Goal: Use online tool/utility: Utilize a website feature to perform a specific function

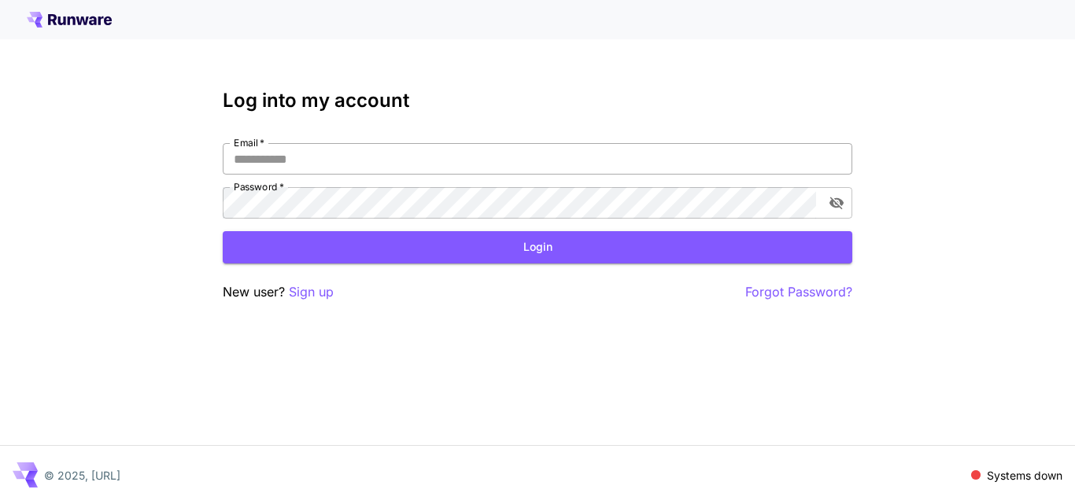
click at [447, 161] on input "Email   *" at bounding box center [538, 158] width 630 height 31
type input "**********"
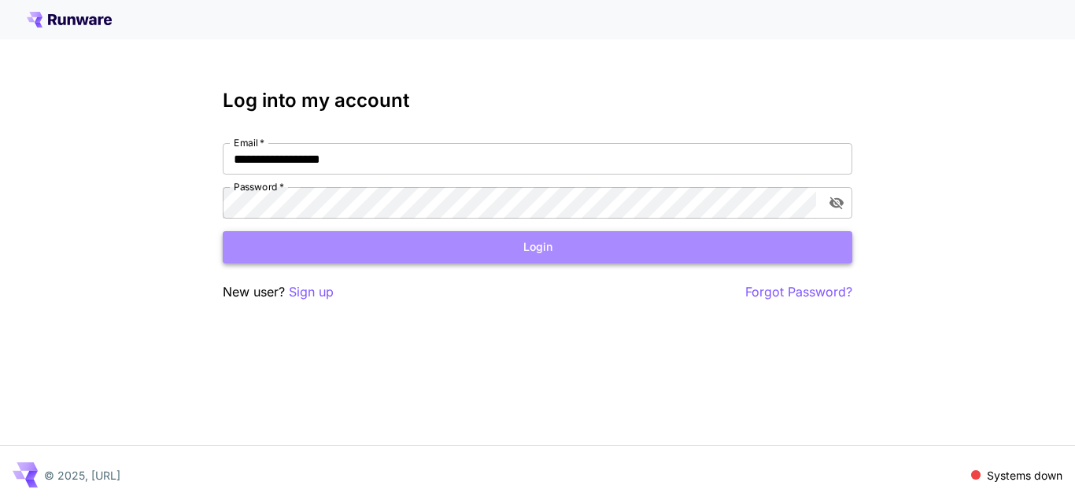
click at [530, 249] on button "Login" at bounding box center [538, 247] width 630 height 32
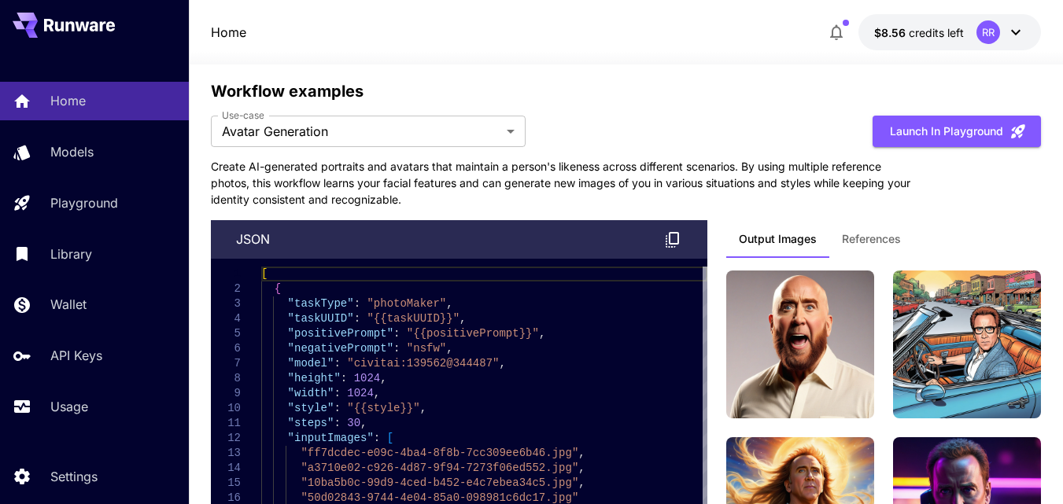
scroll to position [5194, 0]
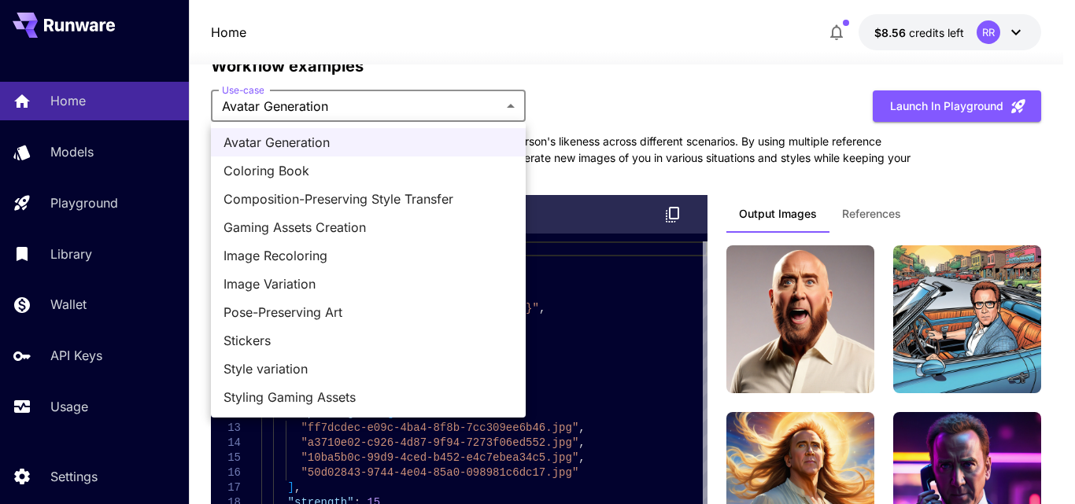
click at [514, 100] on div at bounding box center [537, 252] width 1075 height 504
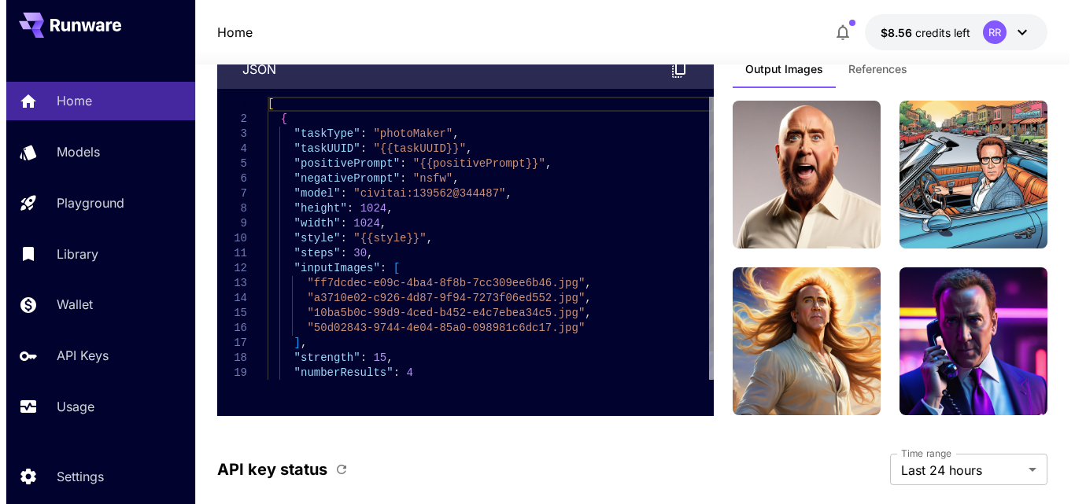
scroll to position [5430, 0]
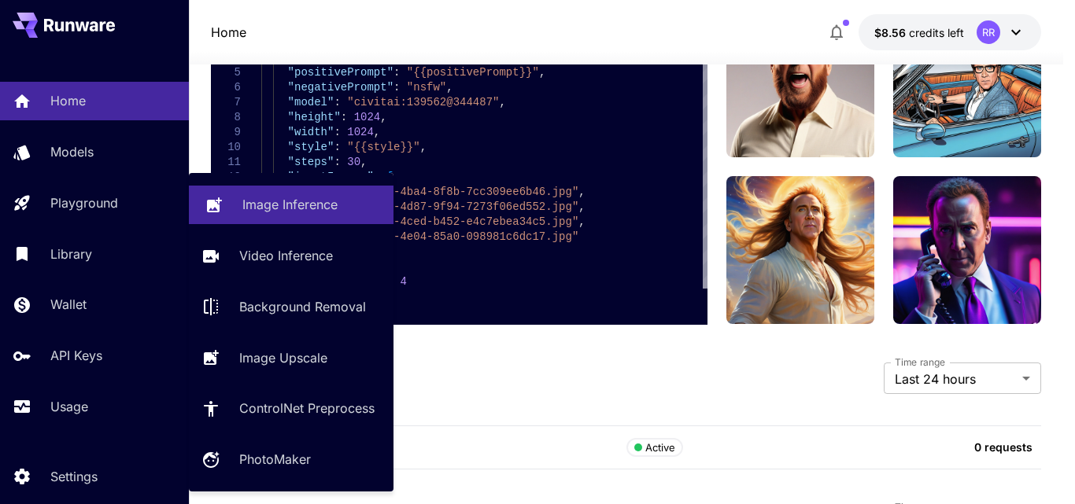
drag, startPoint x: 319, startPoint y: 198, endPoint x: 326, endPoint y: 205, distance: 9.5
click at [319, 199] on p "Image Inference" at bounding box center [289, 204] width 95 height 19
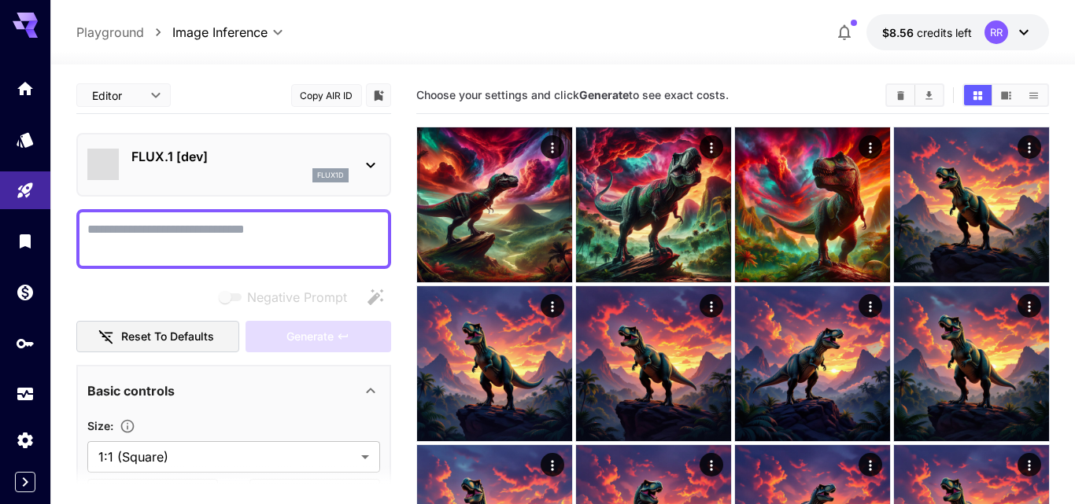
type input "**********"
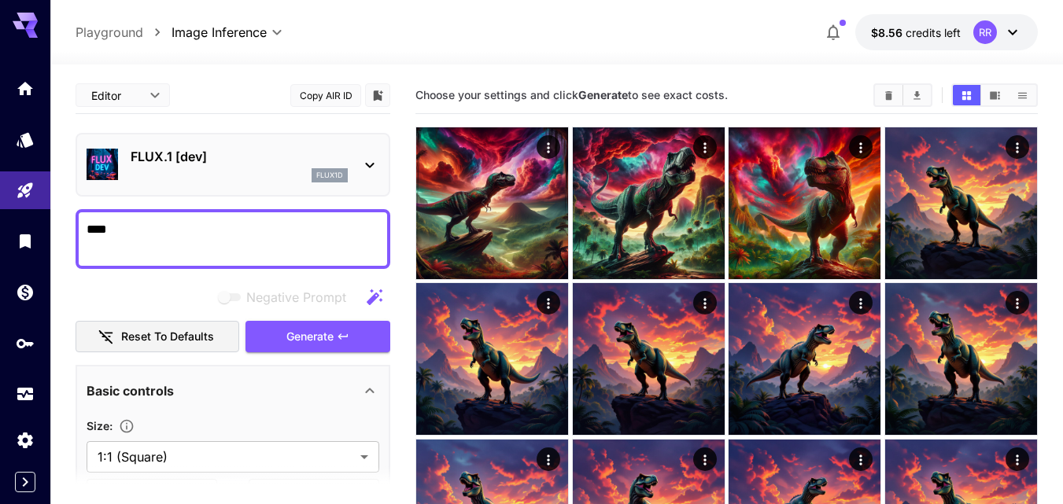
click at [91, 232] on textarea "****" at bounding box center [233, 239] width 293 height 38
type textarea "*****"
drag, startPoint x: 113, startPoint y: 229, endPoint x: 87, endPoint y: 221, distance: 27.1
click at [87, 221] on textarea "*****" at bounding box center [233, 239] width 293 height 38
drag, startPoint x: 115, startPoint y: 230, endPoint x: 82, endPoint y: 226, distance: 33.3
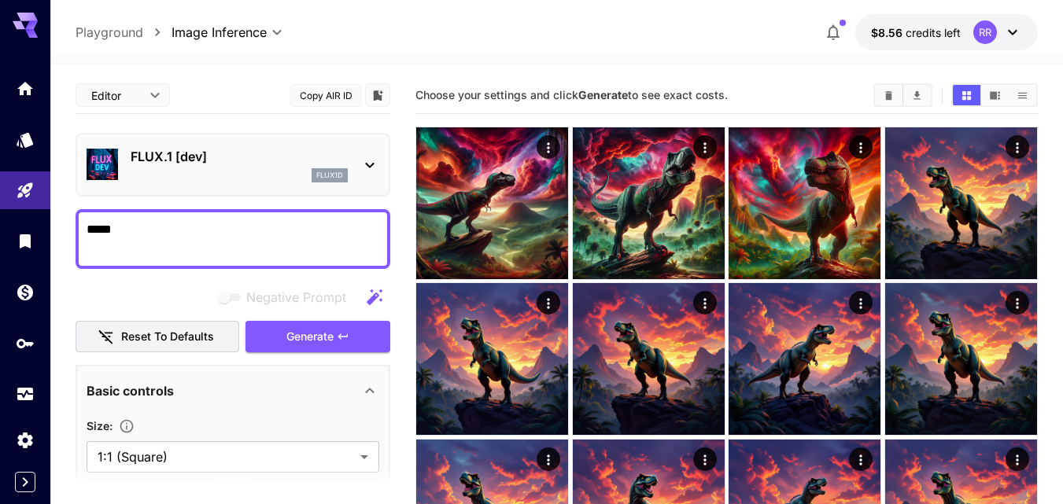
click at [82, 226] on div "*****" at bounding box center [233, 239] width 315 height 60
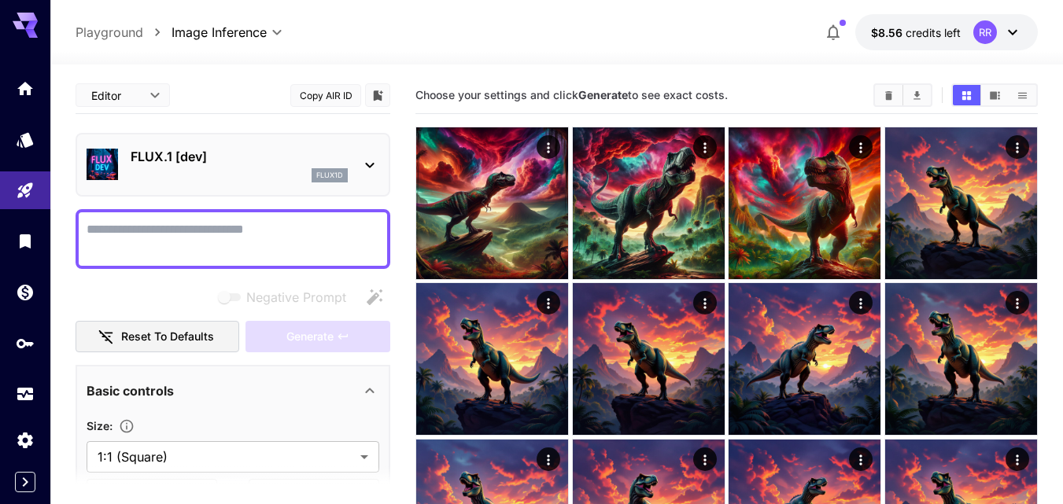
click at [833, 81] on div "Choose your settings and click Generate to see exact costs." at bounding box center [727, 95] width 623 height 37
click at [143, 225] on textarea "Negative Prompt" at bounding box center [233, 239] width 293 height 38
paste textarea "**********"
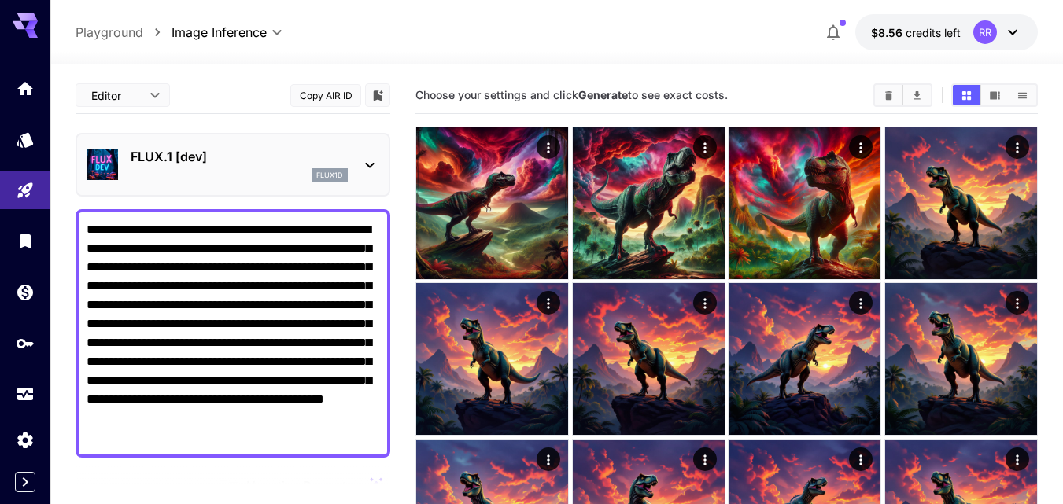
type textarea "**********"
click at [368, 167] on icon at bounding box center [369, 165] width 19 height 19
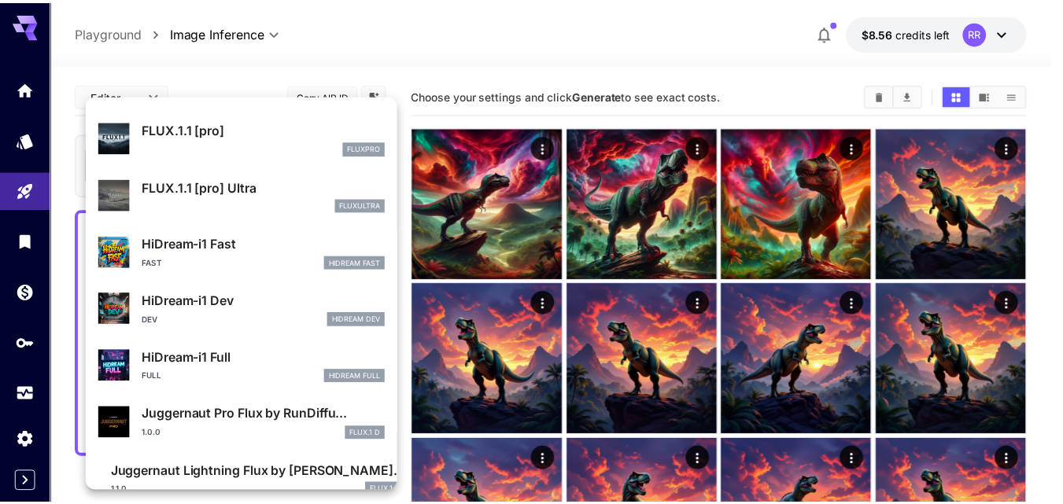
scroll to position [1101, 0]
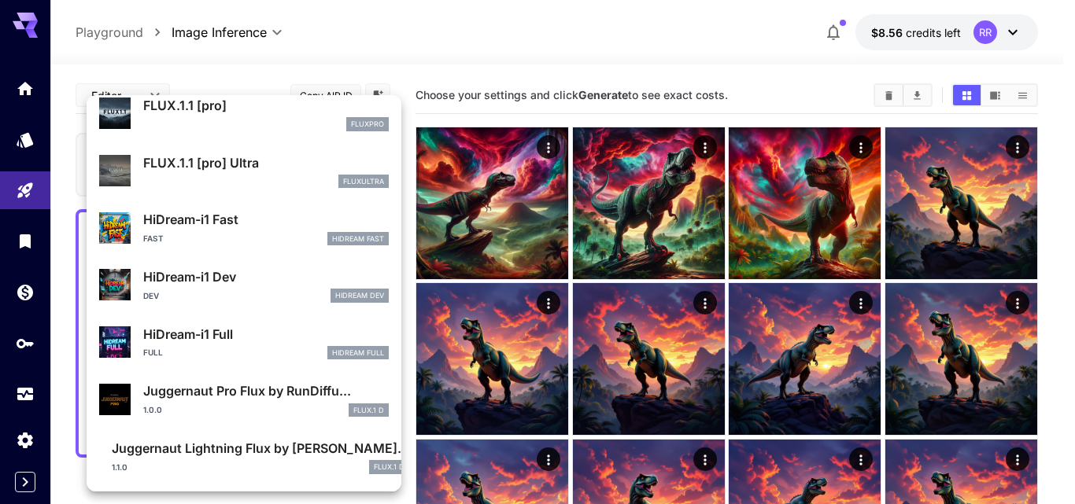
click at [17, 340] on div at bounding box center [537, 252] width 1075 height 504
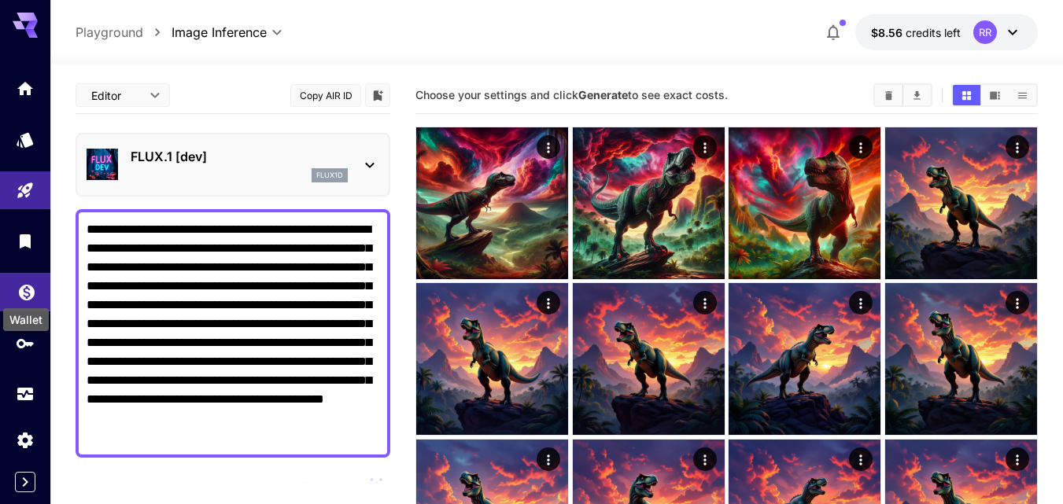
click at [30, 290] on icon "Wallet" at bounding box center [27, 288] width 16 height 16
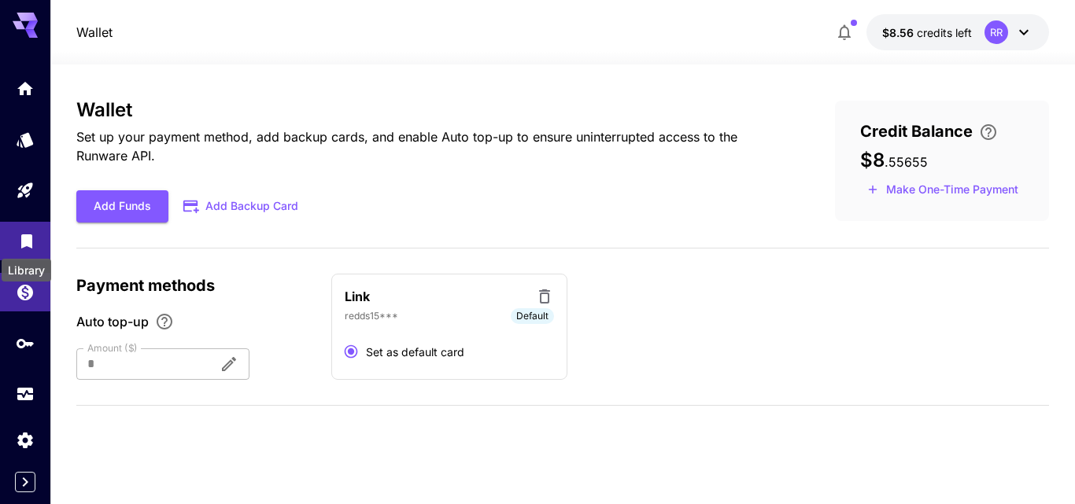
click at [26, 242] on icon "Library" at bounding box center [26, 239] width 11 height 14
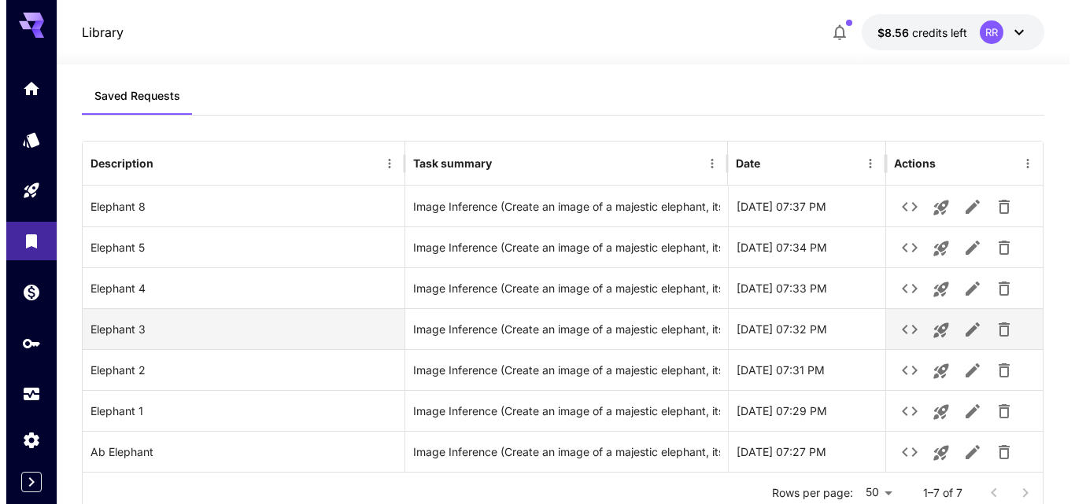
scroll to position [45, 0]
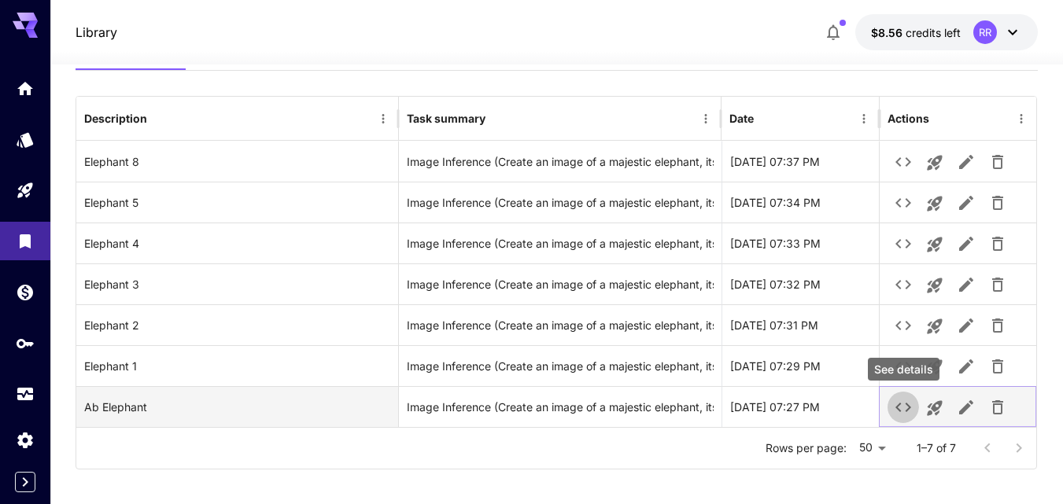
click at [903, 402] on icon "See details" at bounding box center [903, 407] width 19 height 19
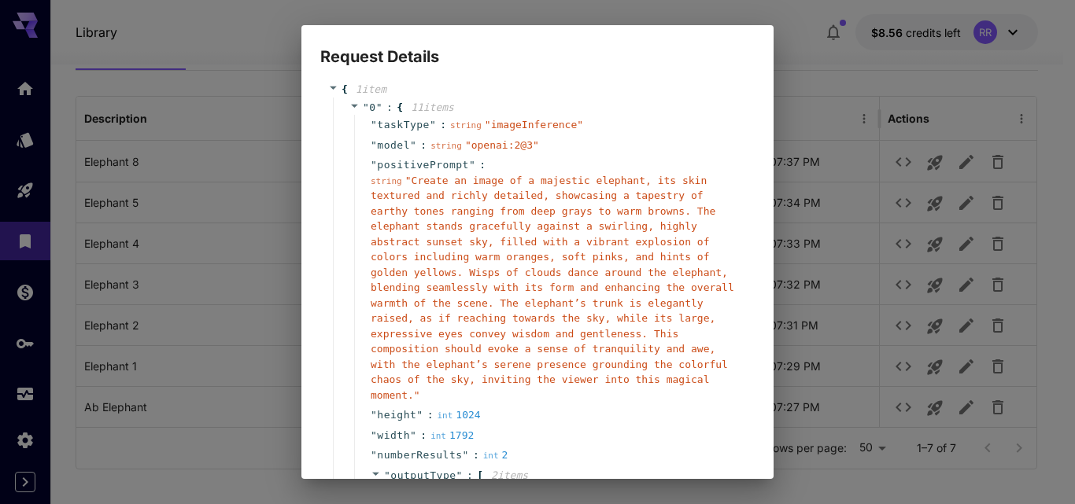
scroll to position [0, 0]
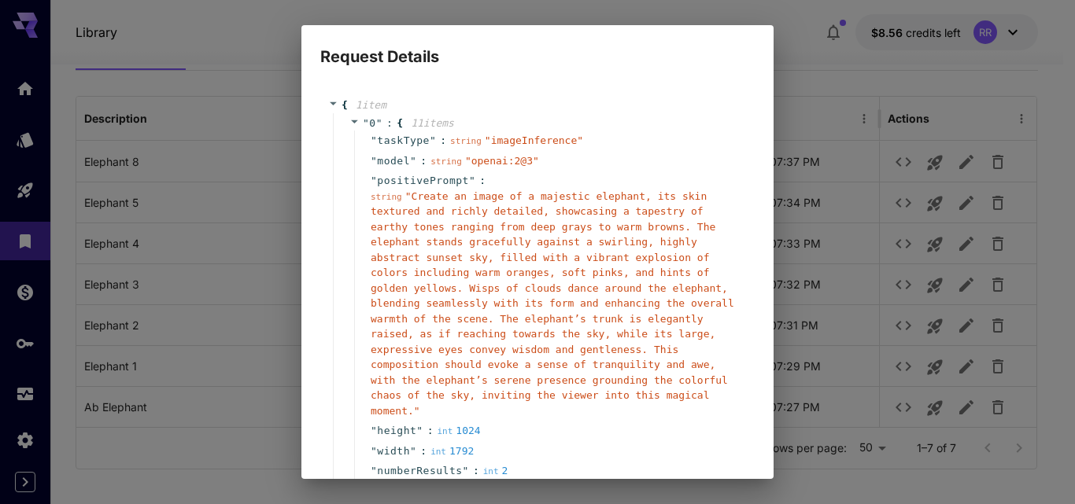
click at [832, 76] on div "Request Details { 1 item " 0 " : { 11 item s " taskType " : string " imageInfer…" at bounding box center [537, 252] width 1075 height 504
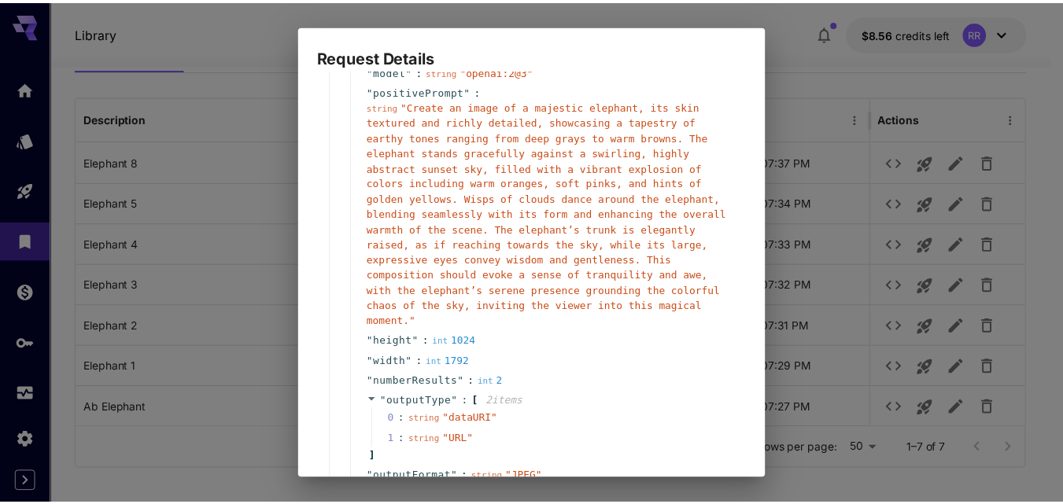
scroll to position [271, 0]
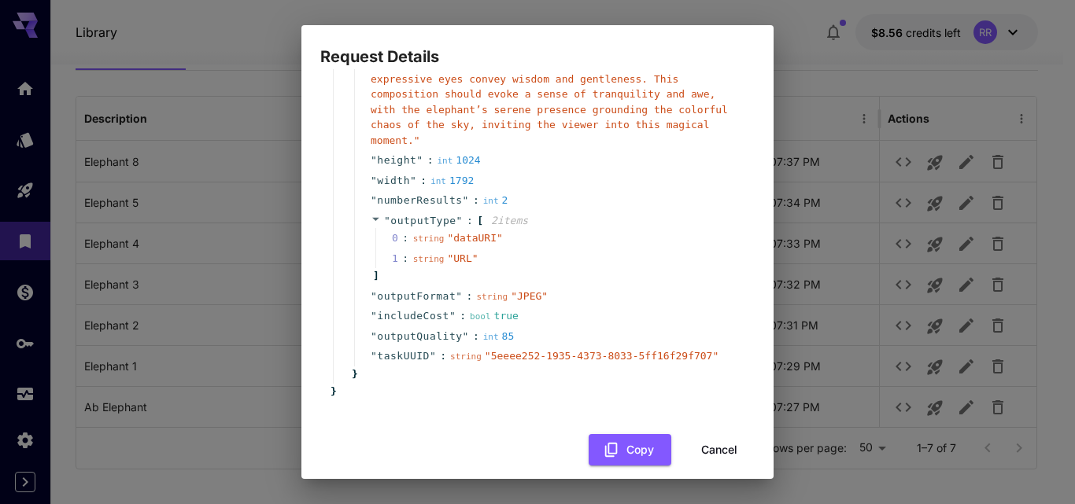
click at [708, 434] on button "Cancel" at bounding box center [719, 450] width 71 height 32
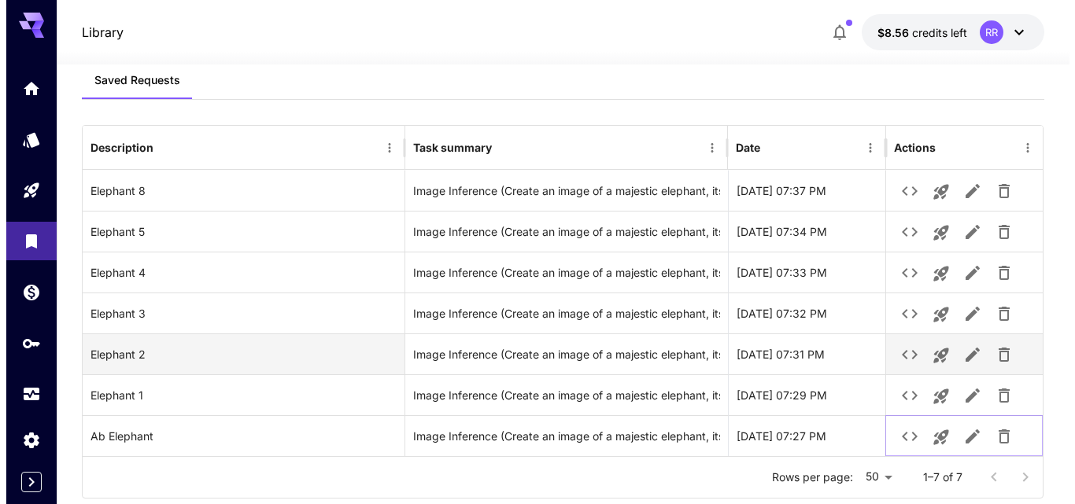
scroll to position [0, 0]
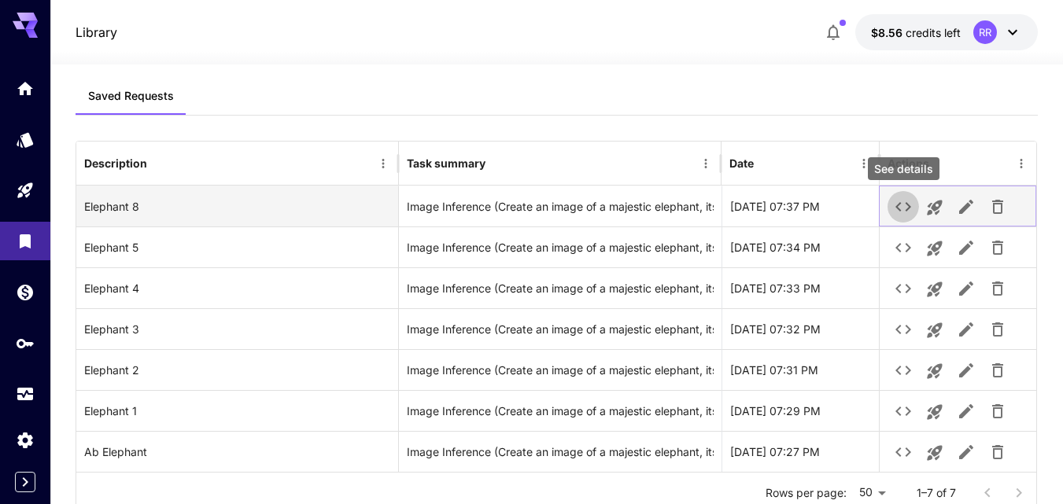
click at [910, 201] on icon "See details" at bounding box center [903, 207] width 19 height 19
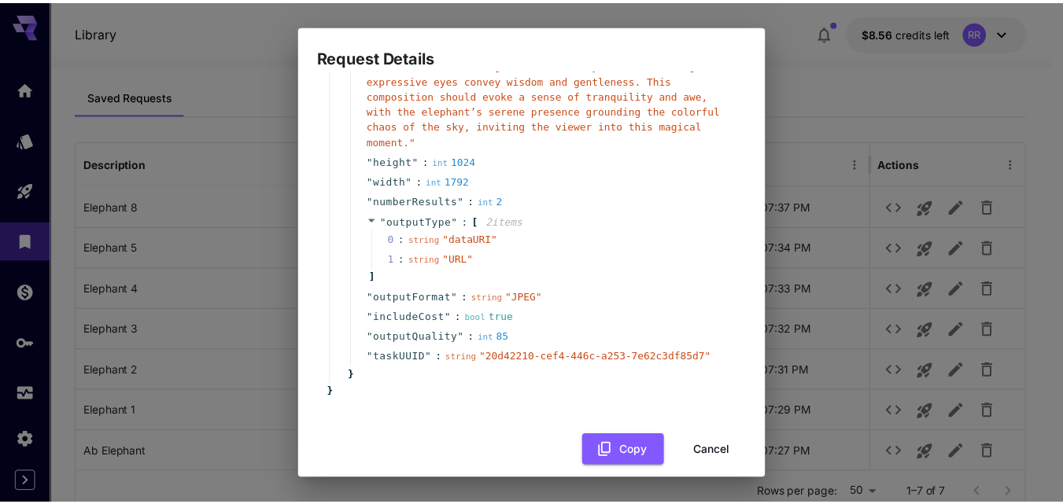
scroll to position [271, 0]
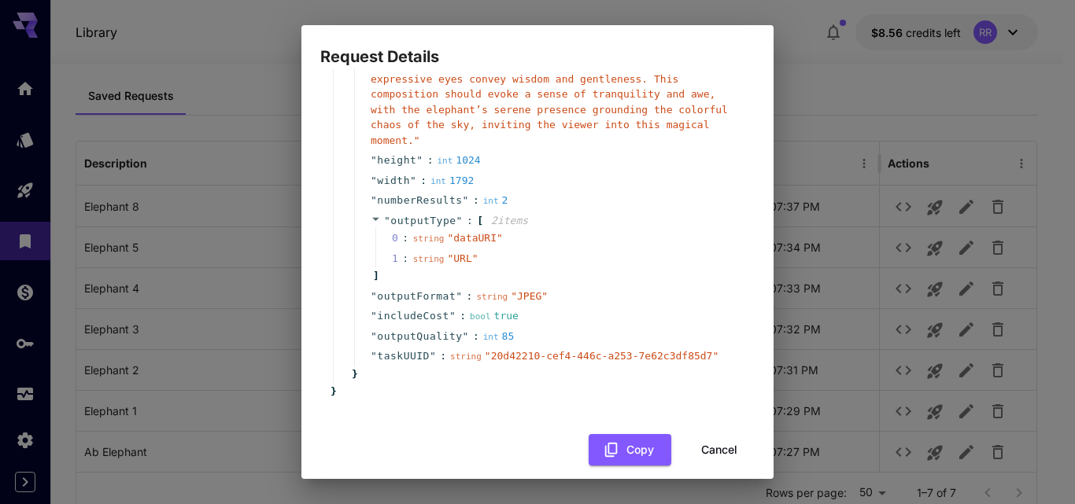
click at [711, 438] on button "Cancel" at bounding box center [719, 450] width 71 height 32
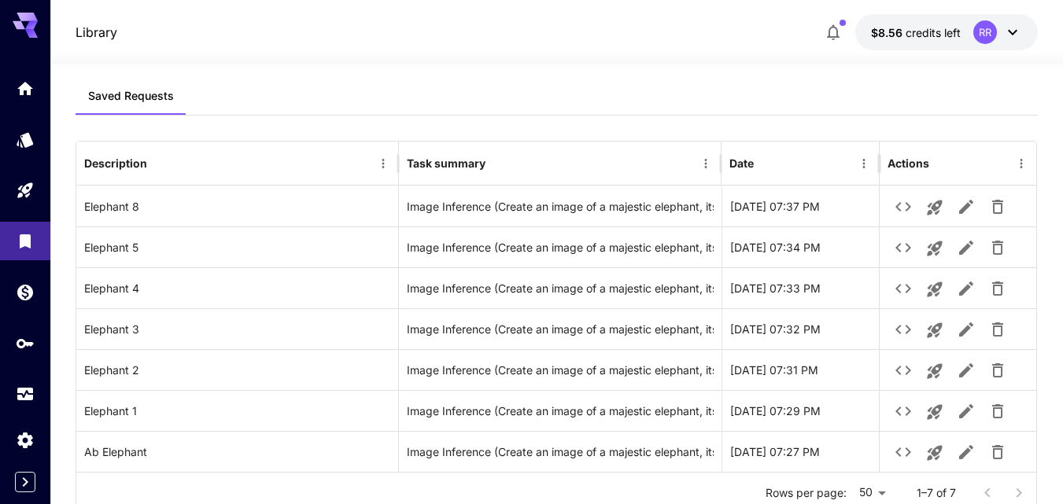
click at [140, 131] on div "Saved Requests Description Task summary Date Actions Elephant 8 Image Inference…" at bounding box center [557, 296] width 963 height 438
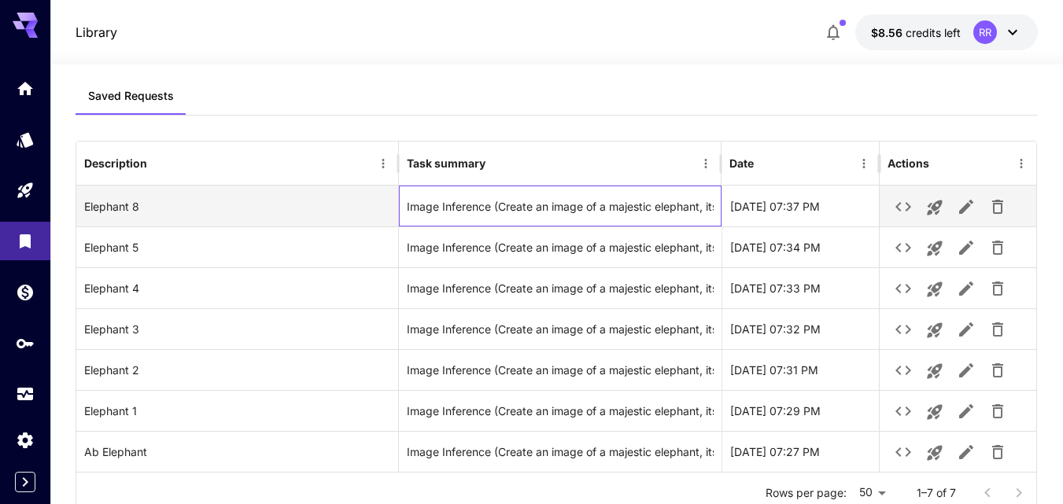
click at [445, 214] on div "Image Inference (Create an image of a majestic elephant, its skin textured and …" at bounding box center [560, 207] width 307 height 40
click at [423, 205] on div "Image Inference (Create an image of a majestic elephant, its skin textured and …" at bounding box center [560, 207] width 307 height 40
click at [113, 210] on div "Elephant 8" at bounding box center [237, 206] width 323 height 41
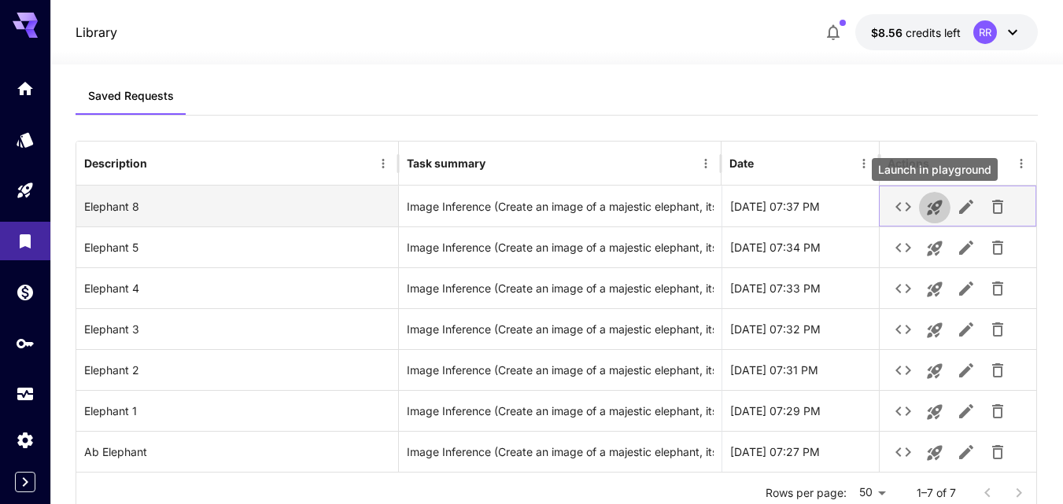
click at [932, 207] on icon "Launch in playground" at bounding box center [934, 208] width 15 height 15
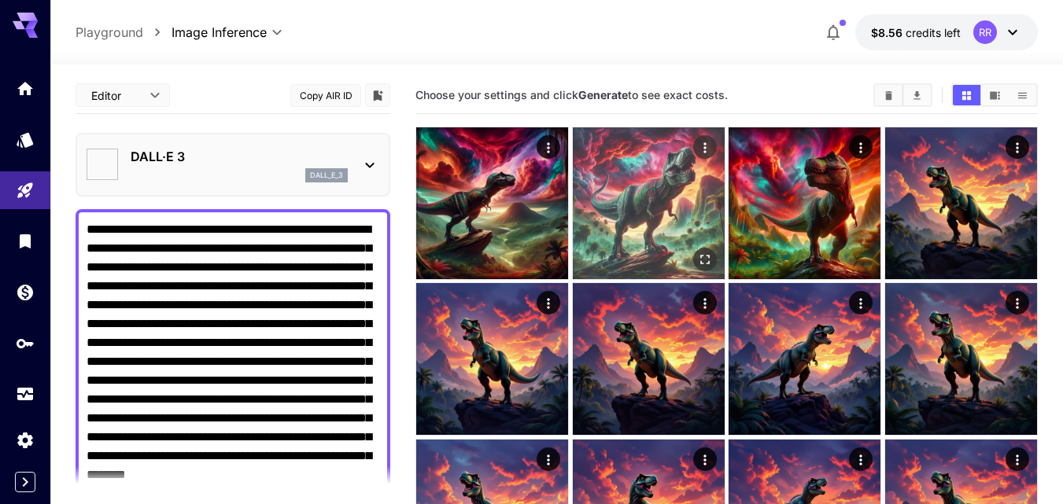
type textarea "**********"
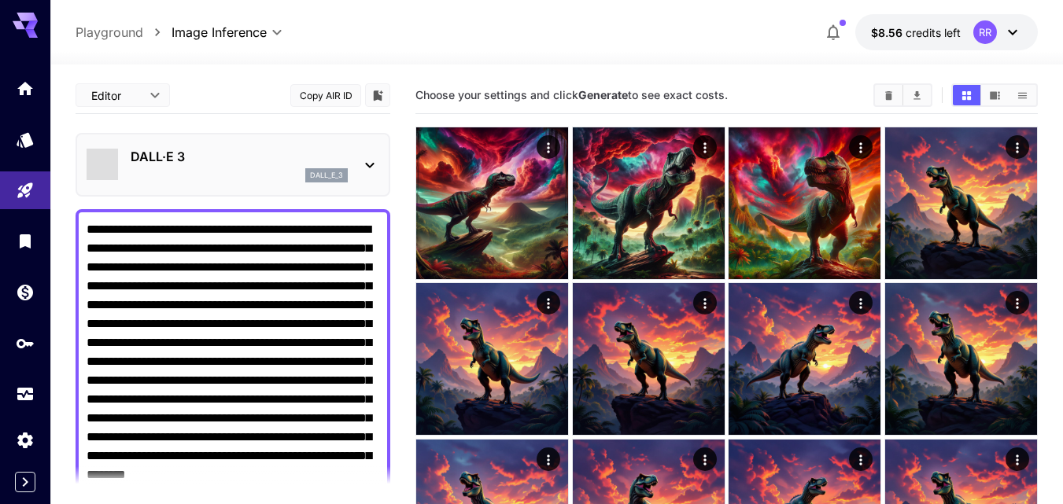
type input "*"
click at [368, 161] on icon at bounding box center [369, 165] width 19 height 19
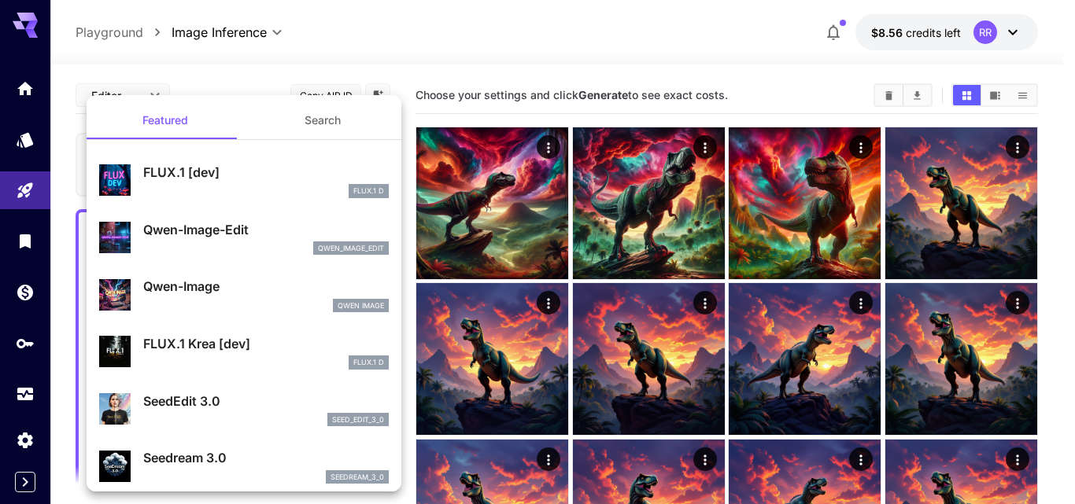
click at [464, 57] on div at bounding box center [537, 252] width 1075 height 504
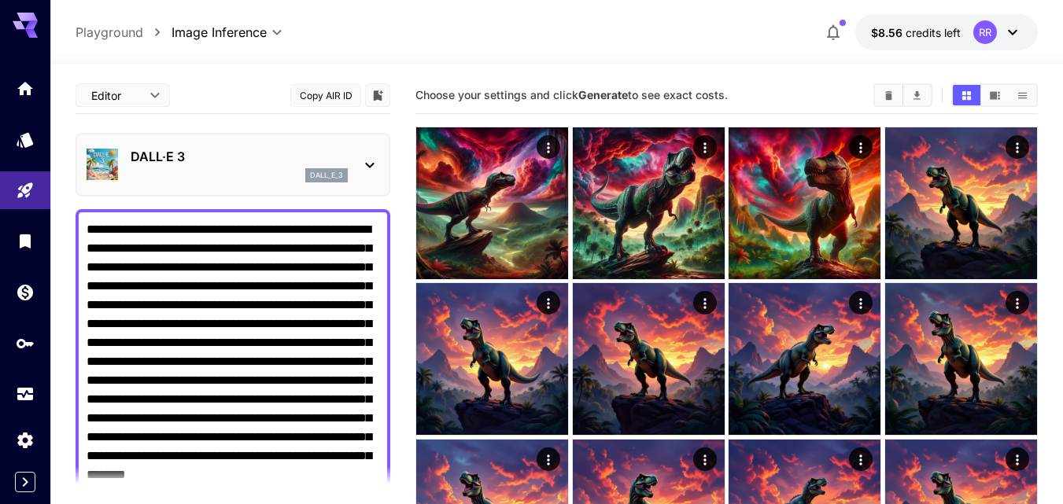
click at [323, 174] on p "dall_e_3" at bounding box center [326, 175] width 33 height 11
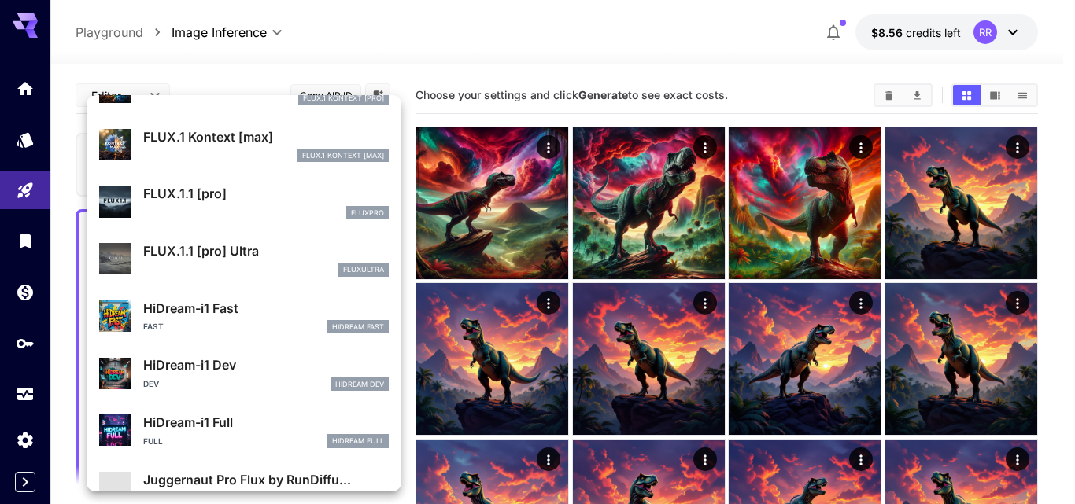
scroll to position [1101, 0]
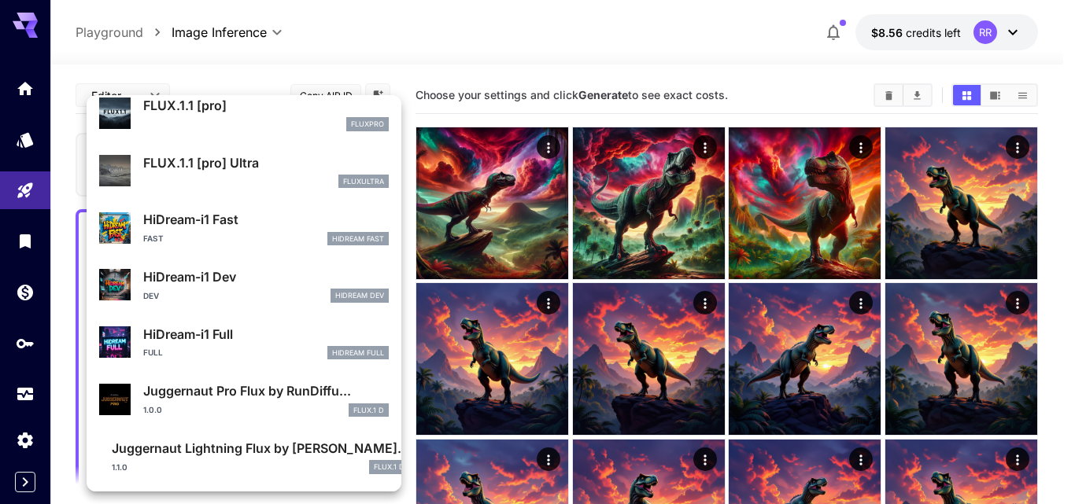
click at [490, 42] on div at bounding box center [537, 252] width 1075 height 504
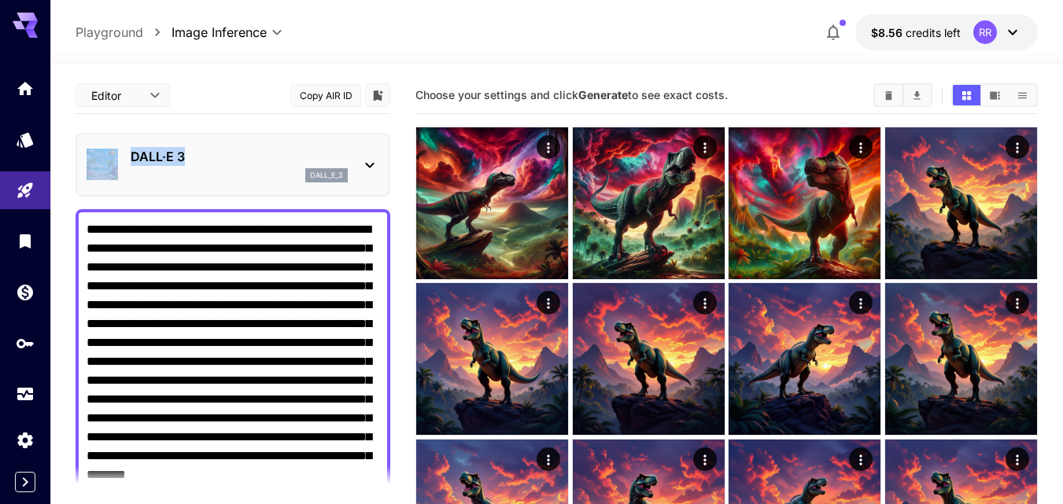
drag, startPoint x: 187, startPoint y: 158, endPoint x: 116, endPoint y: 157, distance: 70.8
click at [116, 157] on div "DALL·E 3 dall_e_3" at bounding box center [233, 165] width 293 height 48
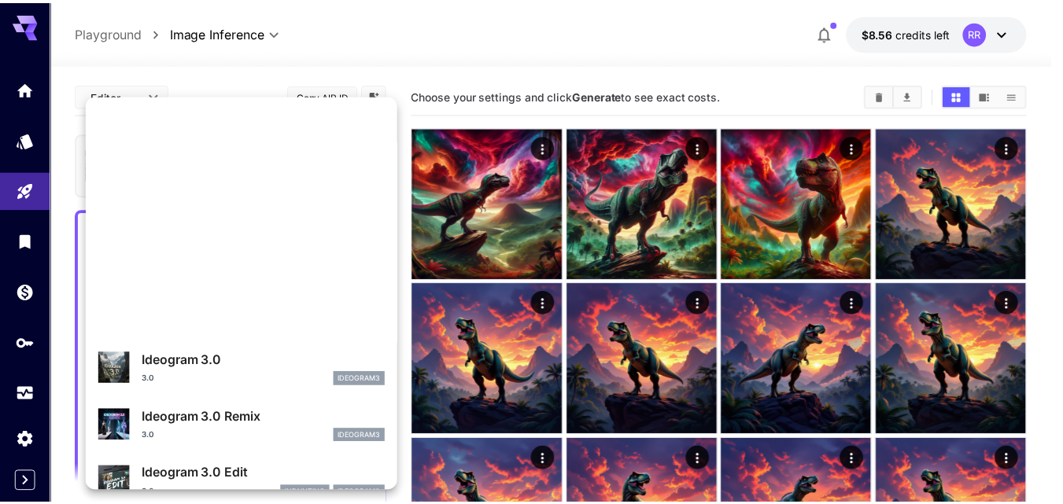
scroll to position [0, 0]
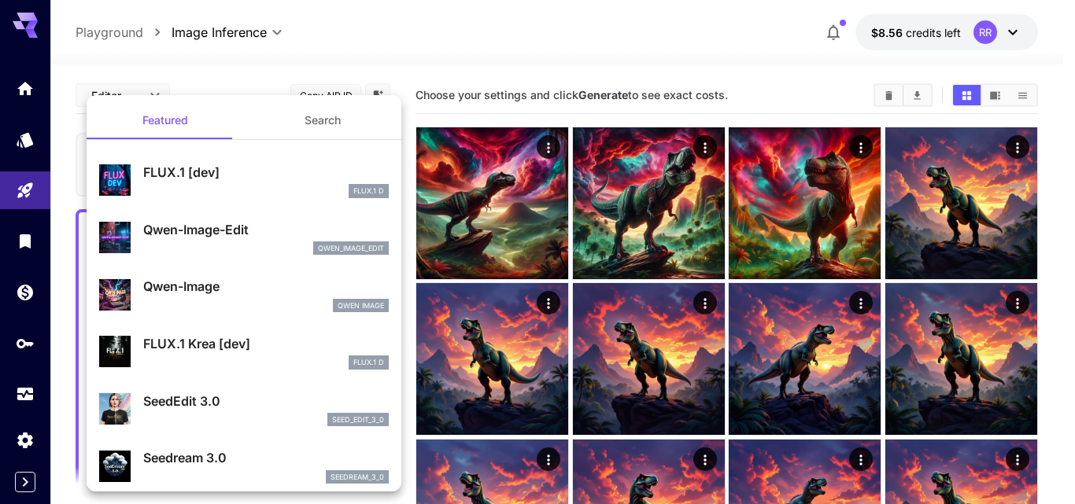
click at [408, 42] on div at bounding box center [537, 252] width 1075 height 504
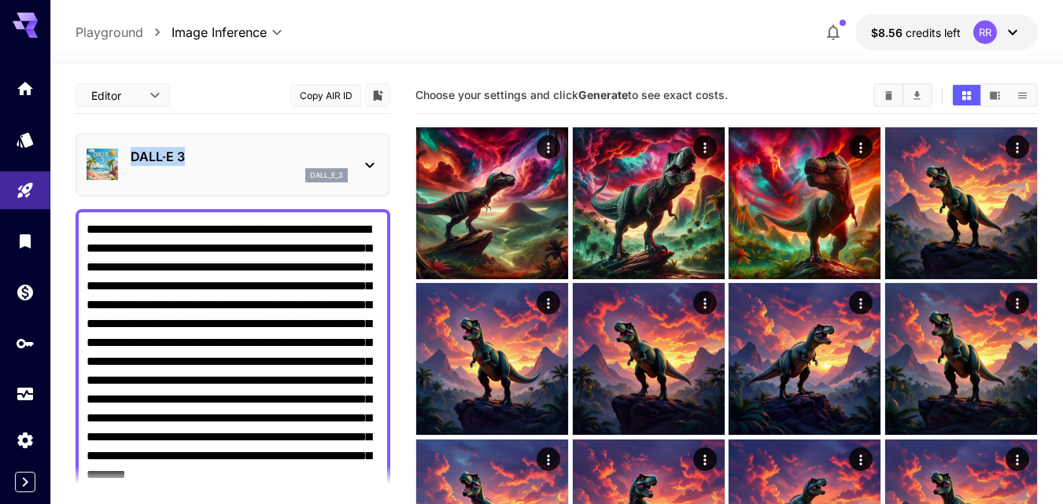
drag, startPoint x: 186, startPoint y: 158, endPoint x: 131, endPoint y: 163, distance: 54.5
click at [131, 163] on p "DALL·E 3" at bounding box center [239, 156] width 217 height 19
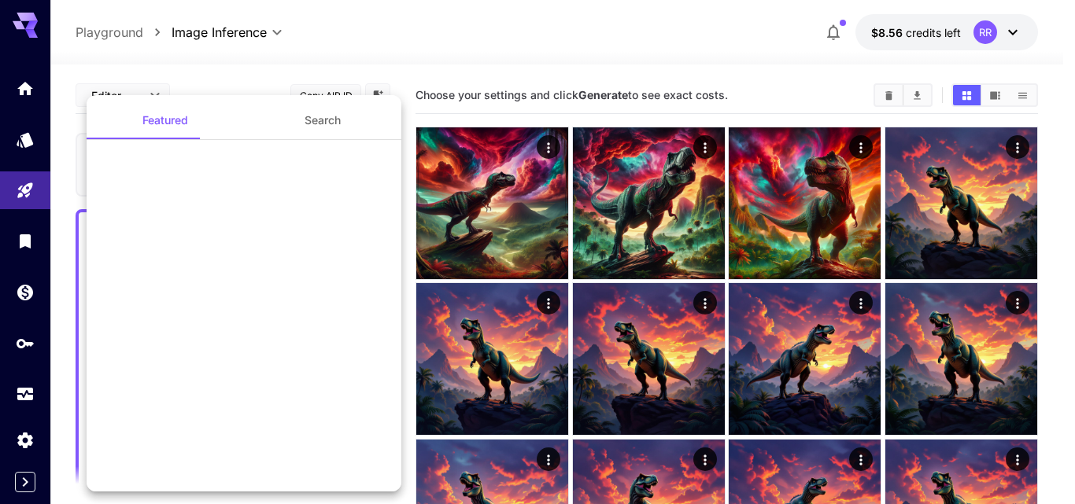
drag, startPoint x: 131, startPoint y: 163, endPoint x: 146, endPoint y: 157, distance: 15.2
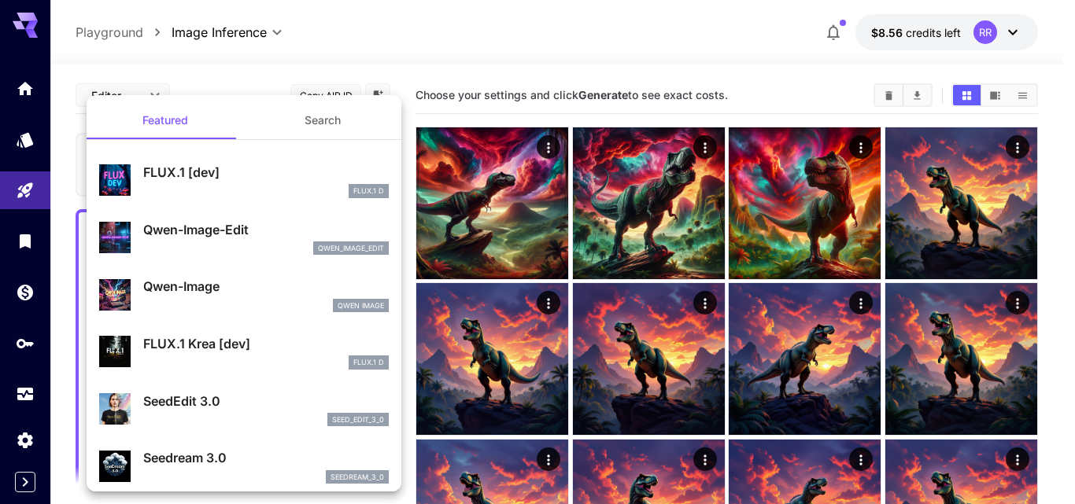
drag, startPoint x: 146, startPoint y: 157, endPoint x: 412, endPoint y: 59, distance: 283.6
click at [412, 58] on div at bounding box center [537, 252] width 1075 height 504
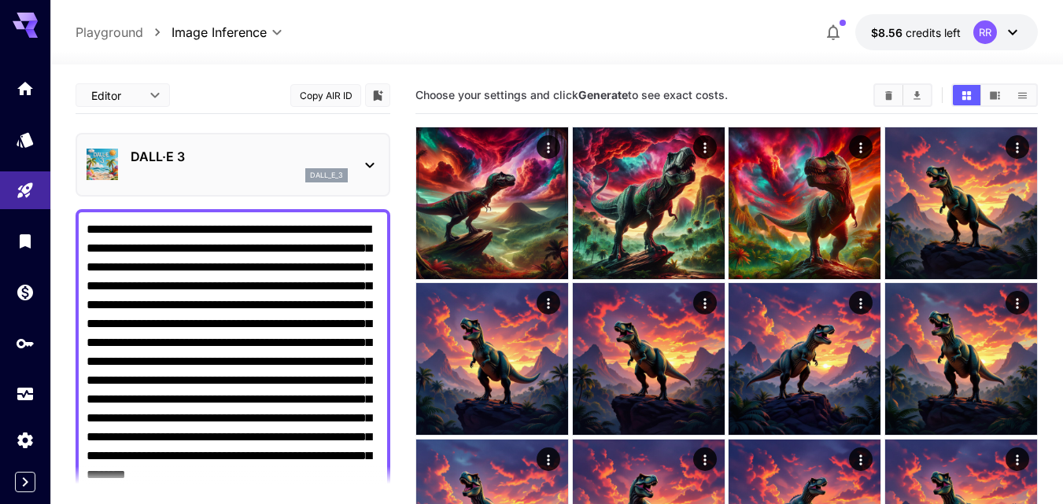
click at [852, 88] on section "Choose your settings and click Generate to see exact costs." at bounding box center [638, 95] width 445 height 15
click at [852, 99] on section "Choose your settings and click Generate to see exact costs." at bounding box center [638, 95] width 445 height 15
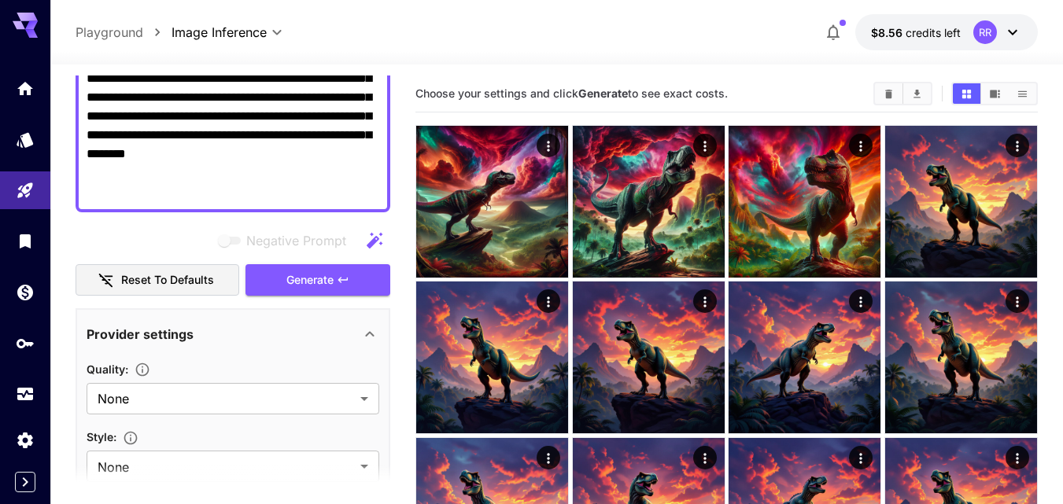
scroll to position [419, 0]
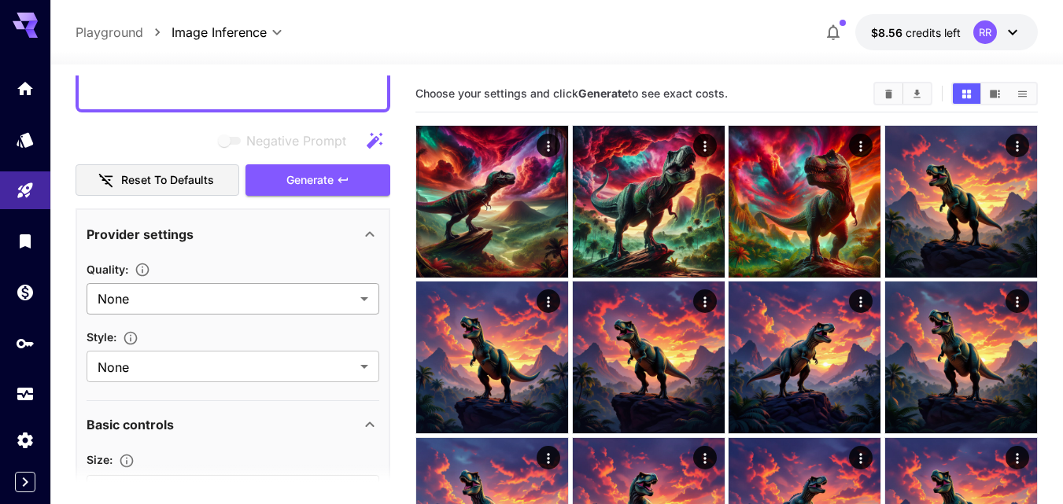
drag, startPoint x: 88, startPoint y: 227, endPoint x: 353, endPoint y: 293, distance: 272.4
click at [382, 321] on div "**********" at bounding box center [233, 196] width 315 height 1081
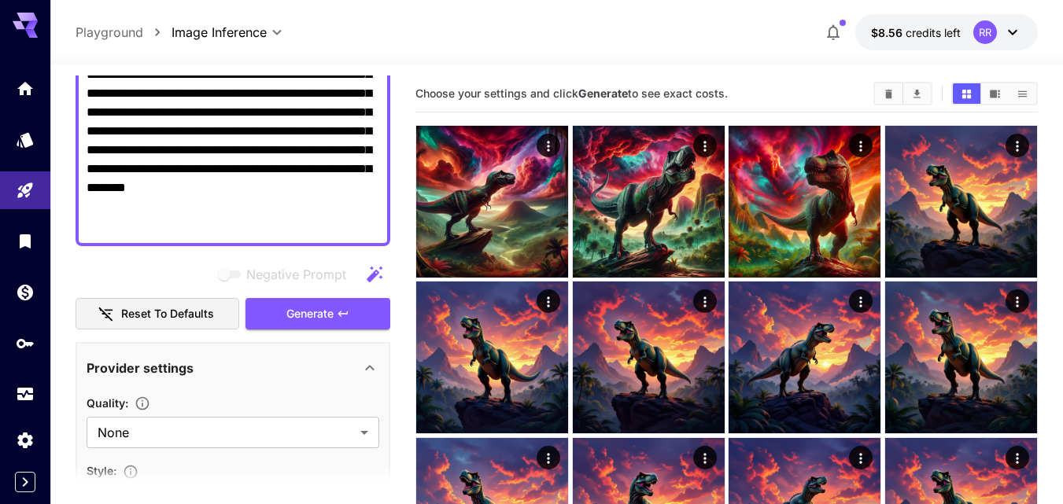
scroll to position [105, 0]
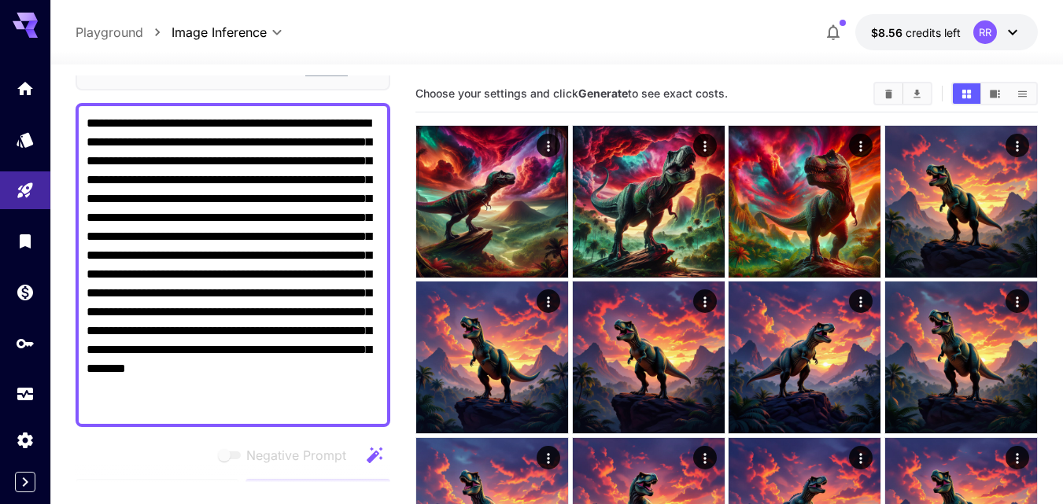
paste textarea
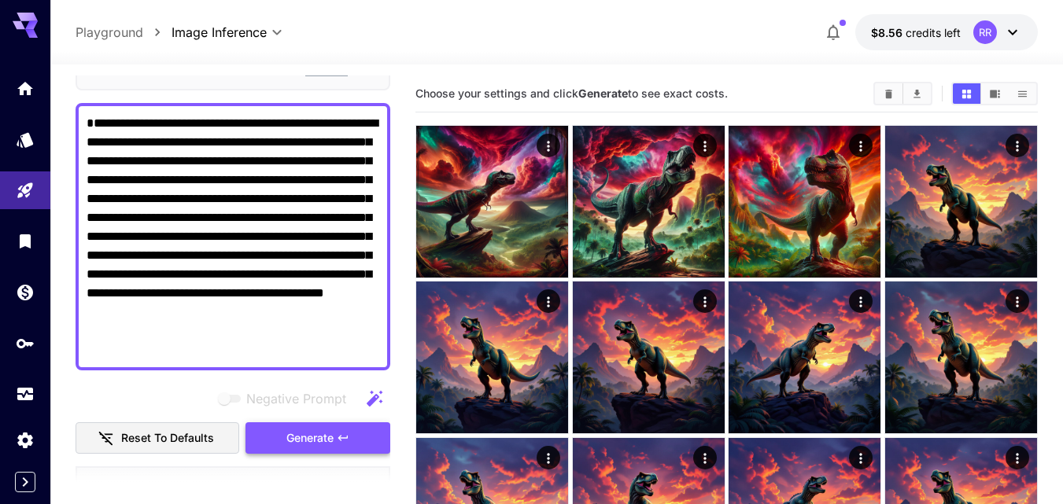
type textarea "**********"
click at [309, 434] on span "Generate" at bounding box center [309, 439] width 47 height 20
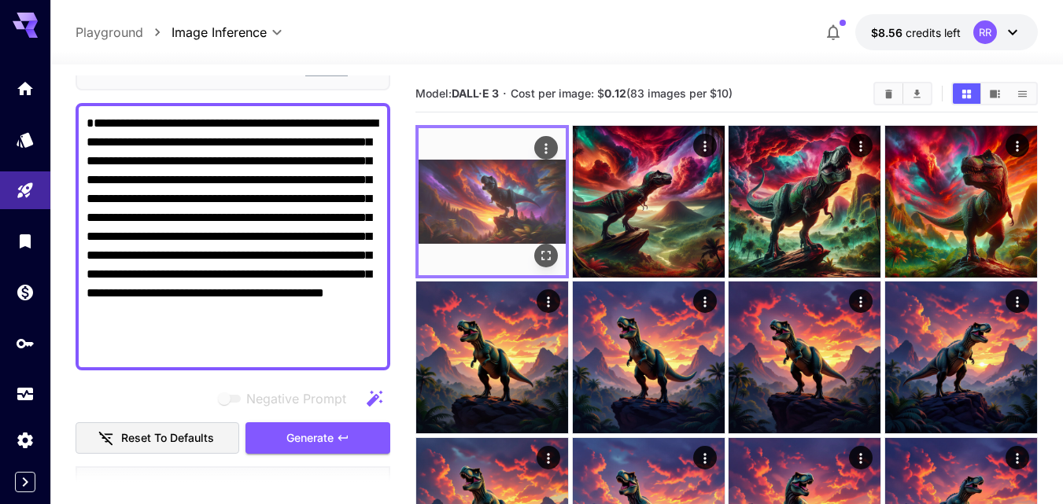
click at [496, 202] on img at bounding box center [492, 201] width 147 height 147
click at [553, 253] on icon "Open in fullscreen" at bounding box center [546, 256] width 16 height 16
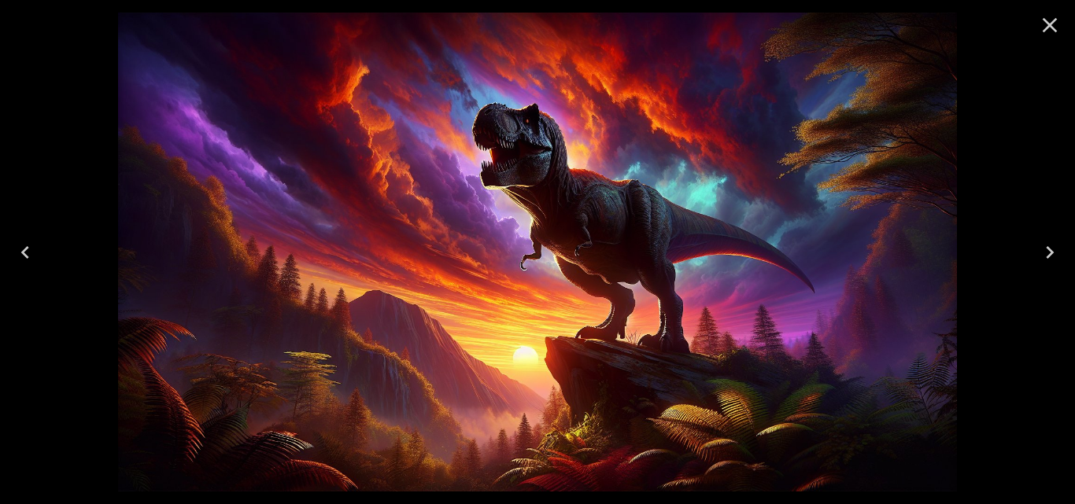
click at [1042, 24] on icon "Close" at bounding box center [1049, 25] width 25 height 25
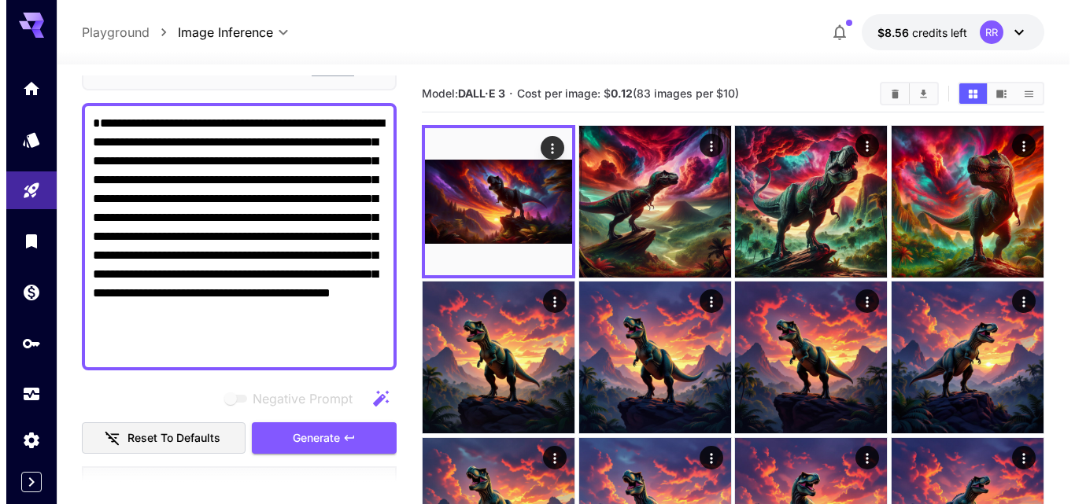
scroll to position [0, 0]
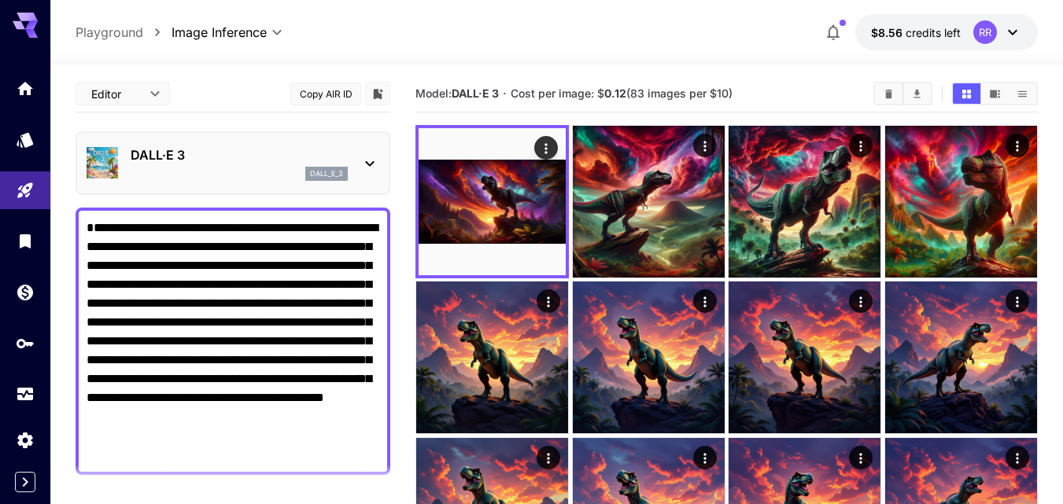
click at [371, 165] on icon at bounding box center [370, 164] width 9 height 6
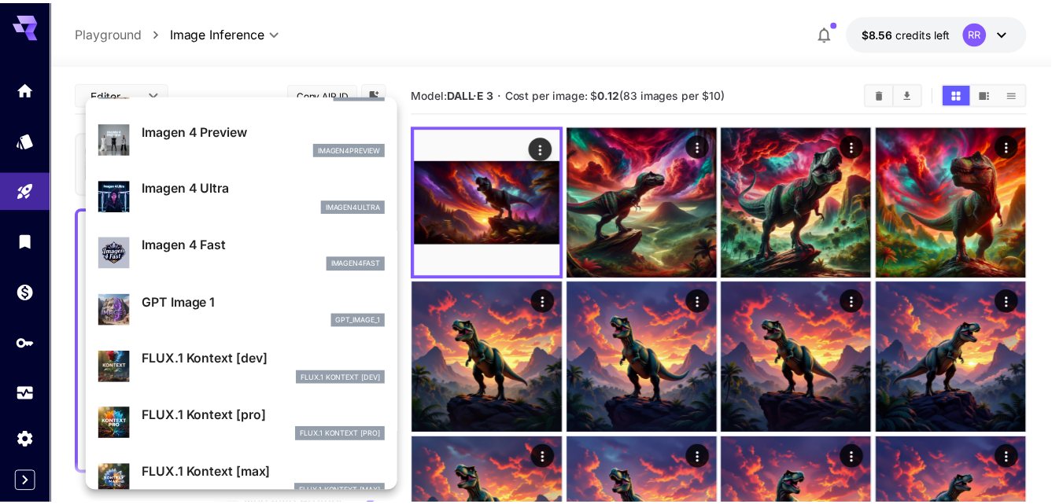
scroll to position [708, 0]
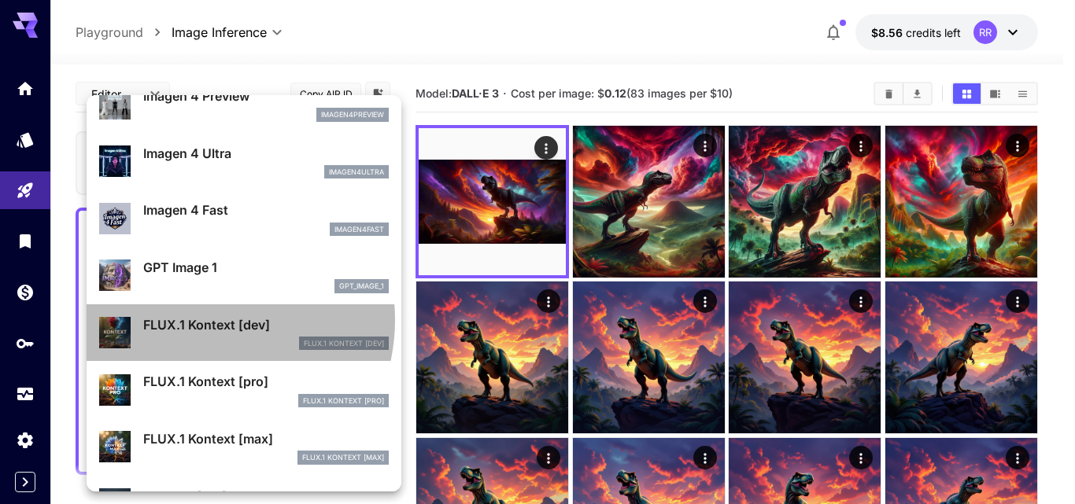
click at [201, 320] on p "FLUX.1 Kontext [dev]" at bounding box center [266, 325] width 246 height 19
type input "****"
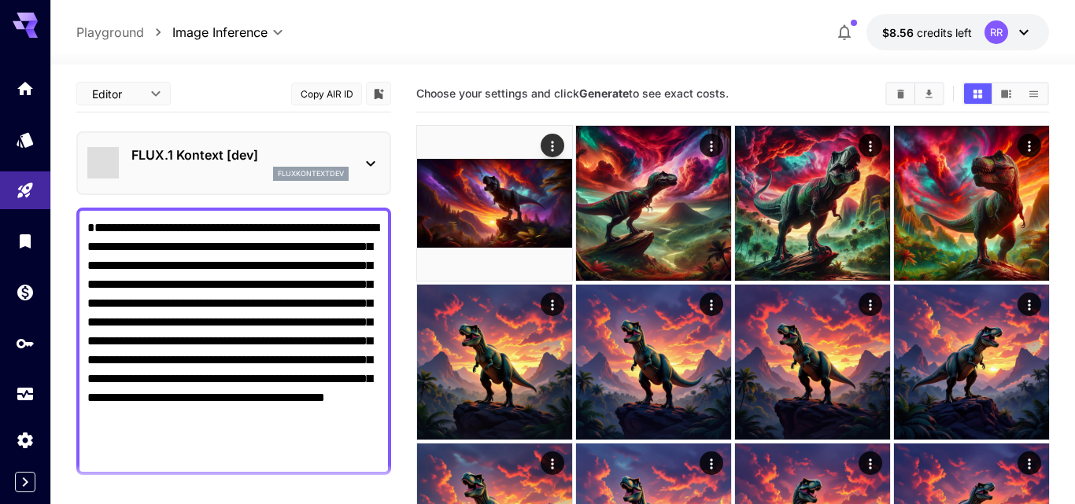
type input "*******"
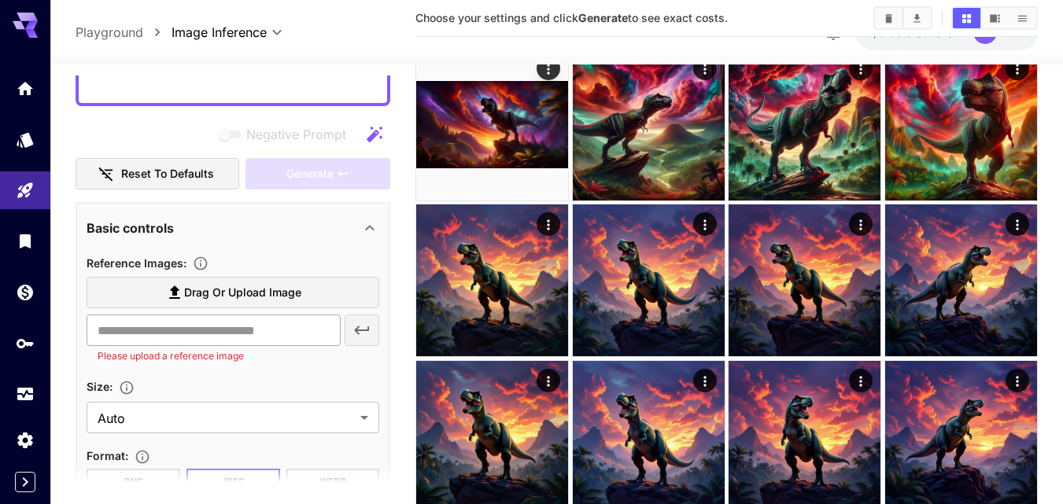
scroll to position [265, 0]
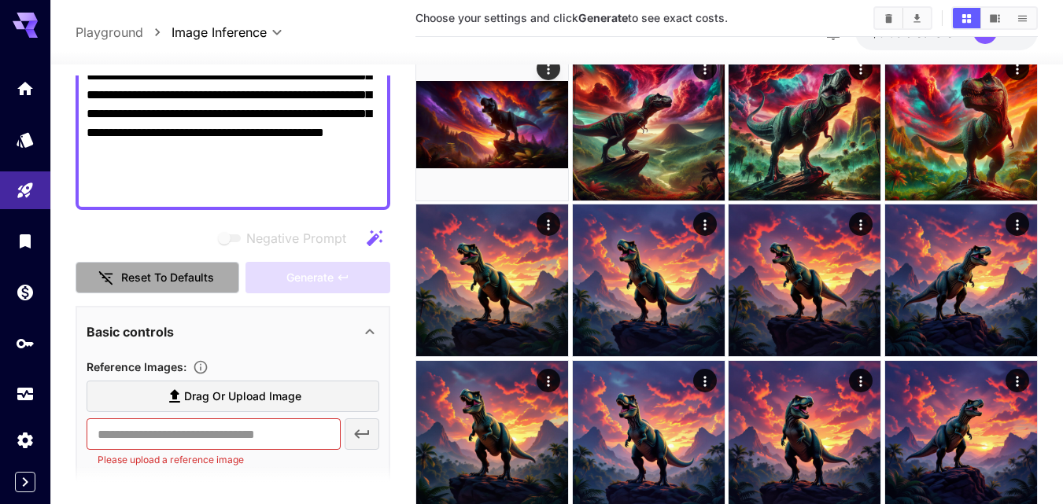
click at [172, 278] on button "Reset to defaults" at bounding box center [158, 278] width 164 height 32
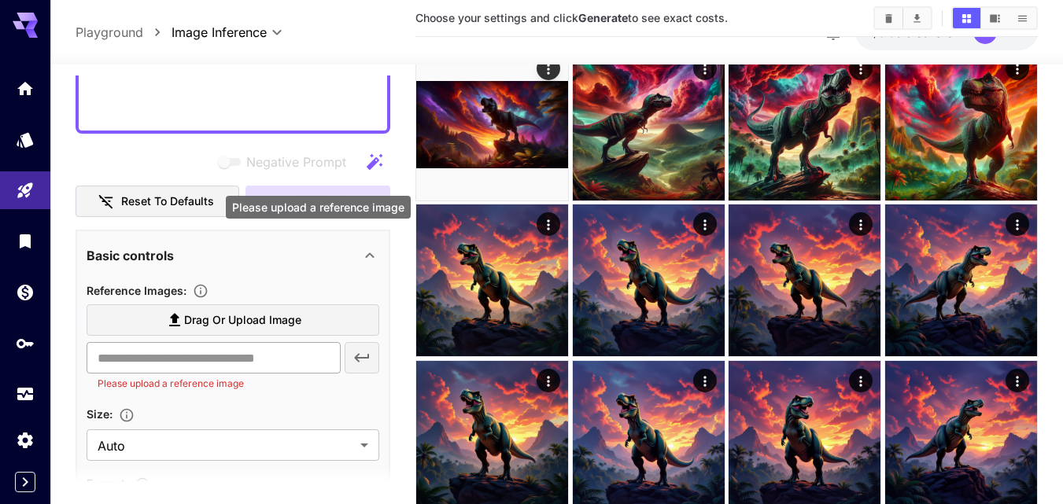
scroll to position [394, 0]
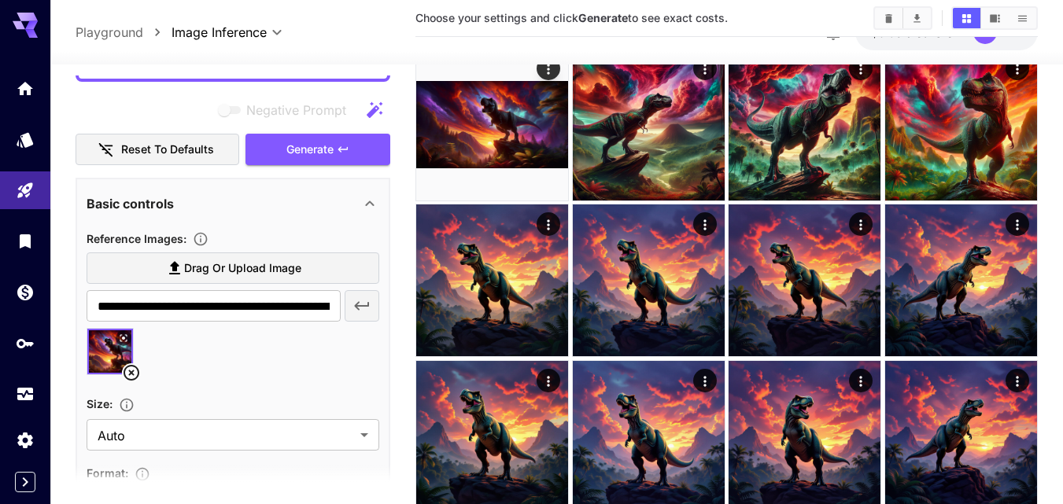
type input "**********"
click at [321, 141] on span "Generate" at bounding box center [309, 150] width 47 height 20
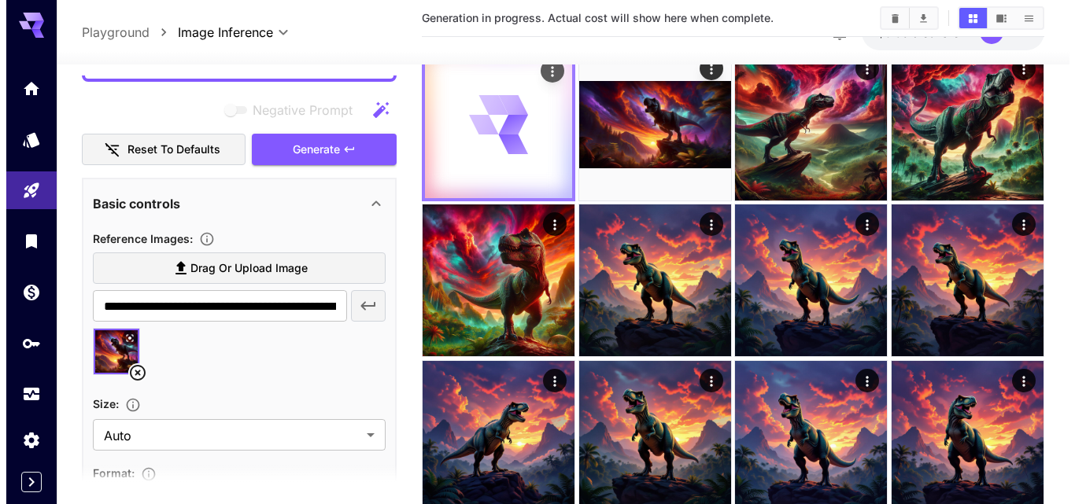
scroll to position [0, 0]
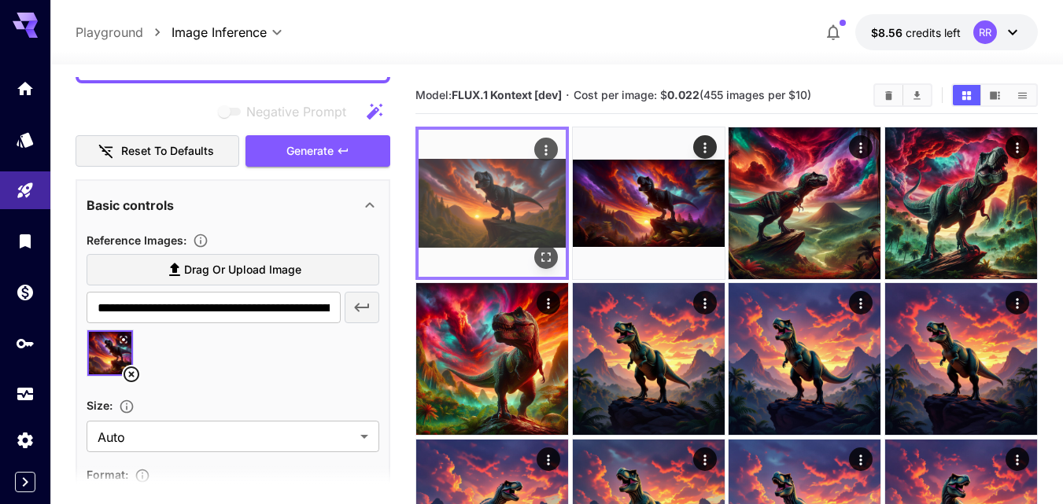
click at [480, 183] on img at bounding box center [492, 203] width 147 height 147
click at [552, 254] on icon "Open in fullscreen" at bounding box center [546, 257] width 16 height 16
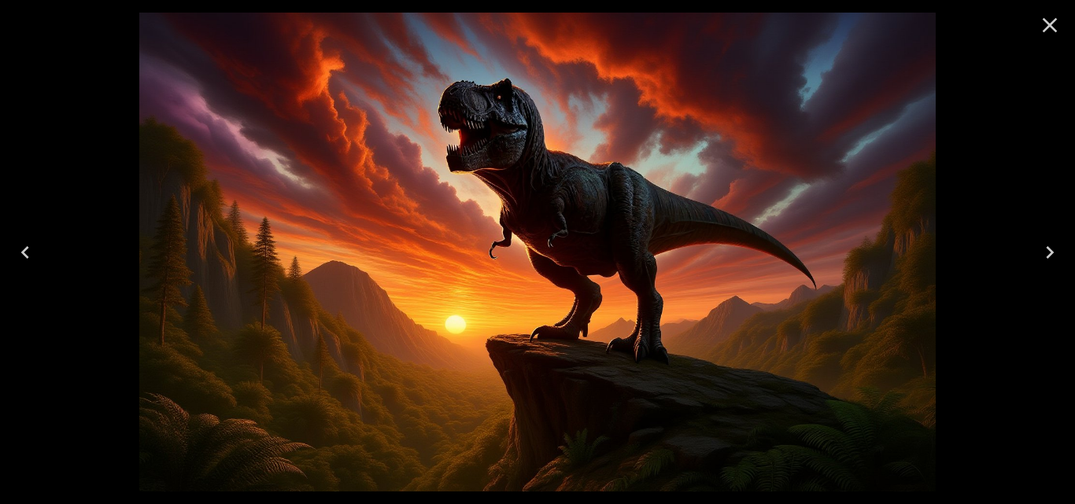
scroll to position [394, 0]
click at [1048, 17] on icon "Close" at bounding box center [1049, 25] width 25 height 25
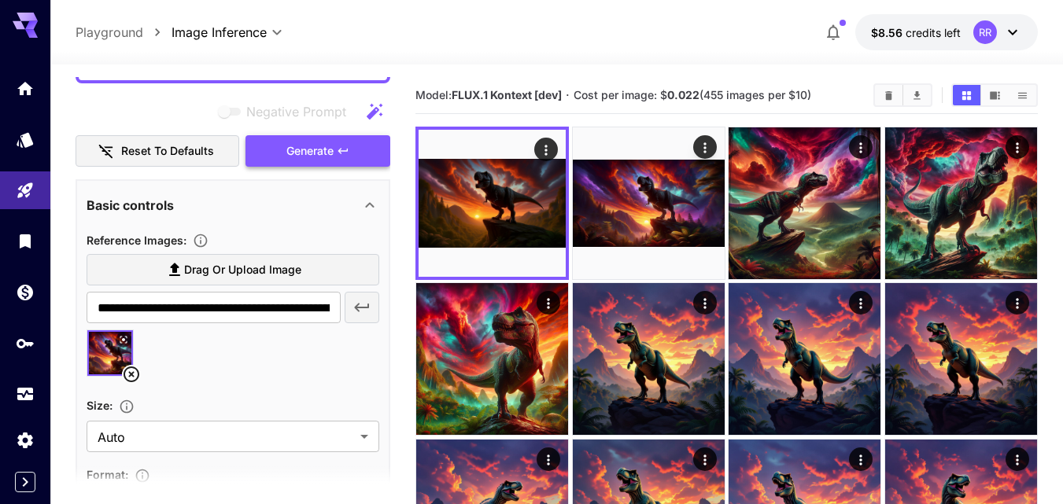
drag, startPoint x: 316, startPoint y: 146, endPoint x: 313, endPoint y: 157, distance: 12.2
click at [316, 146] on span "Generate" at bounding box center [309, 152] width 47 height 20
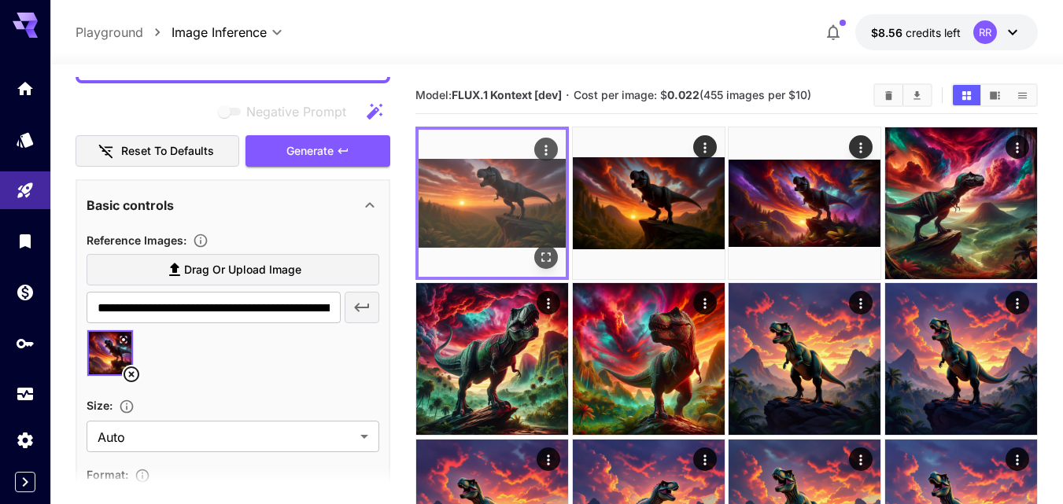
click at [545, 264] on icon "Open in fullscreen" at bounding box center [546, 257] width 16 height 16
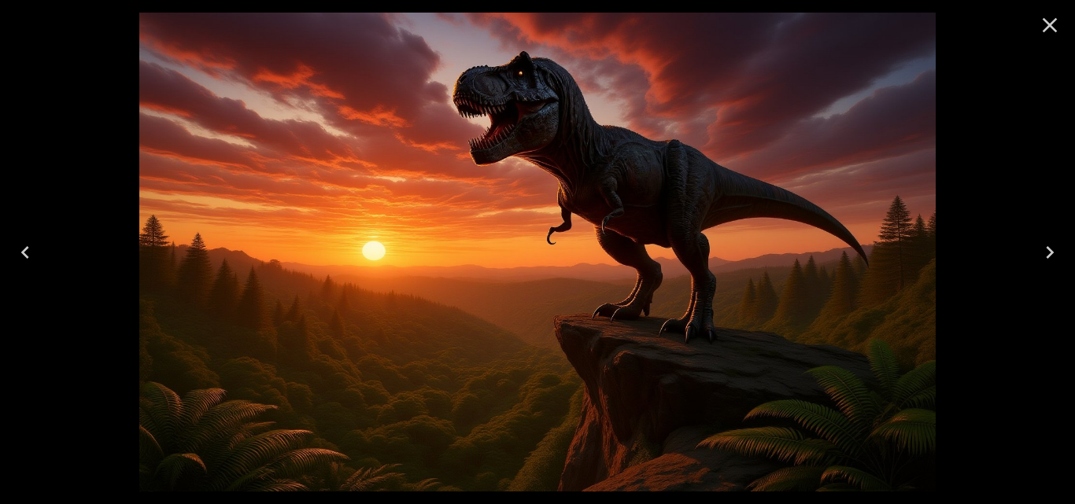
click at [1048, 248] on icon "Next" at bounding box center [1050, 252] width 8 height 13
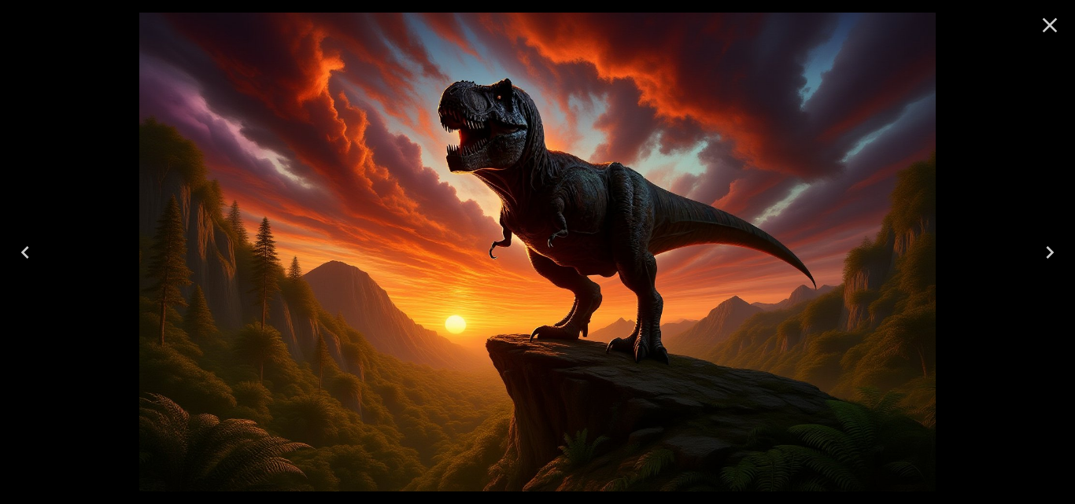
click at [1048, 249] on icon "Next" at bounding box center [1050, 252] width 8 height 13
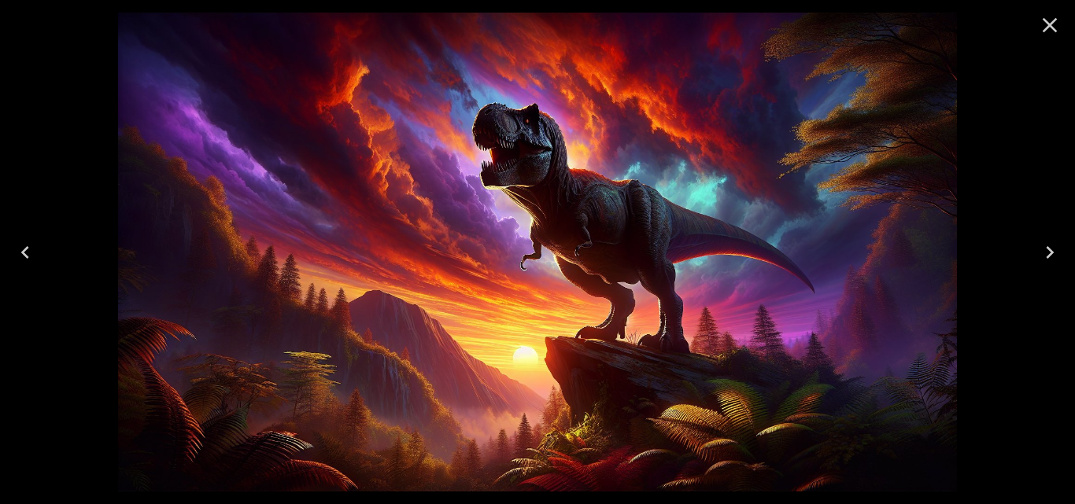
click at [1048, 249] on icon "Next" at bounding box center [1050, 252] width 8 height 13
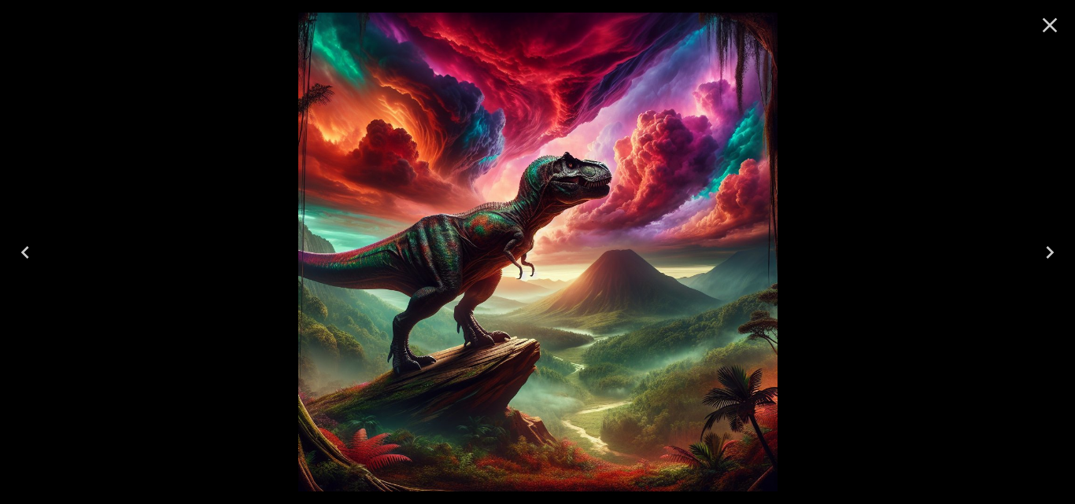
click at [1048, 249] on icon "Next" at bounding box center [1050, 252] width 8 height 13
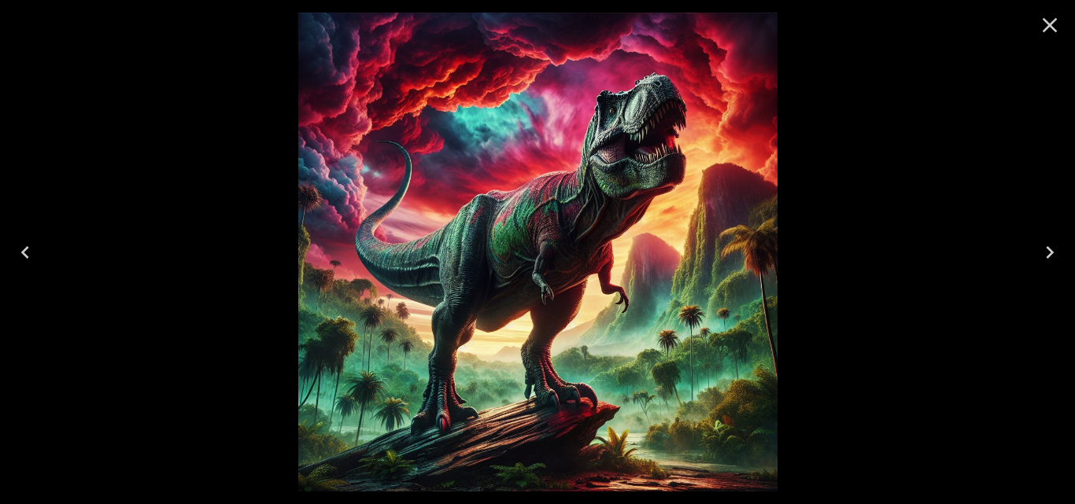
click at [1048, 249] on icon "Next" at bounding box center [1050, 252] width 8 height 13
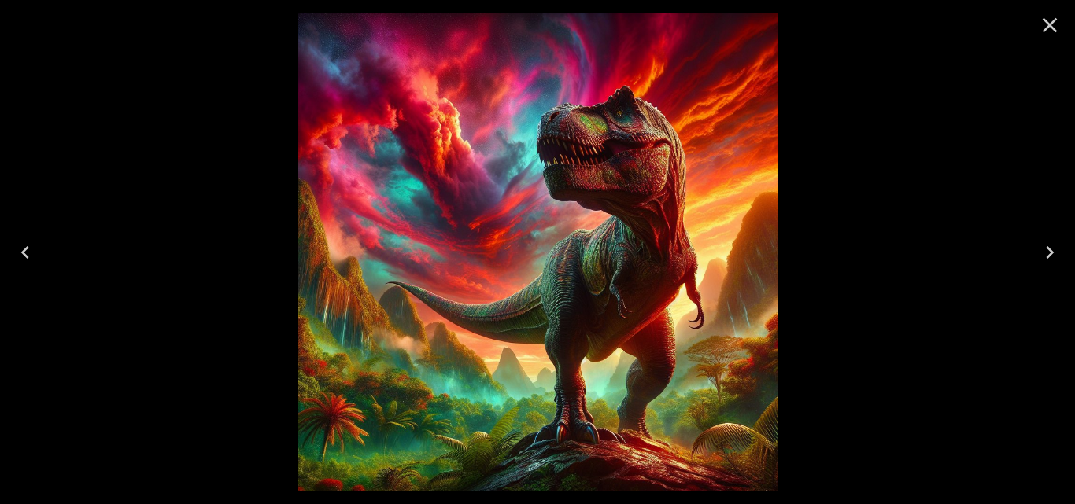
click at [1048, 249] on icon "Next" at bounding box center [1050, 252] width 8 height 13
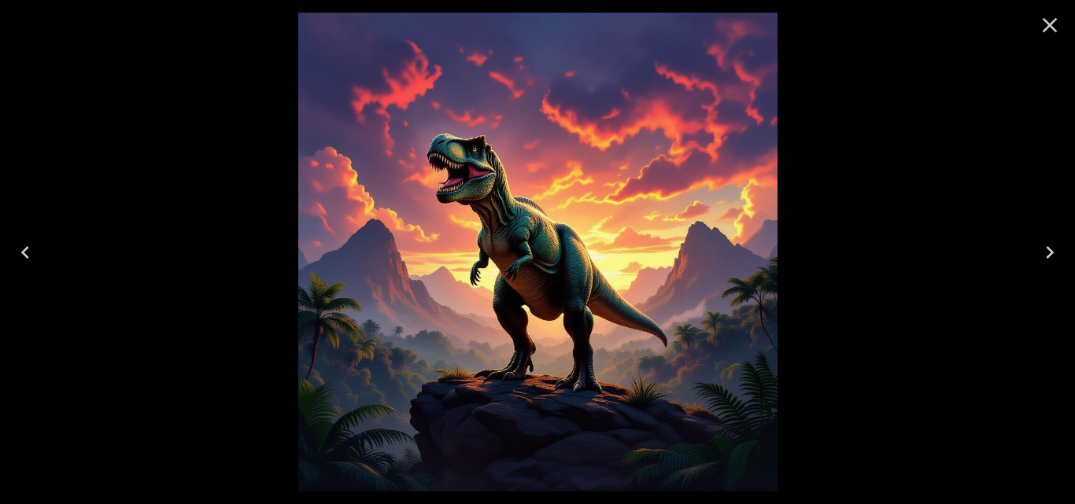
click at [1048, 249] on icon "Next" at bounding box center [1050, 252] width 8 height 13
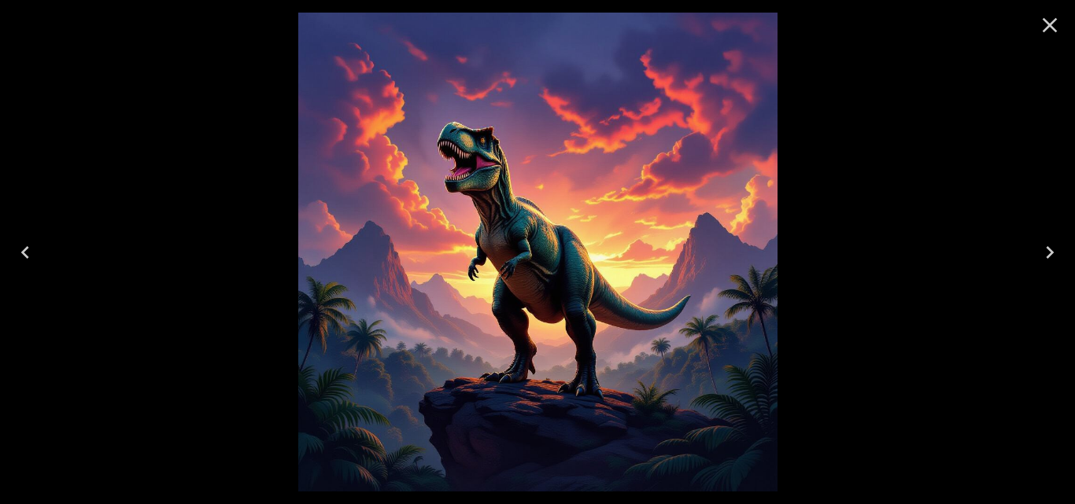
click at [1048, 249] on icon "Next" at bounding box center [1050, 252] width 8 height 13
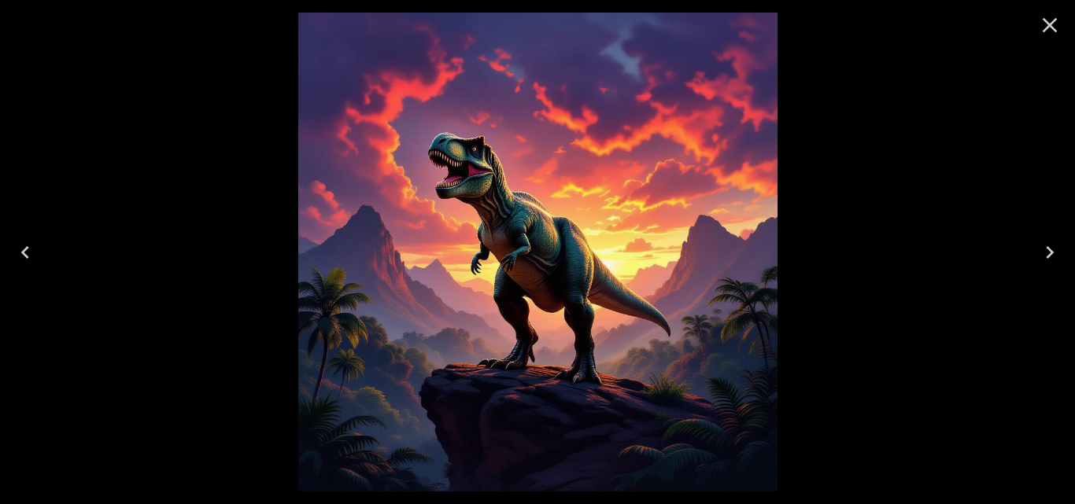
click at [1048, 249] on icon "Next" at bounding box center [1050, 252] width 8 height 13
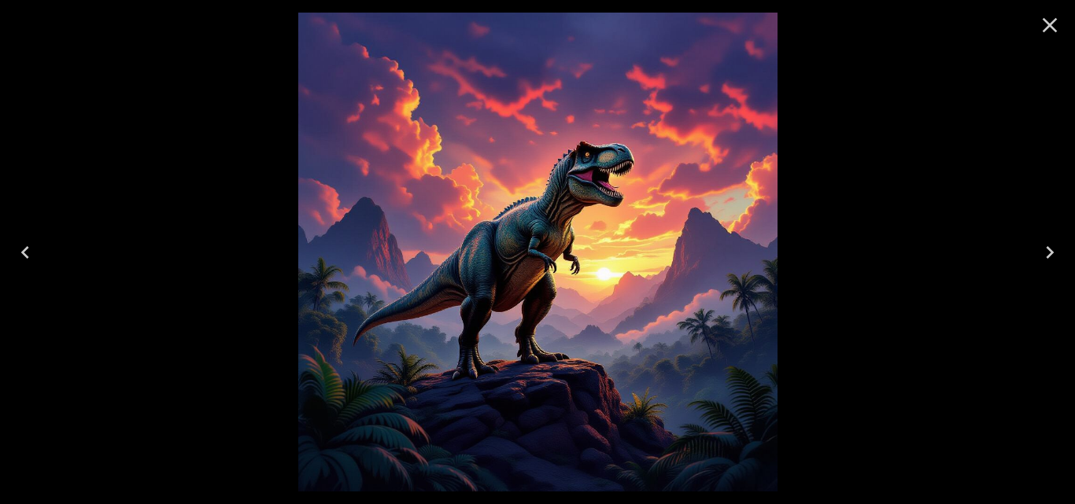
click at [1048, 249] on icon "Next" at bounding box center [1050, 252] width 8 height 13
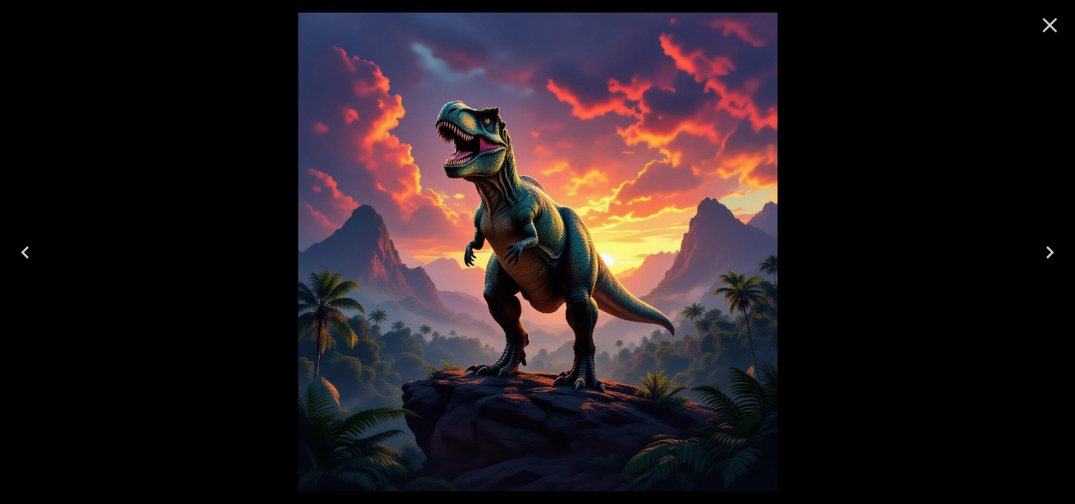
click at [1048, 249] on icon "Next" at bounding box center [1050, 252] width 8 height 13
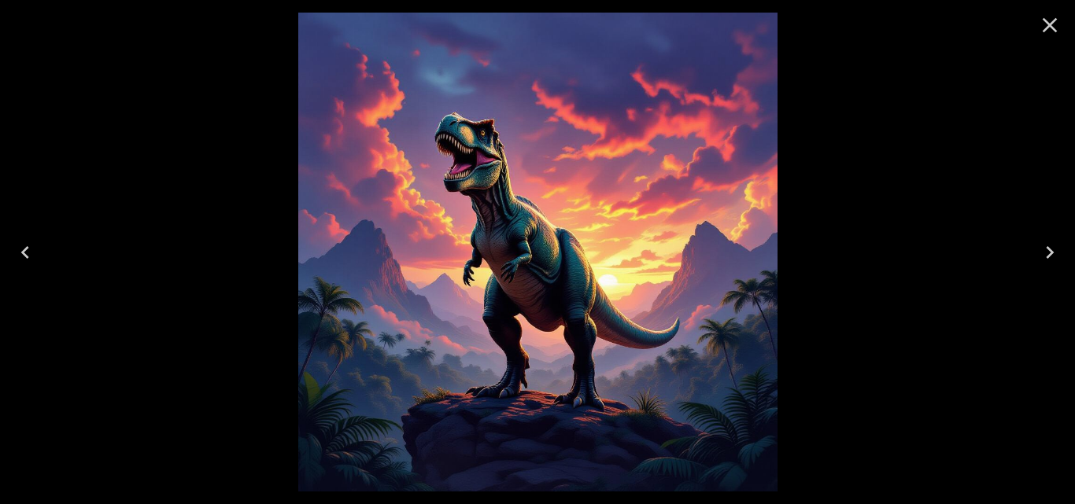
click at [1048, 249] on icon "Next" at bounding box center [1050, 252] width 8 height 13
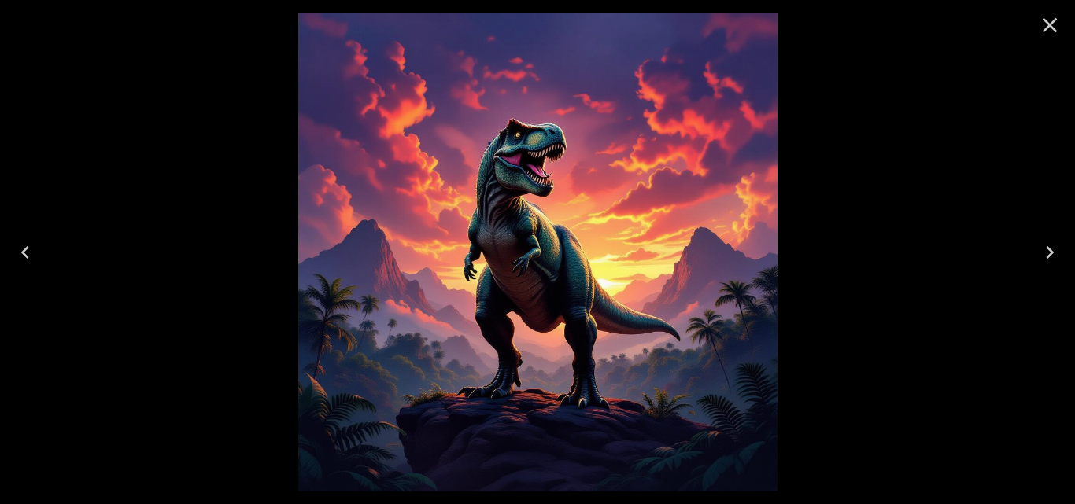
click at [1048, 249] on icon "Next" at bounding box center [1050, 252] width 8 height 13
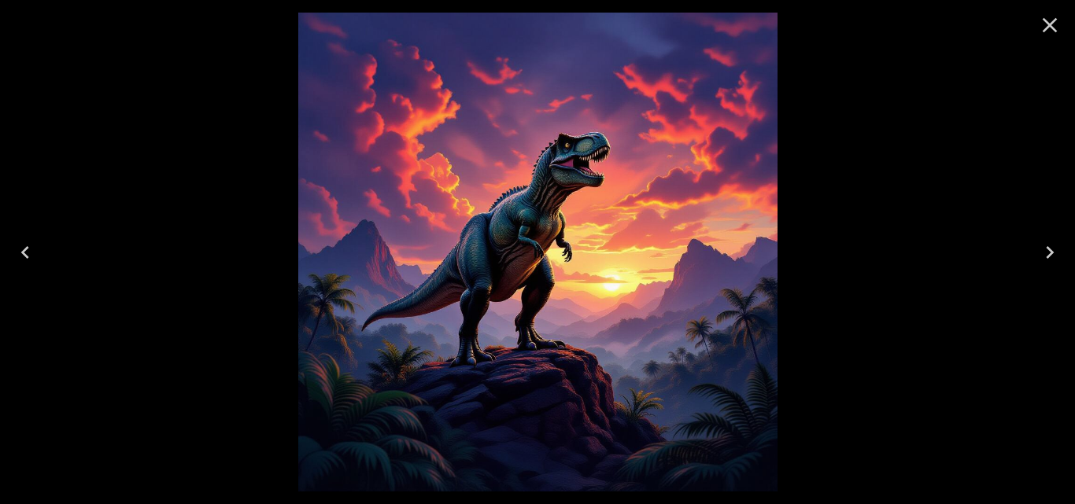
click at [1048, 249] on icon "Next" at bounding box center [1050, 252] width 8 height 13
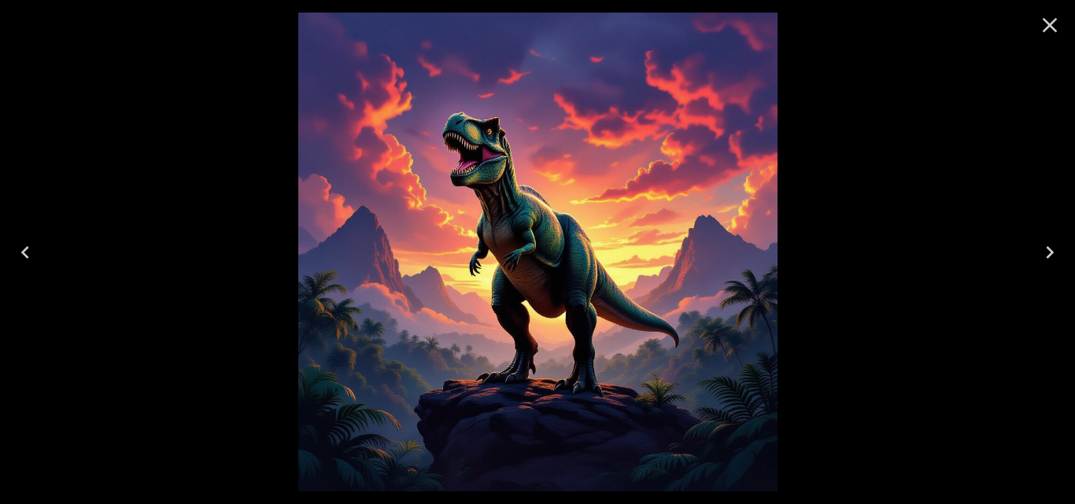
click at [1048, 249] on icon "Next" at bounding box center [1050, 252] width 8 height 13
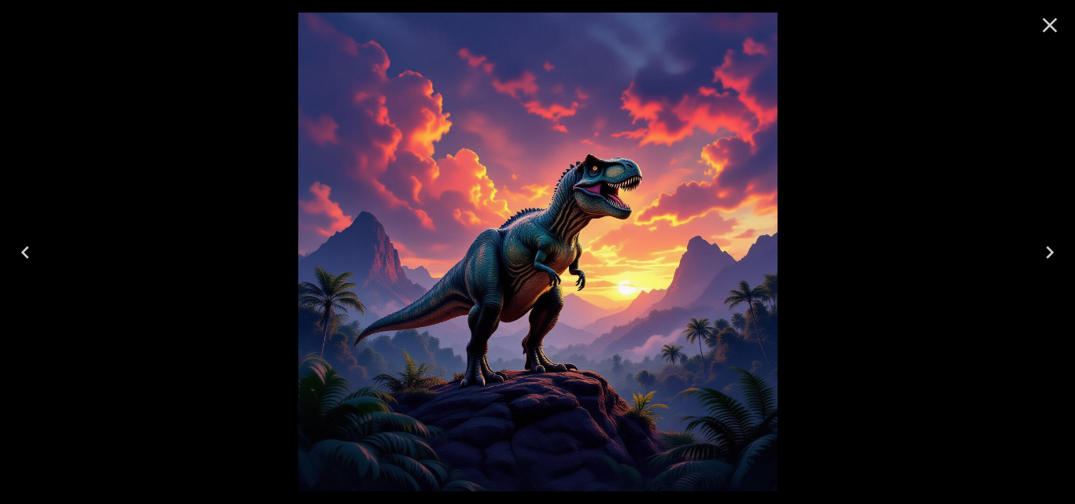
click at [1048, 249] on icon "Next" at bounding box center [1050, 252] width 8 height 13
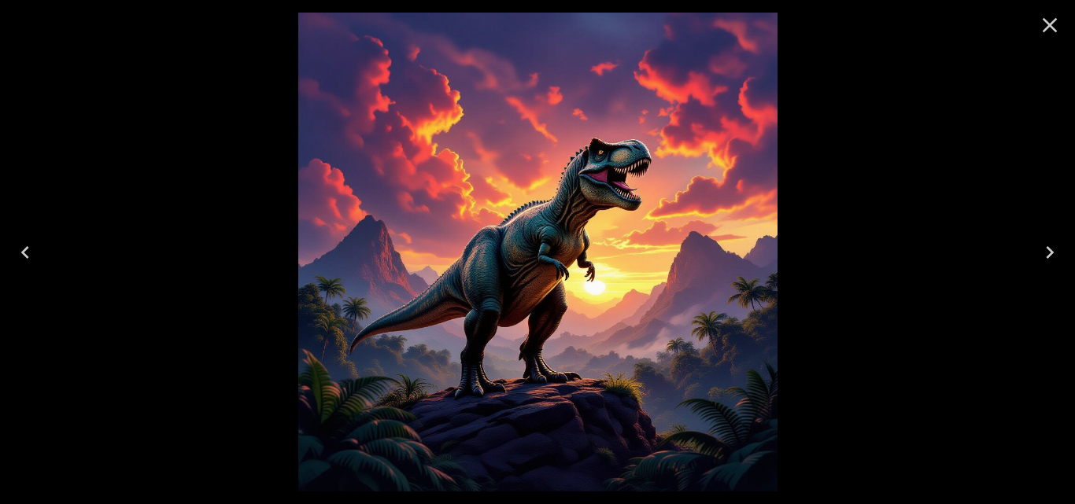
click at [1048, 249] on icon "Next" at bounding box center [1050, 252] width 8 height 13
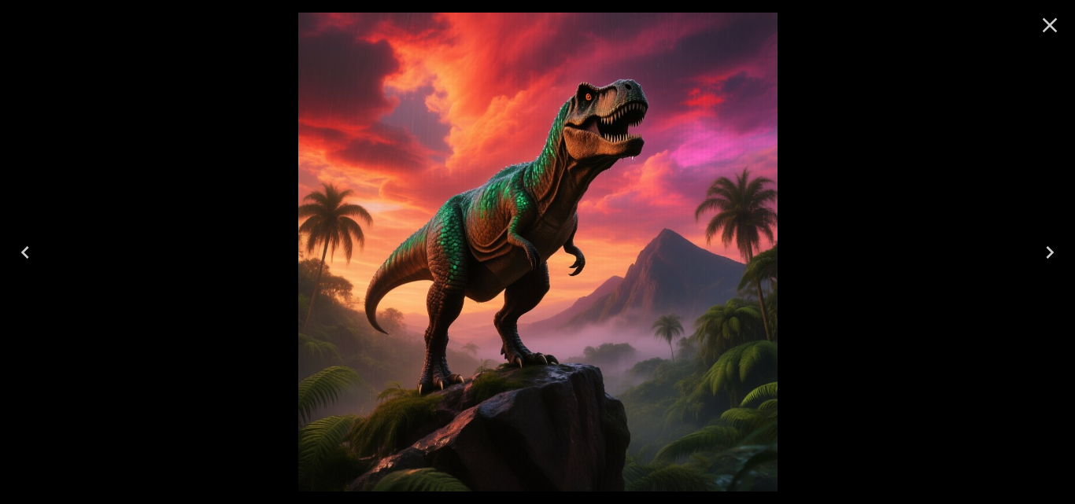
click at [1048, 249] on icon "Next" at bounding box center [1050, 252] width 8 height 13
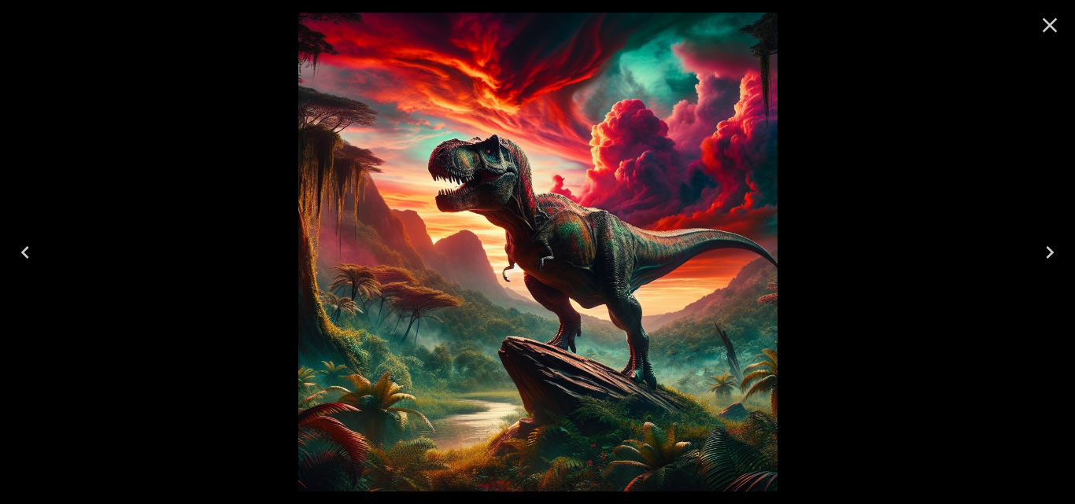
click at [1048, 249] on icon "Next" at bounding box center [1050, 252] width 8 height 13
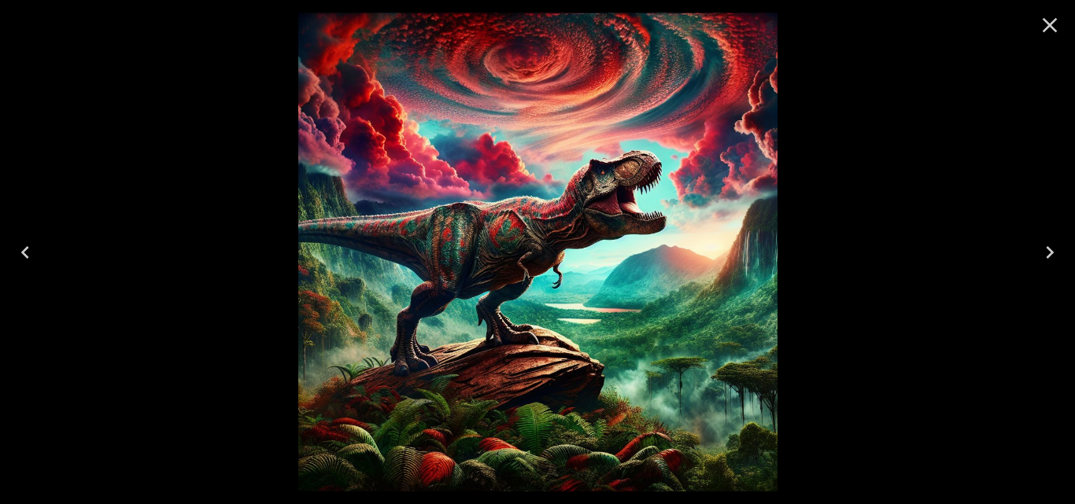
click at [1048, 249] on icon "Next" at bounding box center [1050, 252] width 8 height 13
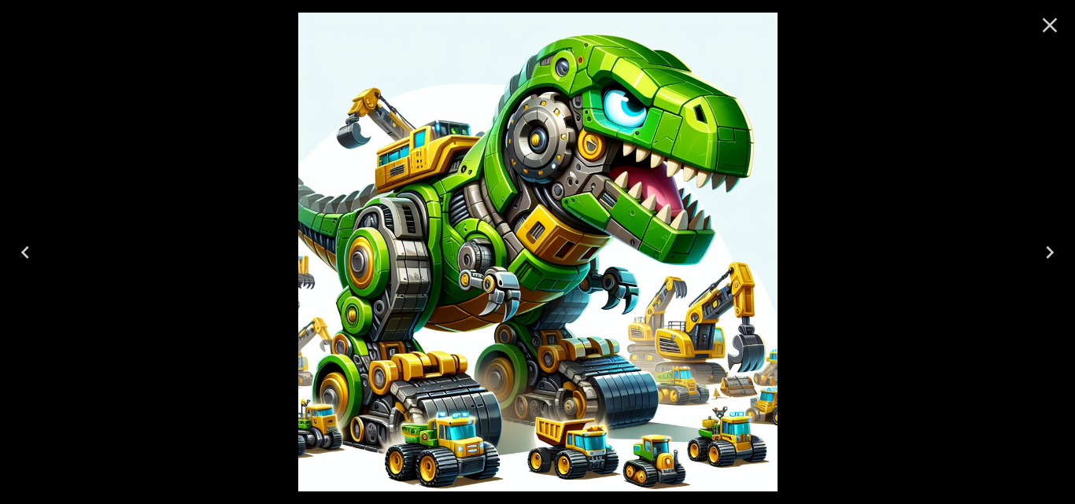
click at [1048, 249] on icon "Next" at bounding box center [1050, 252] width 8 height 13
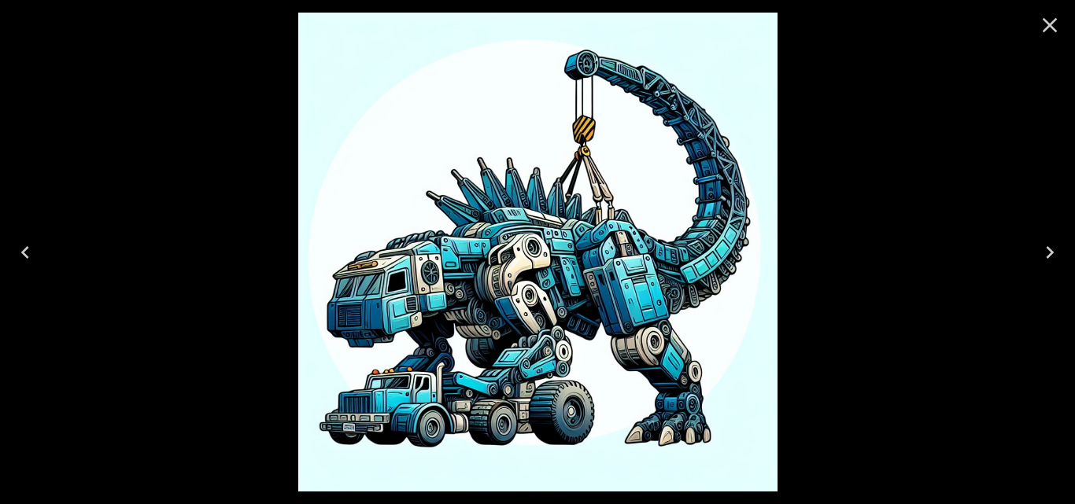
click at [1048, 249] on icon "Next" at bounding box center [1050, 252] width 8 height 13
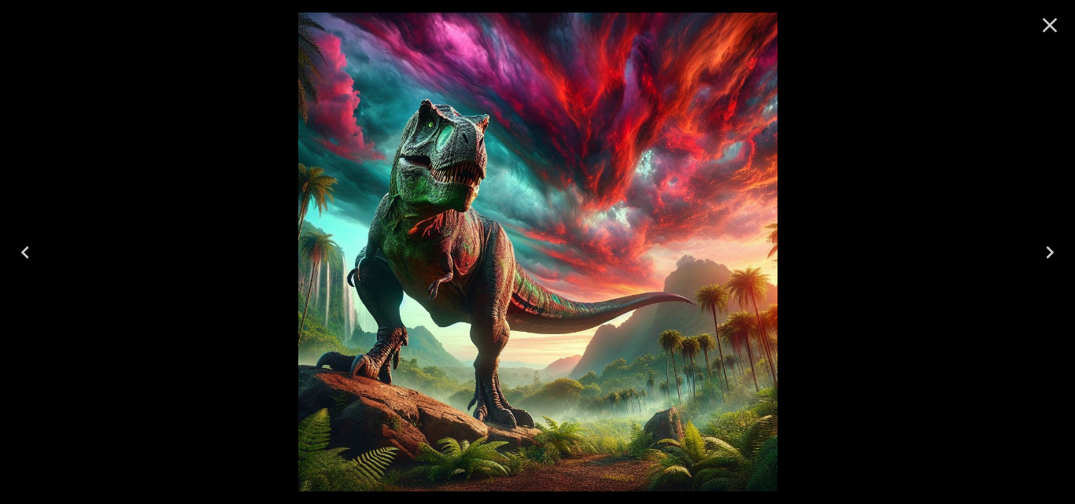
click at [1049, 249] on icon "Next" at bounding box center [1050, 252] width 8 height 13
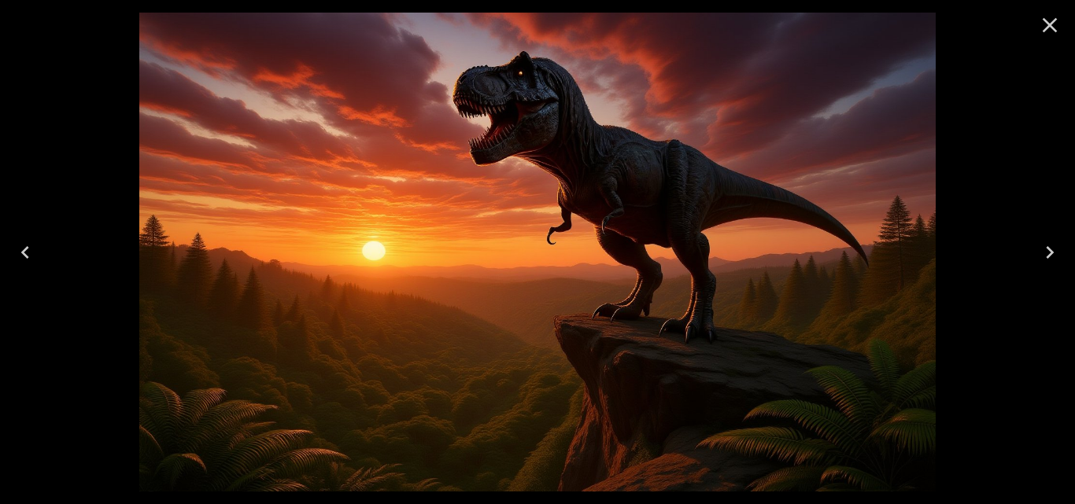
click at [24, 256] on icon "Previous" at bounding box center [25, 252] width 25 height 25
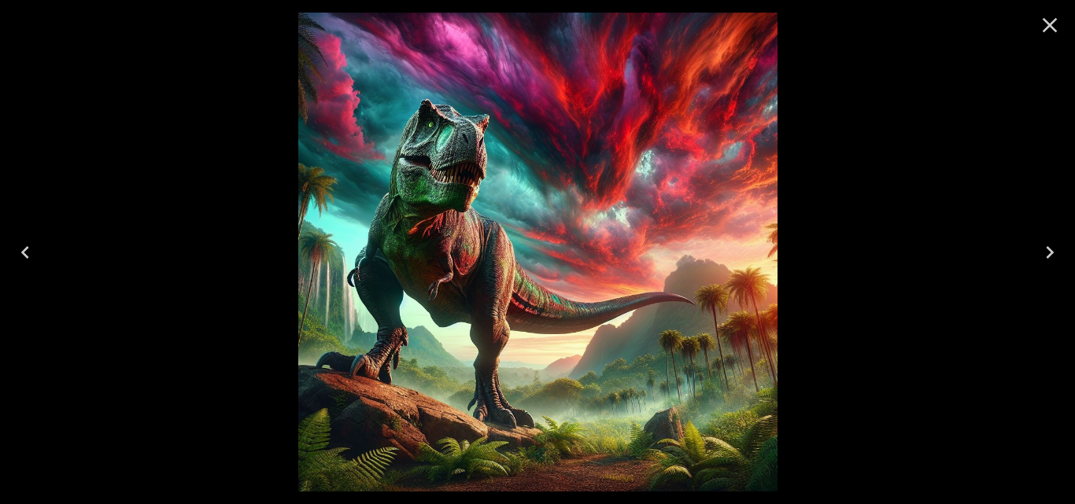
click at [1057, 27] on icon "Close" at bounding box center [1049, 25] width 25 height 25
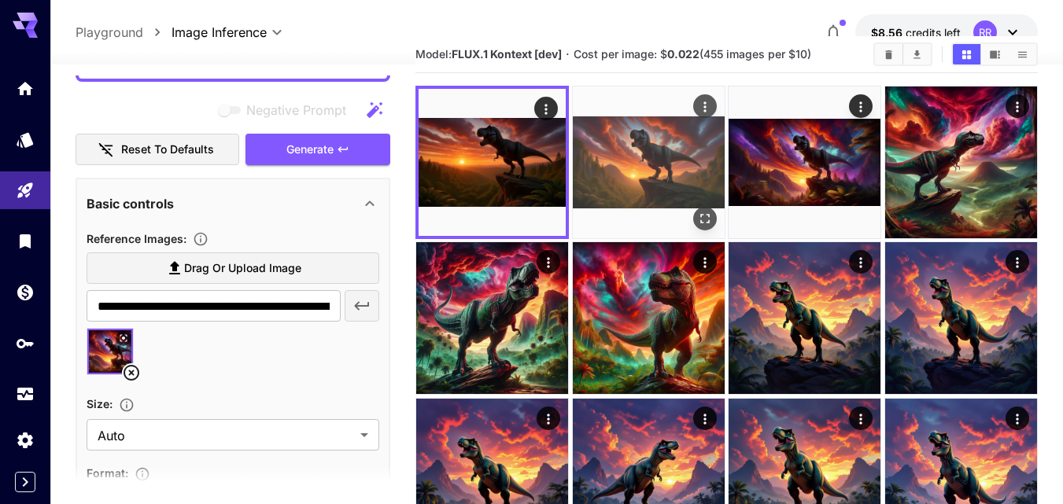
scroll to position [79, 0]
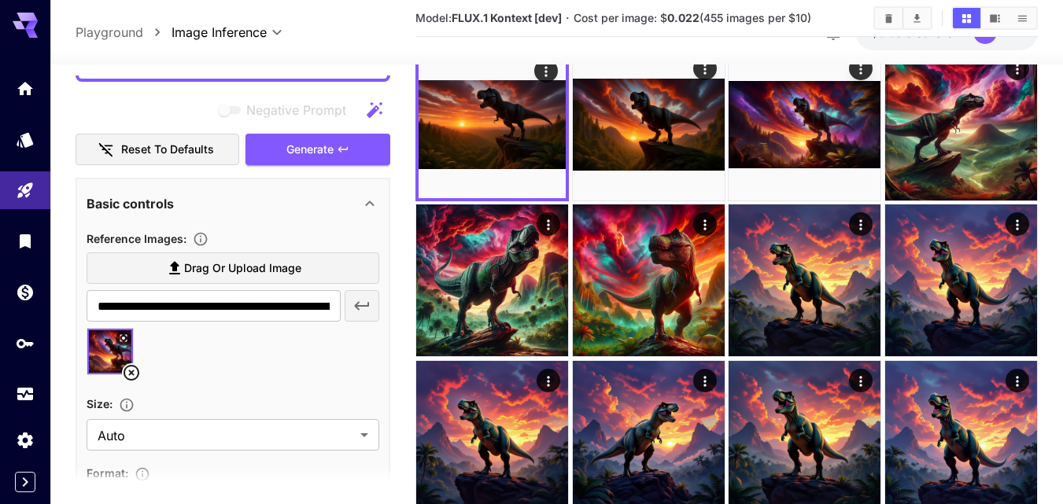
click at [130, 368] on icon at bounding box center [131, 373] width 19 height 19
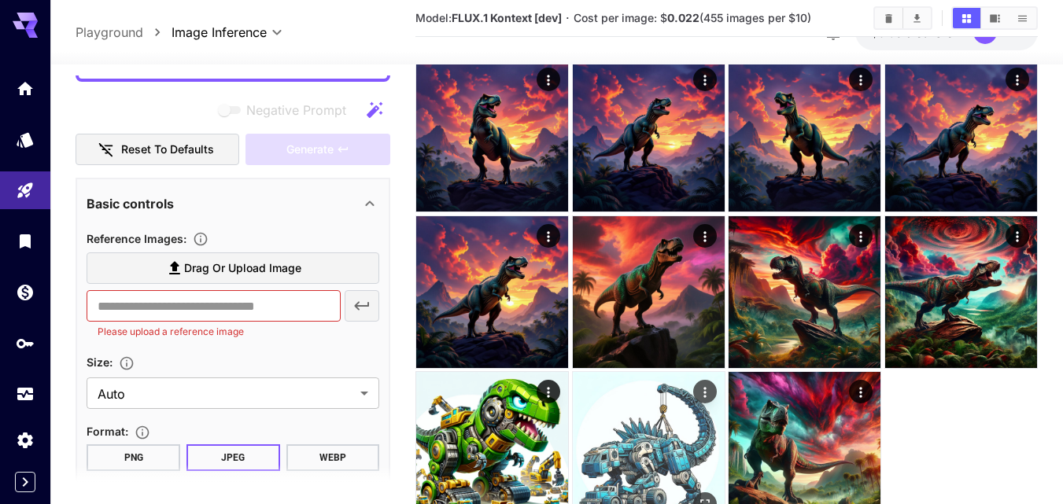
scroll to position [604, 0]
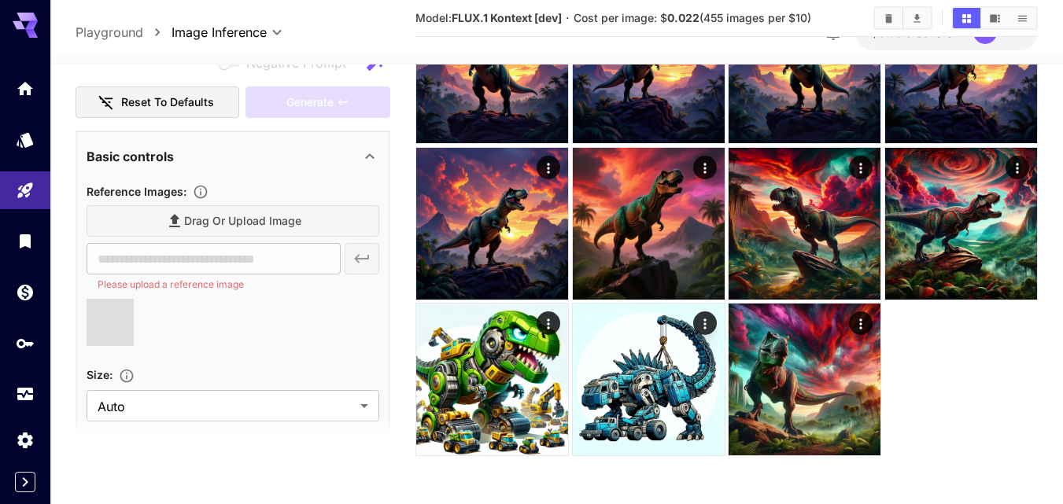
type input "**********"
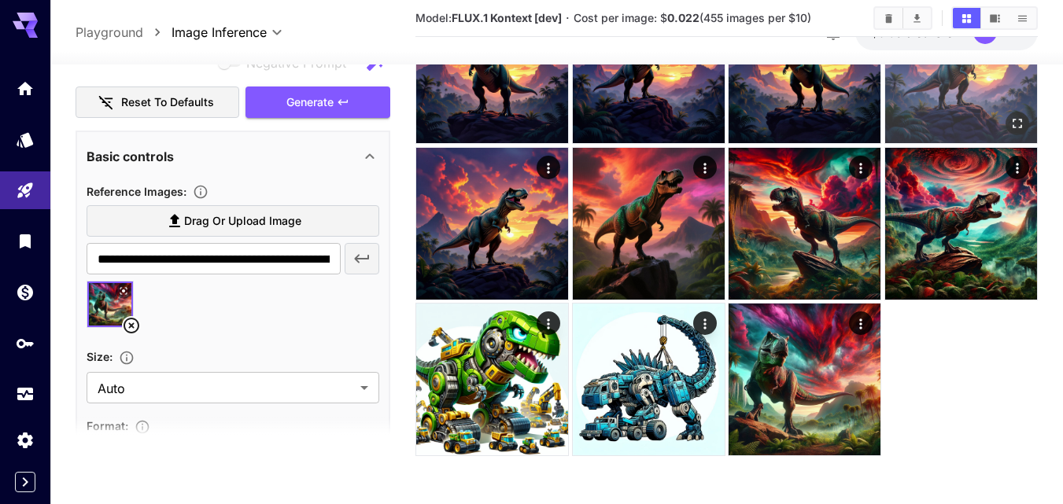
click at [331, 100] on span "Generate" at bounding box center [309, 102] width 47 height 20
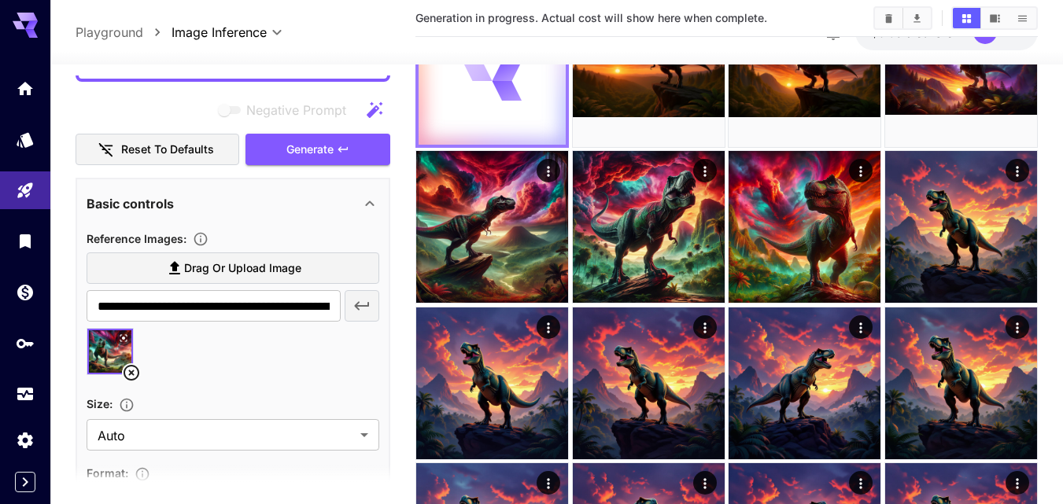
scroll to position [0, 0]
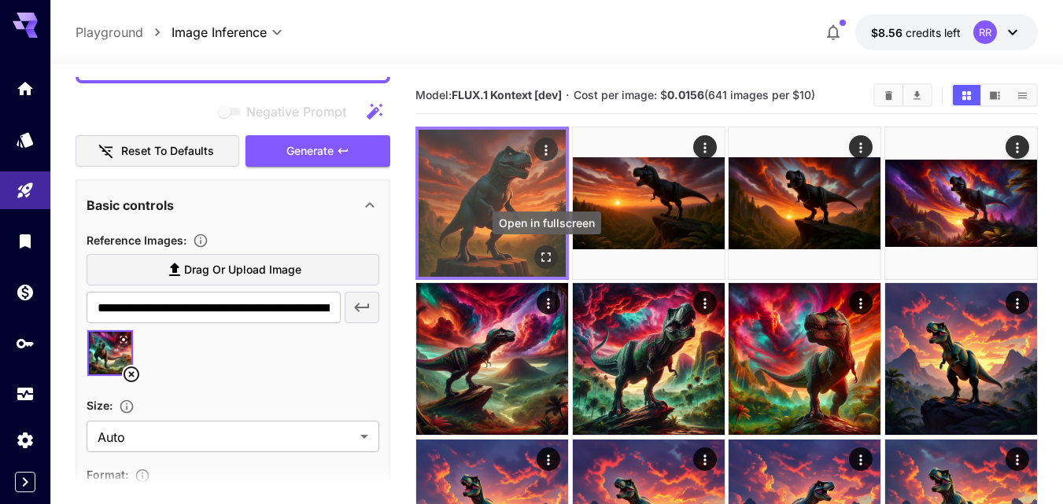
click at [553, 254] on icon "Open in fullscreen" at bounding box center [546, 257] width 16 height 16
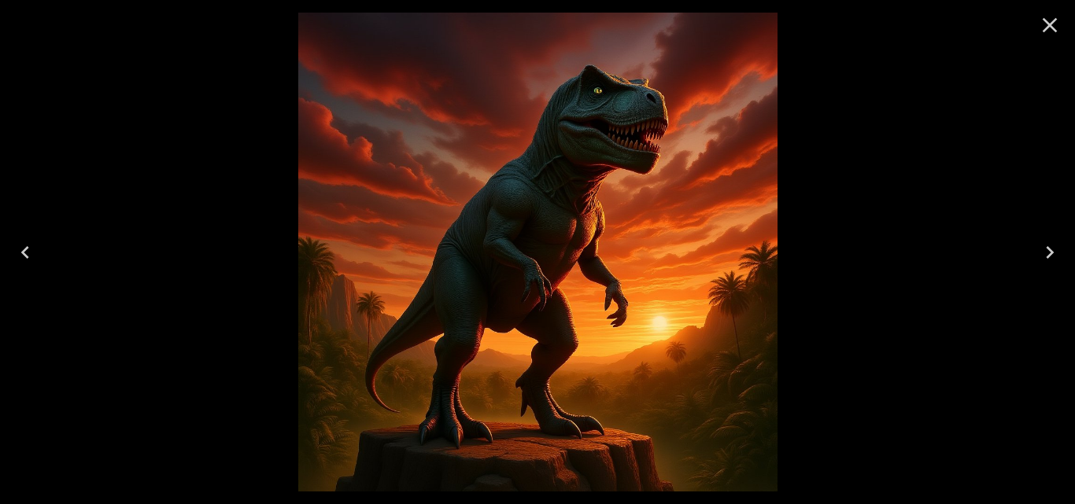
click at [1046, 23] on icon "Close" at bounding box center [1049, 25] width 25 height 25
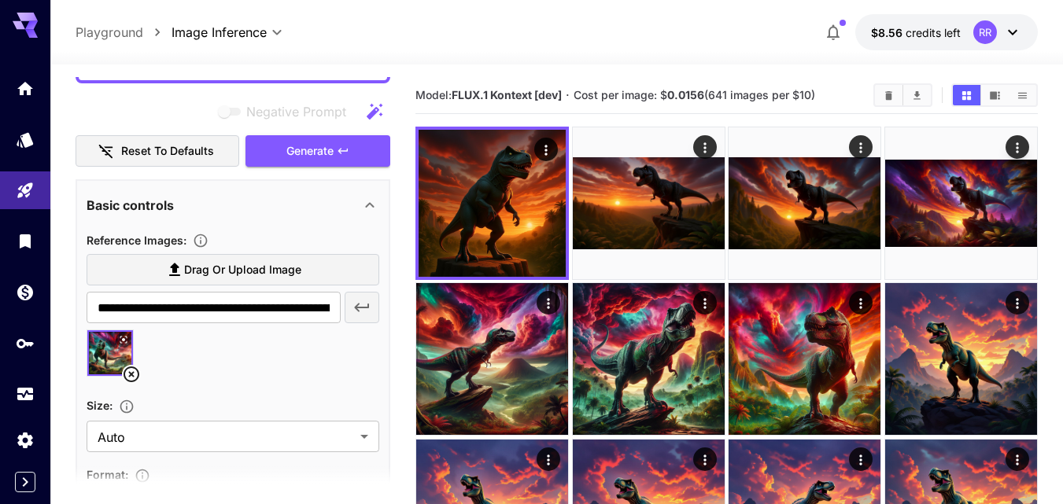
click at [319, 153] on span "Generate" at bounding box center [309, 152] width 47 height 20
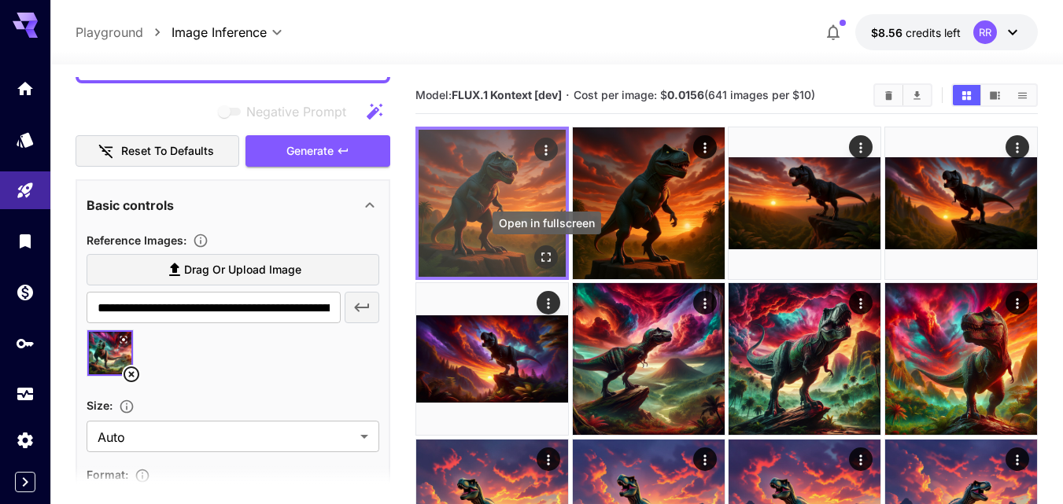
click at [547, 256] on icon "Open in fullscreen" at bounding box center [546, 257] width 16 height 16
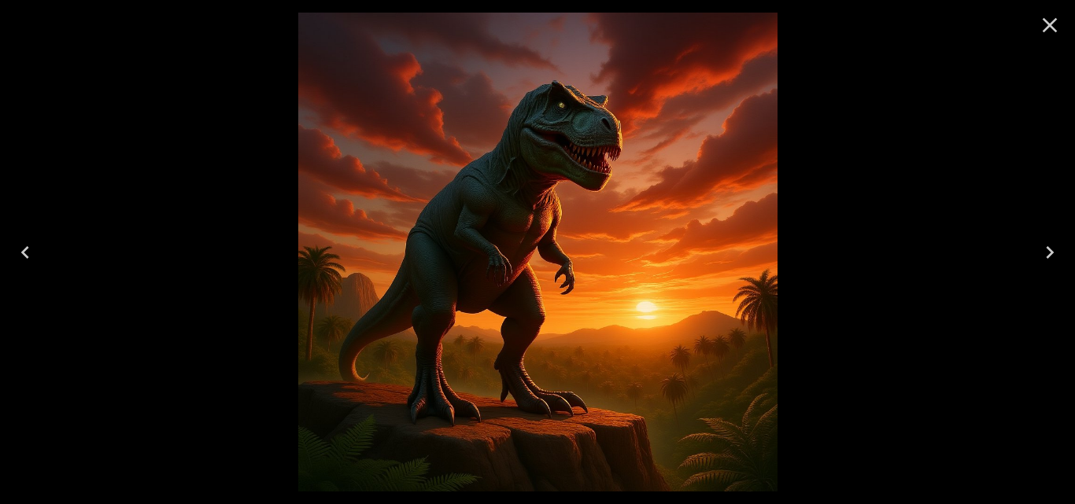
click at [1053, 238] on button "Next" at bounding box center [1050, 252] width 50 height 63
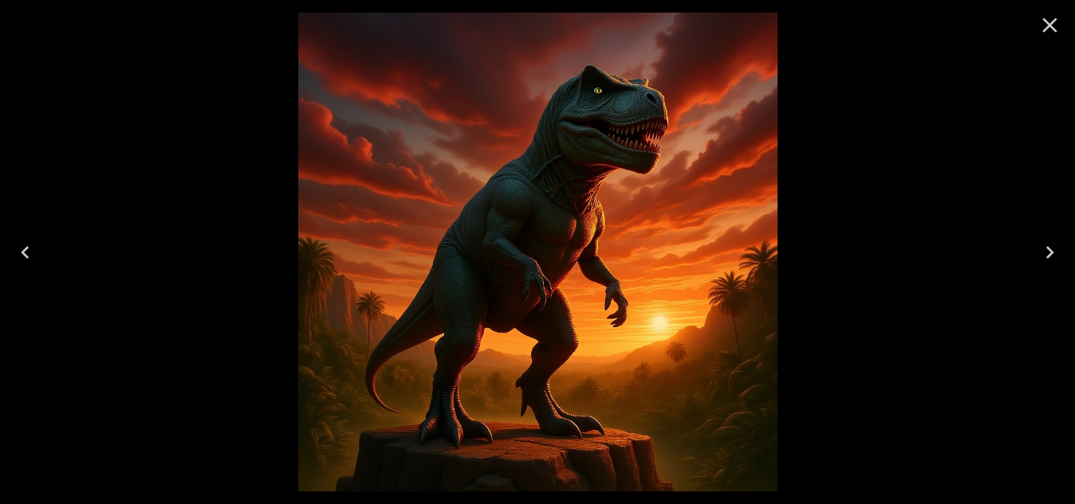
click at [33, 254] on icon "Previous" at bounding box center [25, 252] width 25 height 25
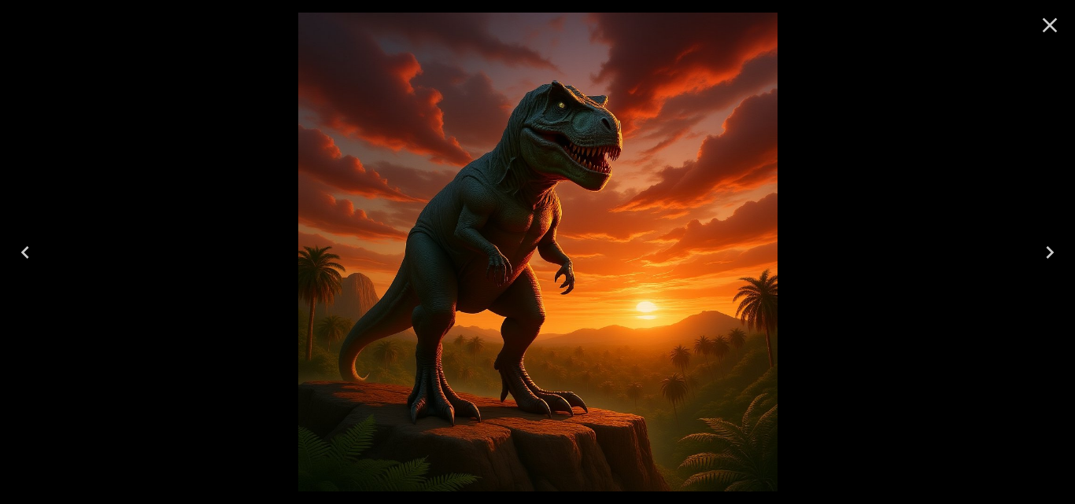
click at [33, 253] on icon "Previous" at bounding box center [25, 252] width 25 height 25
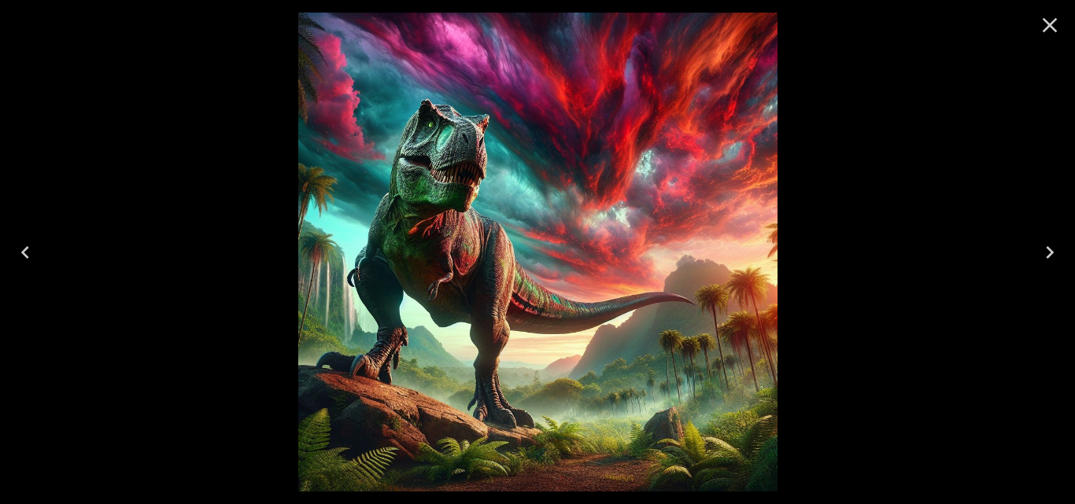
click at [1049, 30] on icon "Close" at bounding box center [1049, 25] width 25 height 25
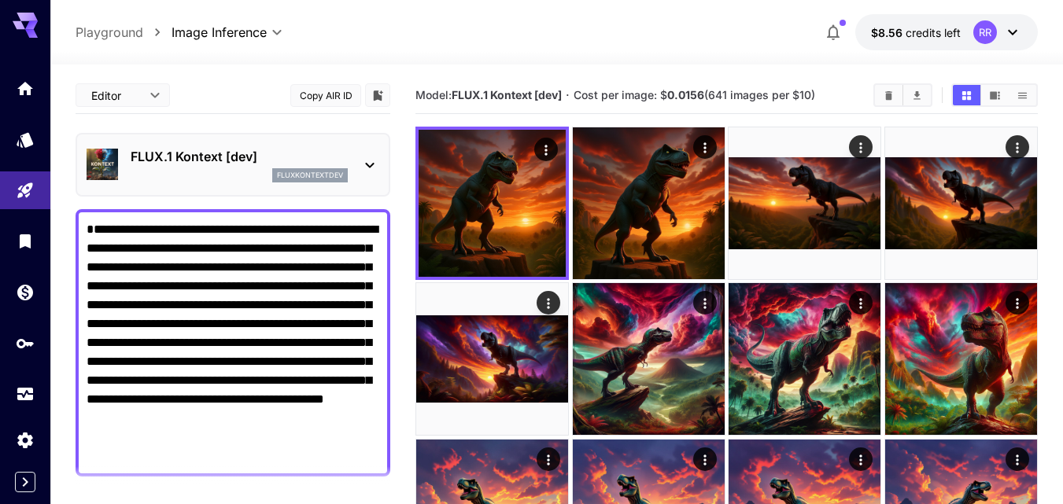
click at [373, 167] on icon at bounding box center [369, 165] width 19 height 19
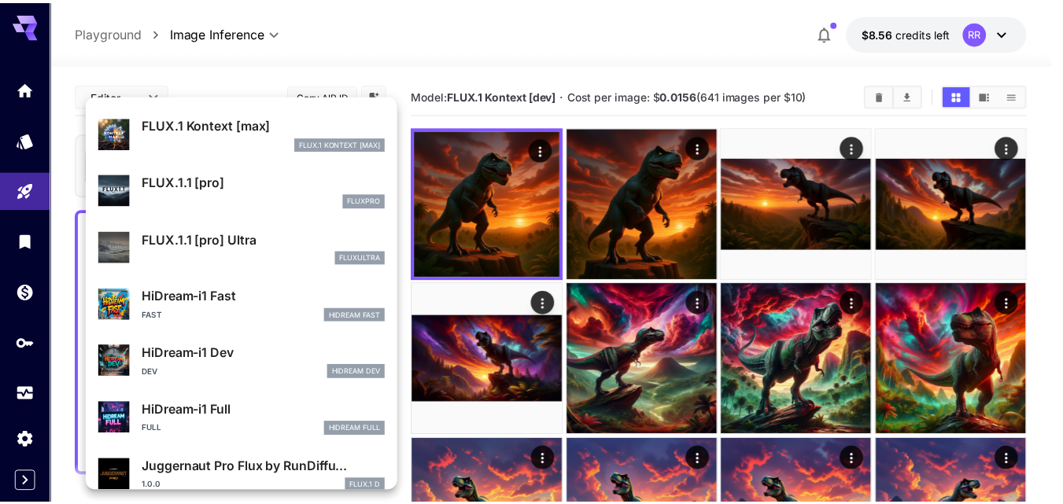
scroll to position [1025, 0]
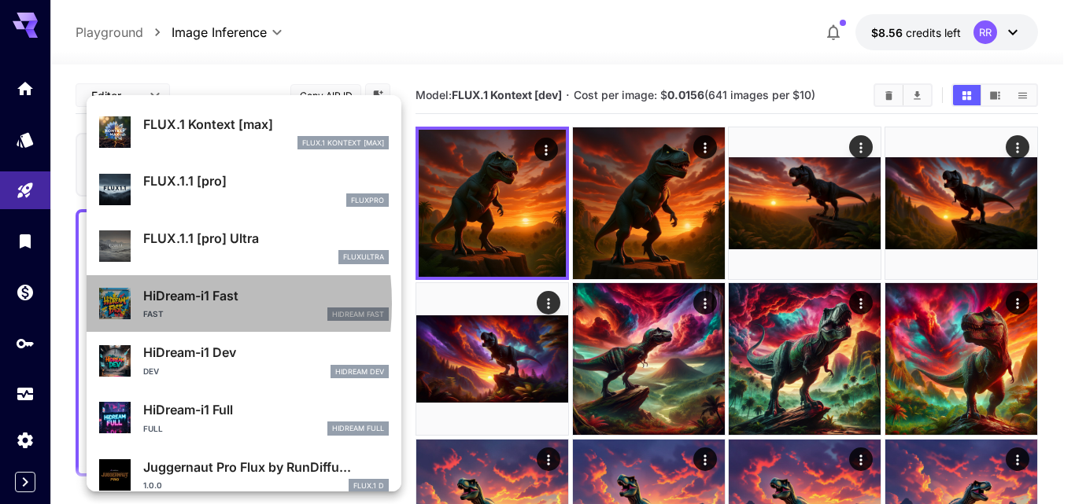
click at [105, 304] on img at bounding box center [114, 303] width 31 height 31
type input "**"
type input "*"
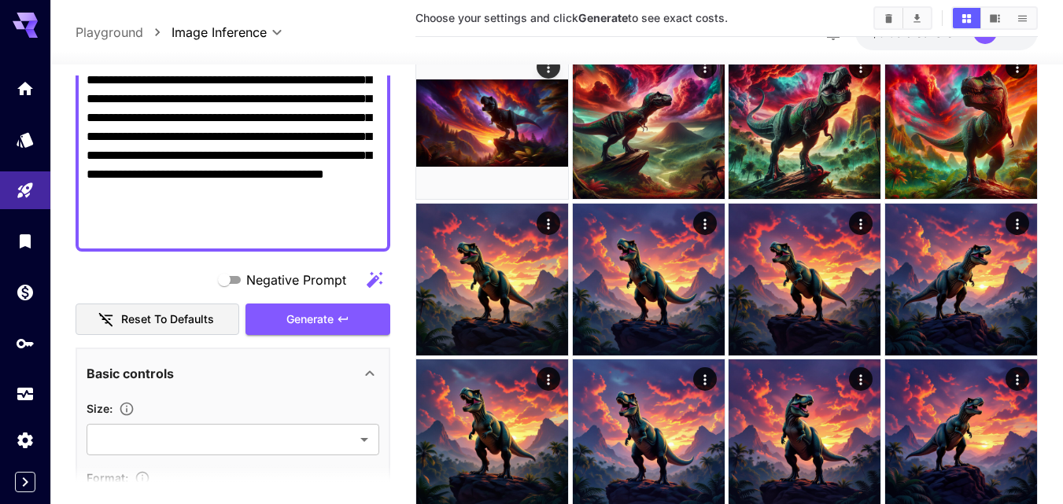
scroll to position [236, 0]
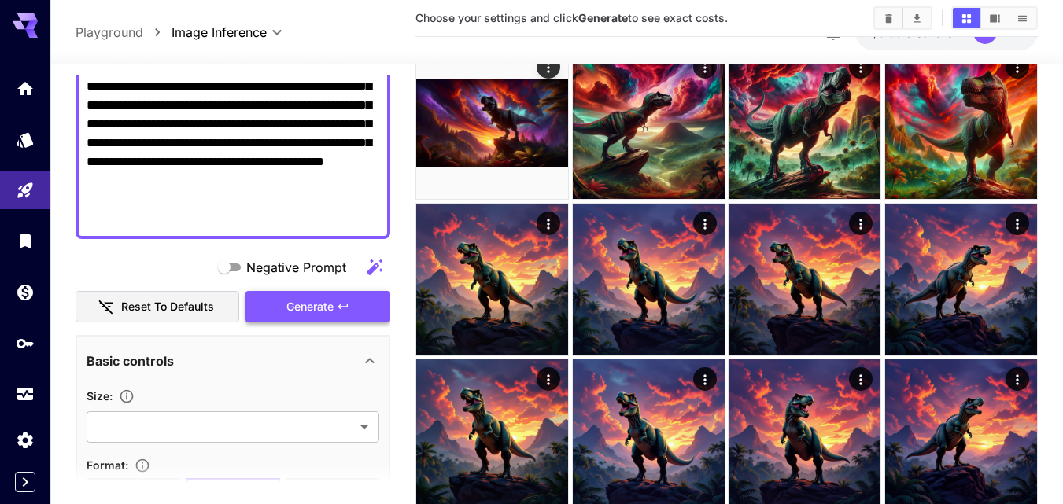
click at [337, 291] on button "Generate" at bounding box center [318, 307] width 145 height 32
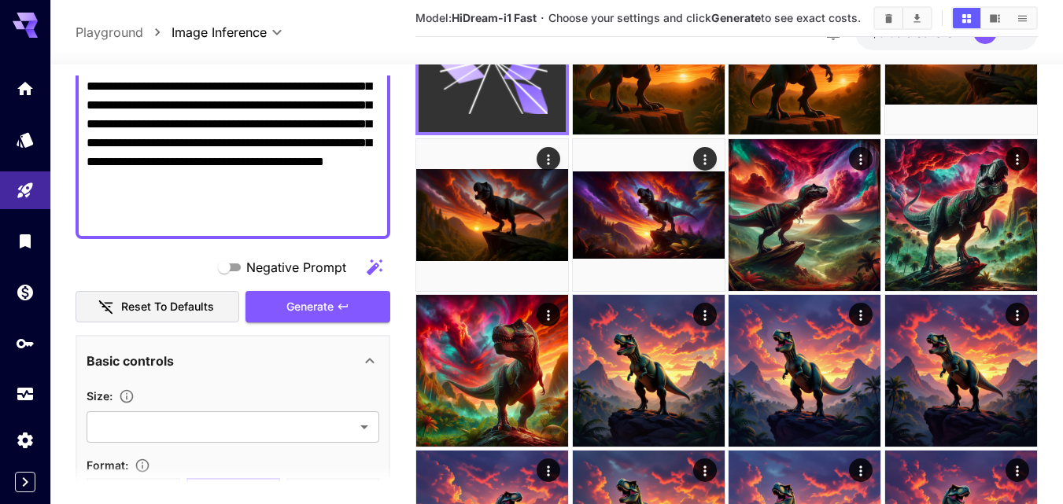
scroll to position [0, 0]
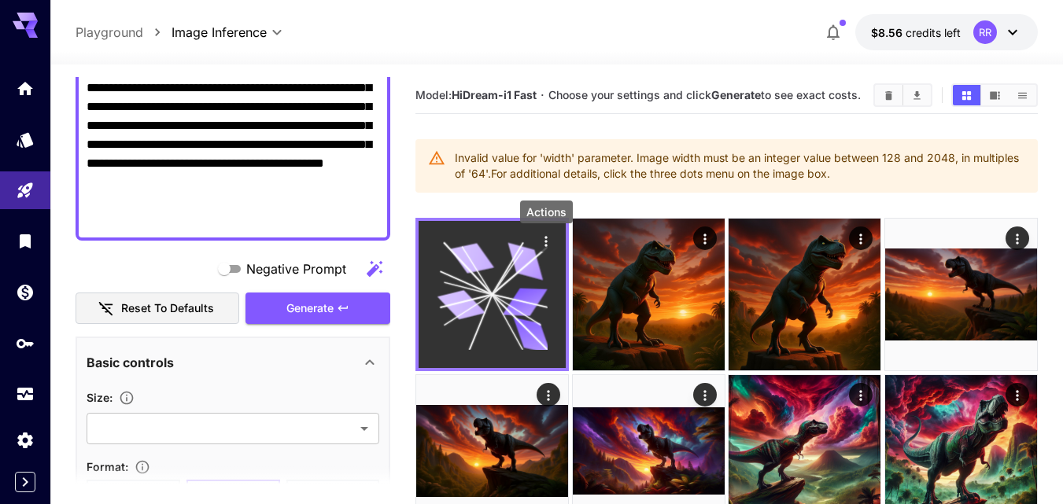
click at [544, 246] on icon "Actions" at bounding box center [546, 242] width 16 height 16
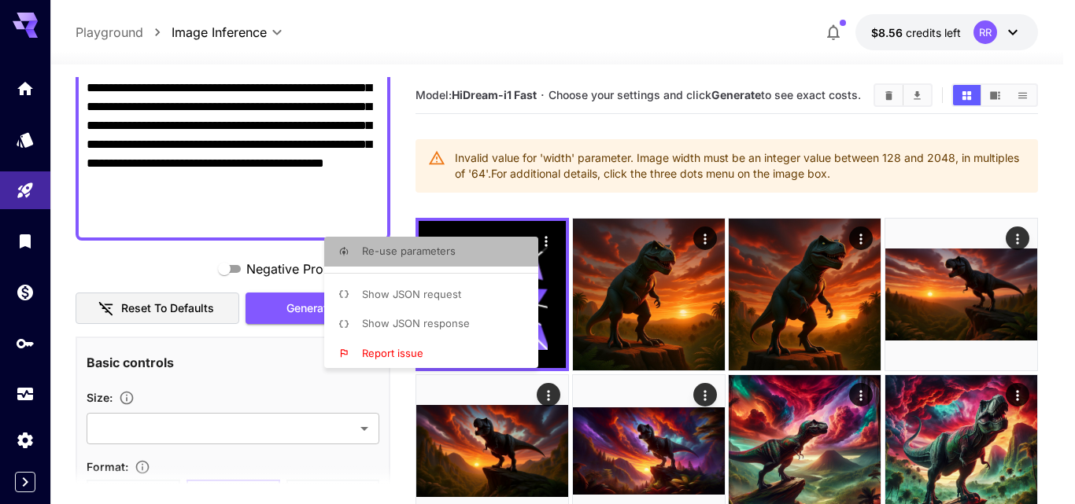
click at [445, 247] on span "Re-use parameters" at bounding box center [409, 251] width 94 height 13
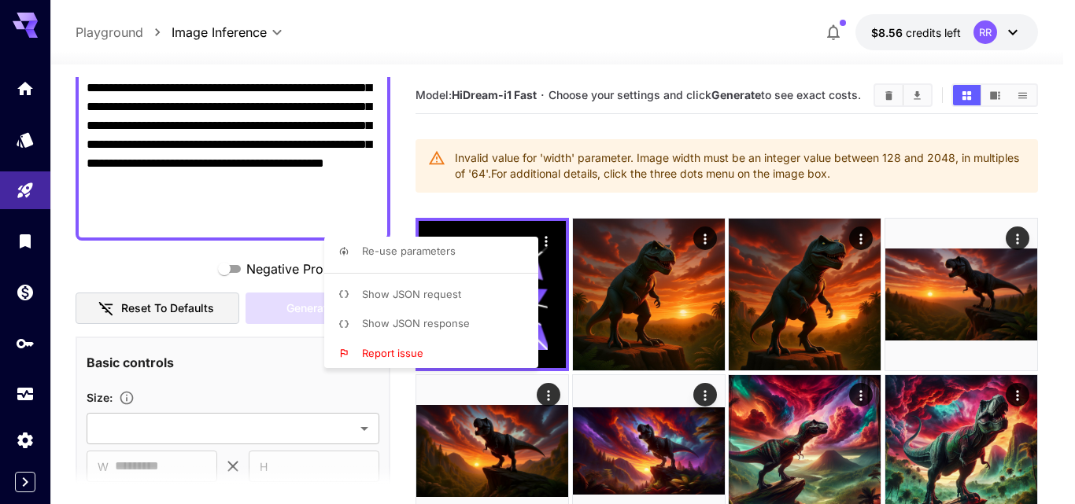
type input "*"
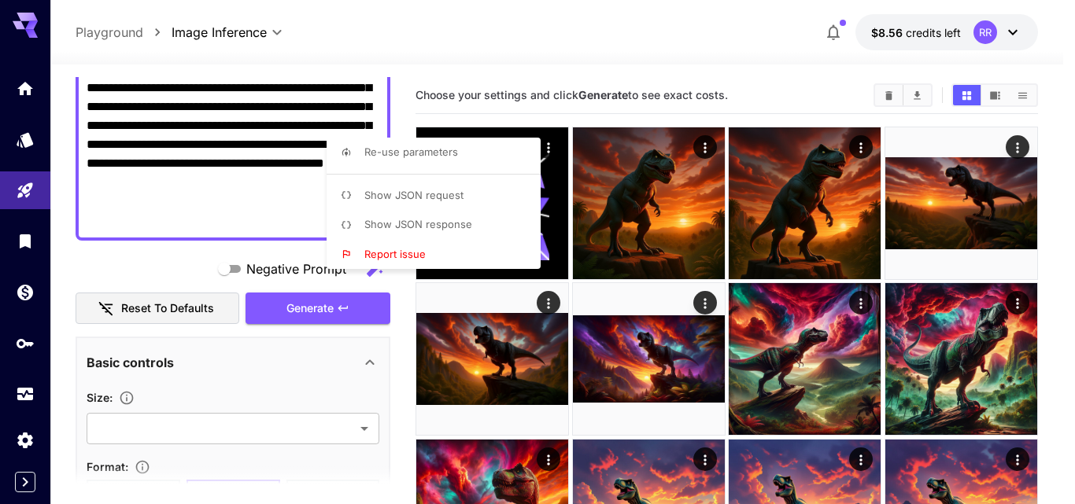
type input "****"
type input "**"
type input "*"
type input "*******"
click at [326, 345] on div at bounding box center [537, 252] width 1075 height 504
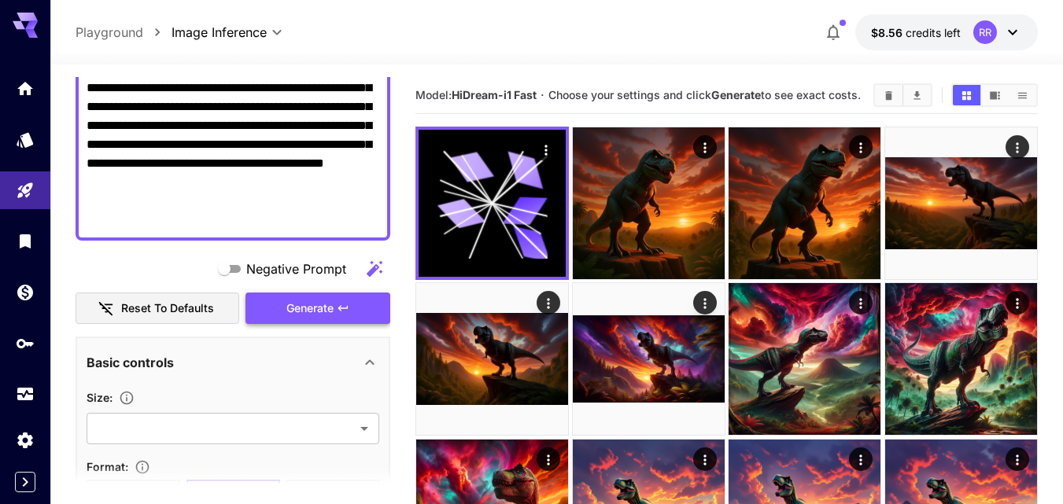
click at [323, 315] on span "Generate" at bounding box center [309, 309] width 47 height 20
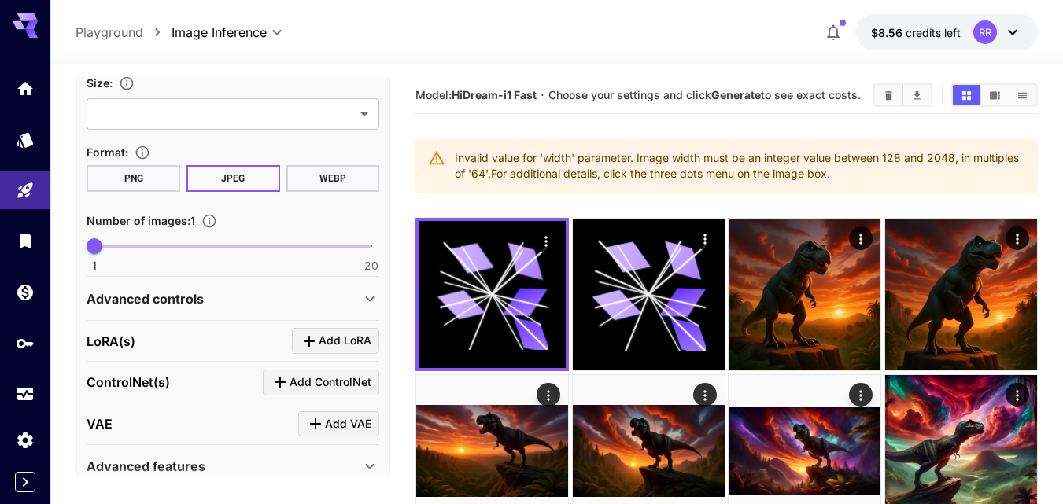
scroll to position [472, 0]
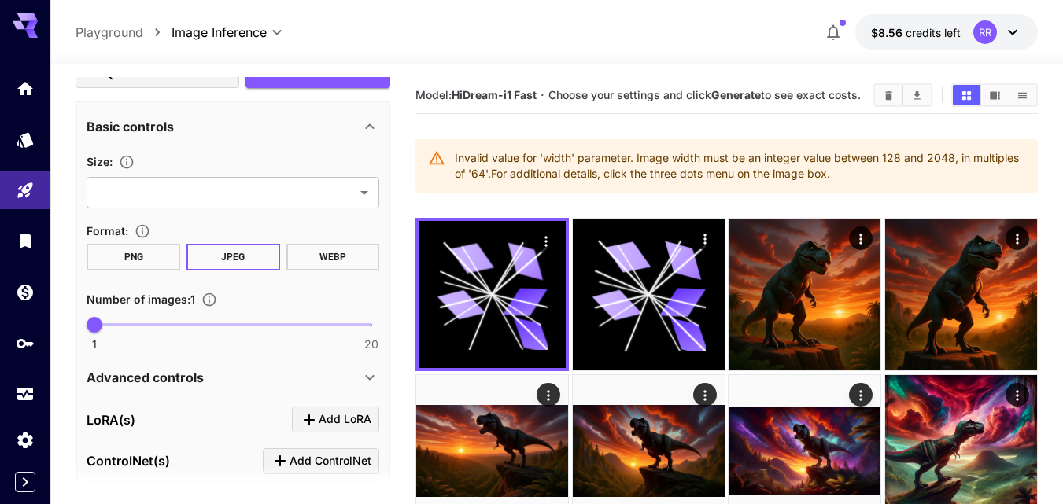
click at [322, 260] on button "WEBP" at bounding box center [333, 257] width 94 height 27
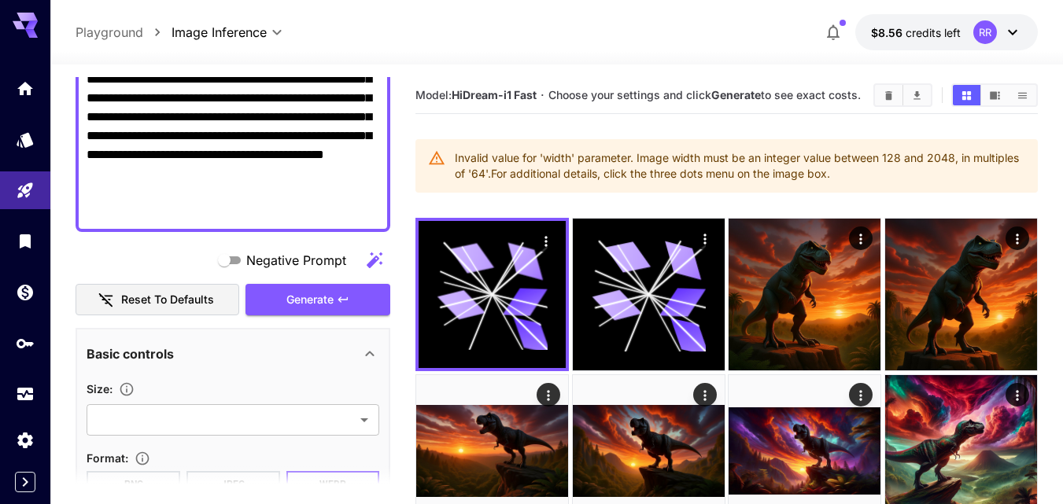
scroll to position [236, 0]
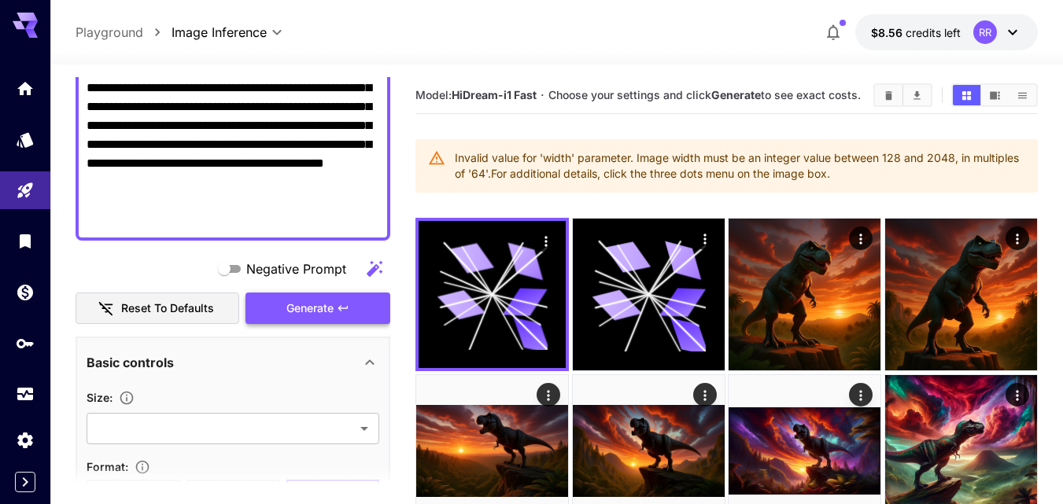
click at [305, 299] on span "Generate" at bounding box center [309, 309] width 47 height 20
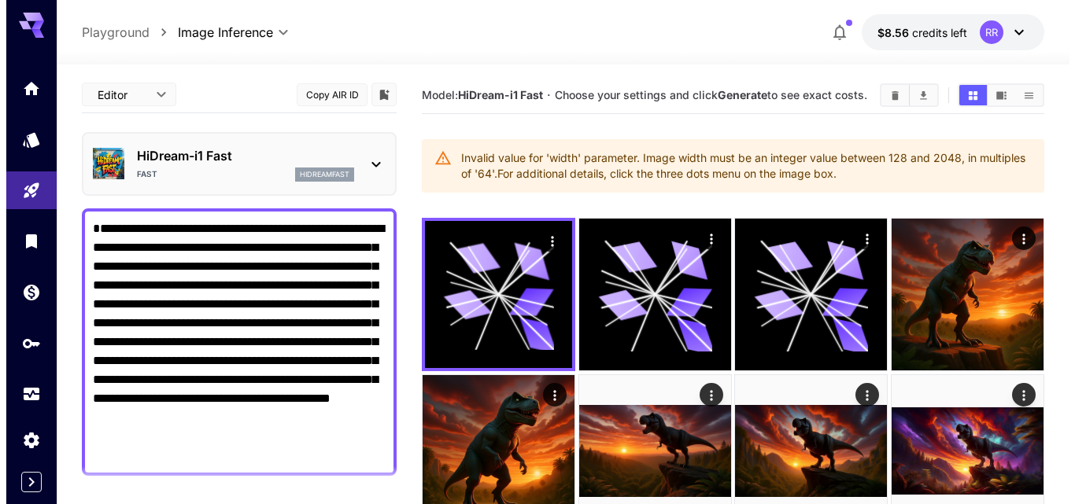
scroll to position [0, 0]
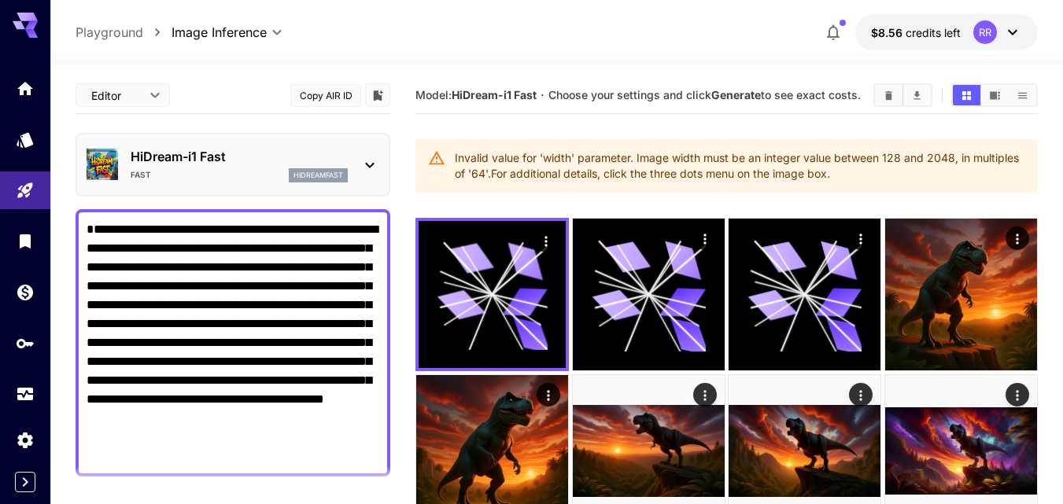
click at [372, 160] on icon at bounding box center [369, 165] width 19 height 19
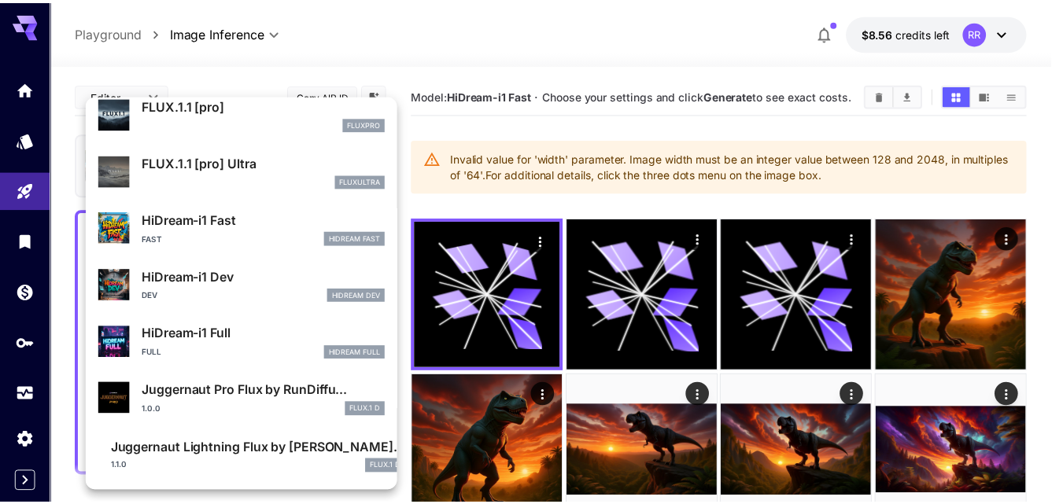
scroll to position [1101, 0]
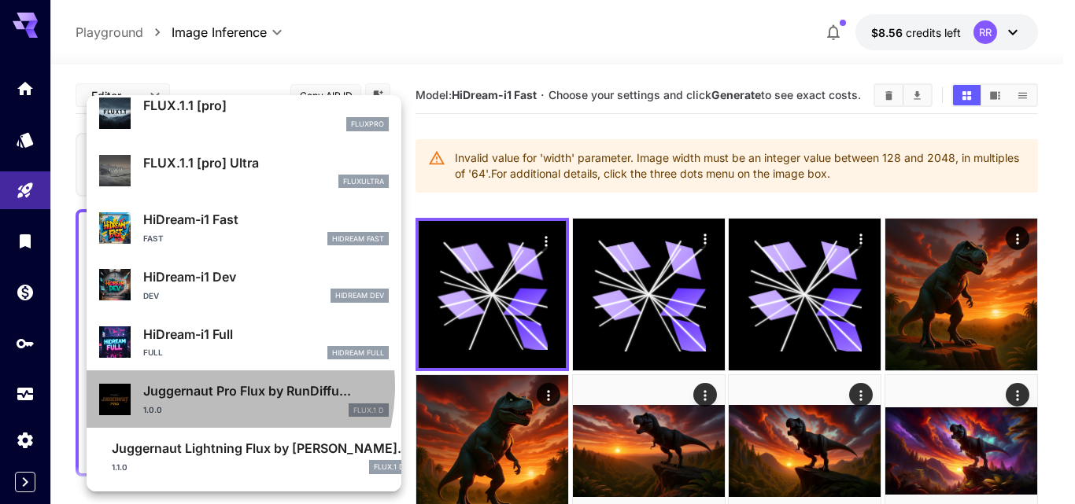
click at [211, 386] on p "Juggernaut Pro Flux by RunDiffu..." at bounding box center [266, 391] width 246 height 19
type input "**"
type input "*"
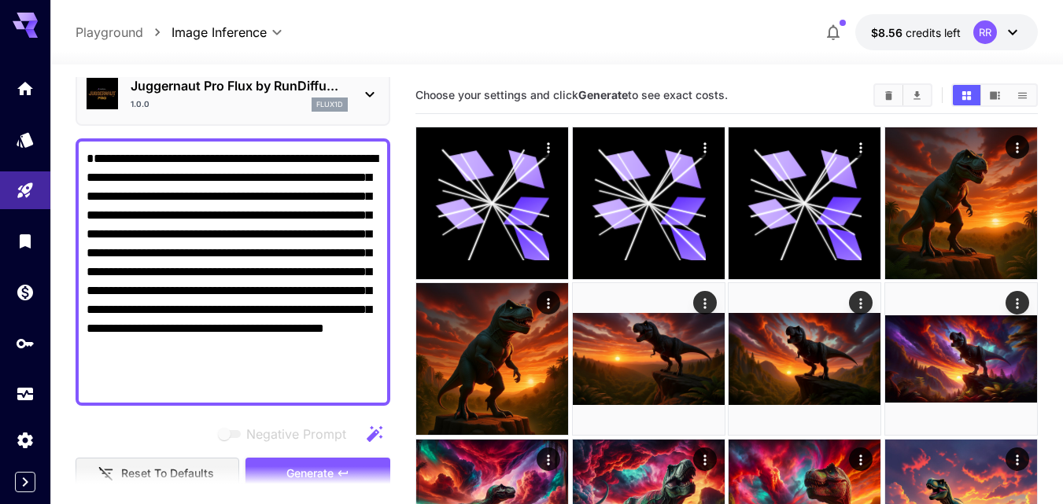
scroll to position [236, 0]
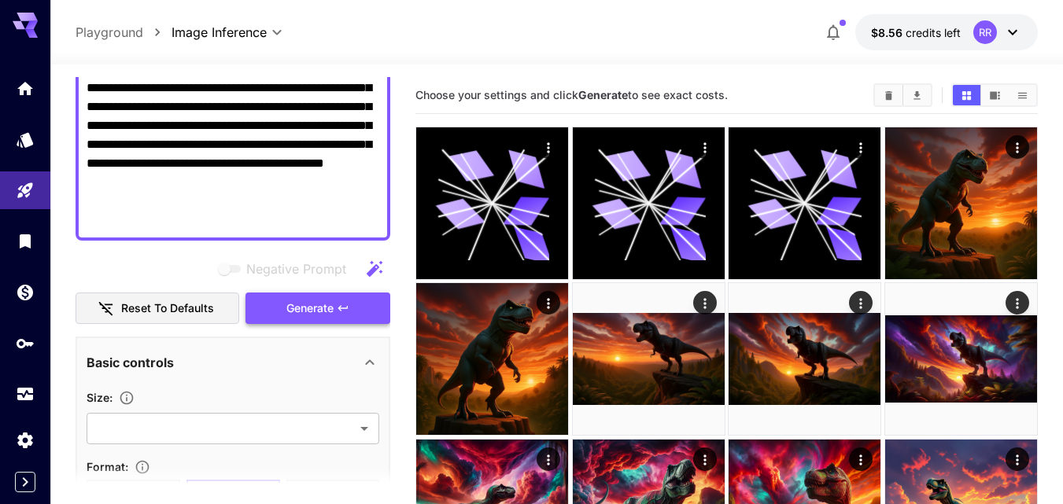
click at [322, 307] on span "Generate" at bounding box center [309, 309] width 47 height 20
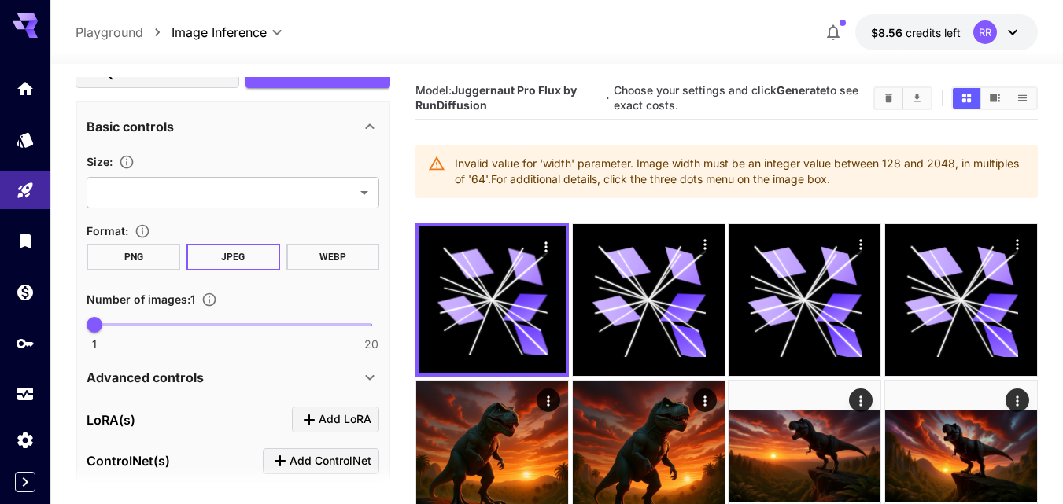
scroll to position [551, 0]
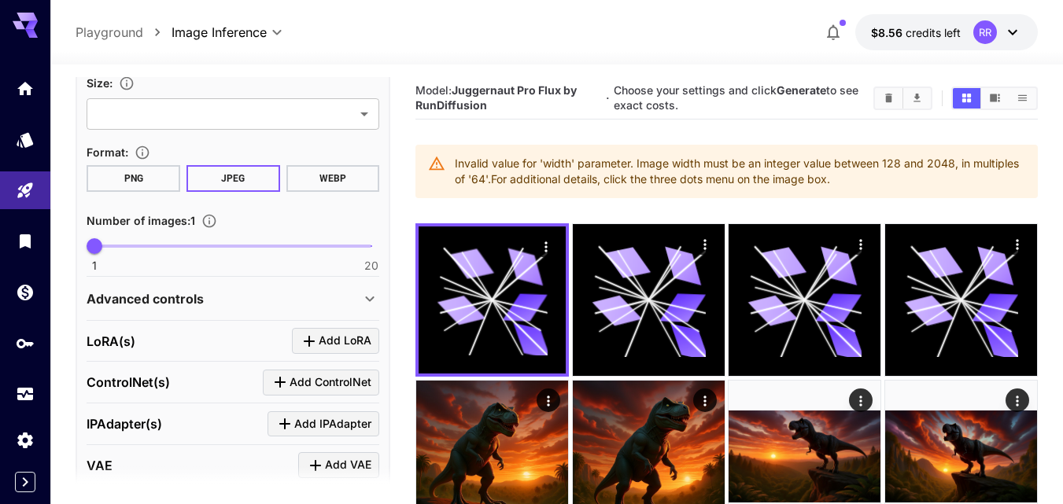
click at [365, 295] on icon at bounding box center [369, 299] width 19 height 19
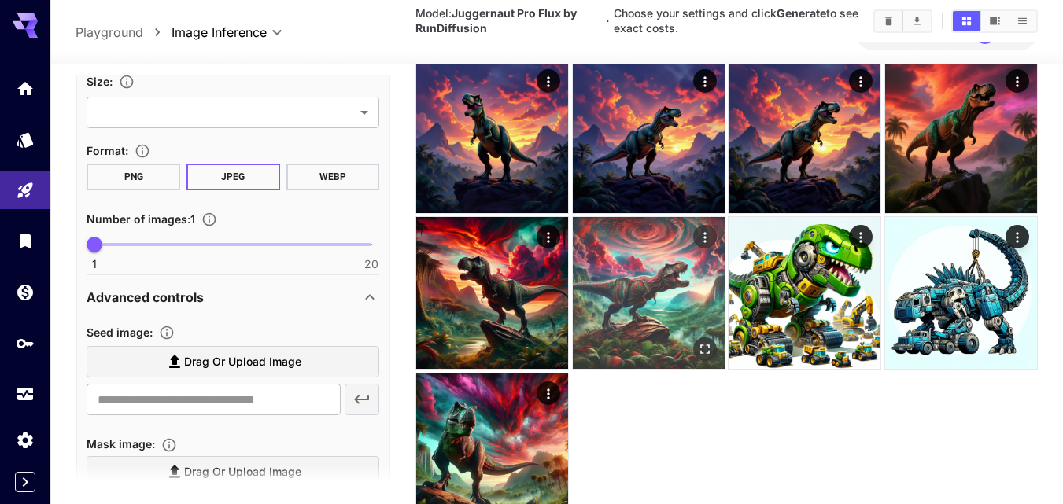
scroll to position [1014, 0]
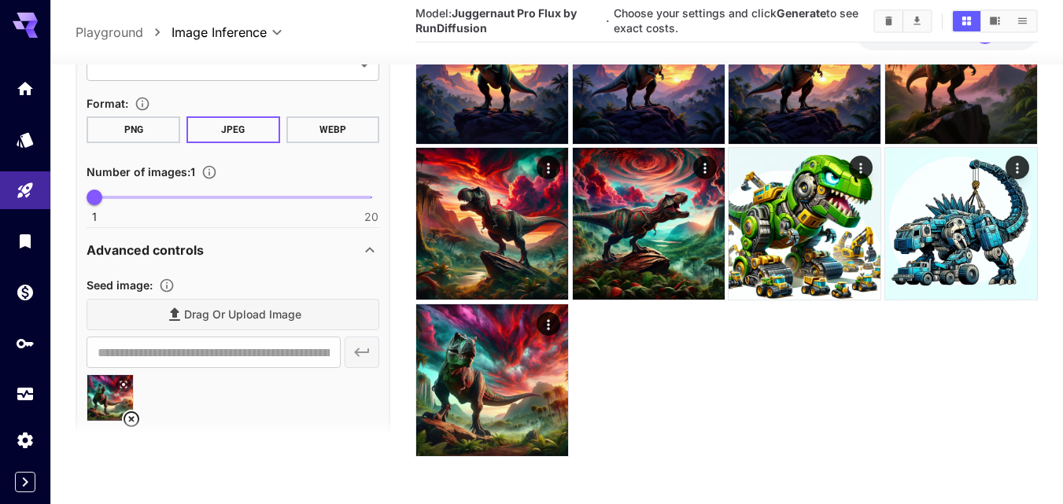
type input "**********"
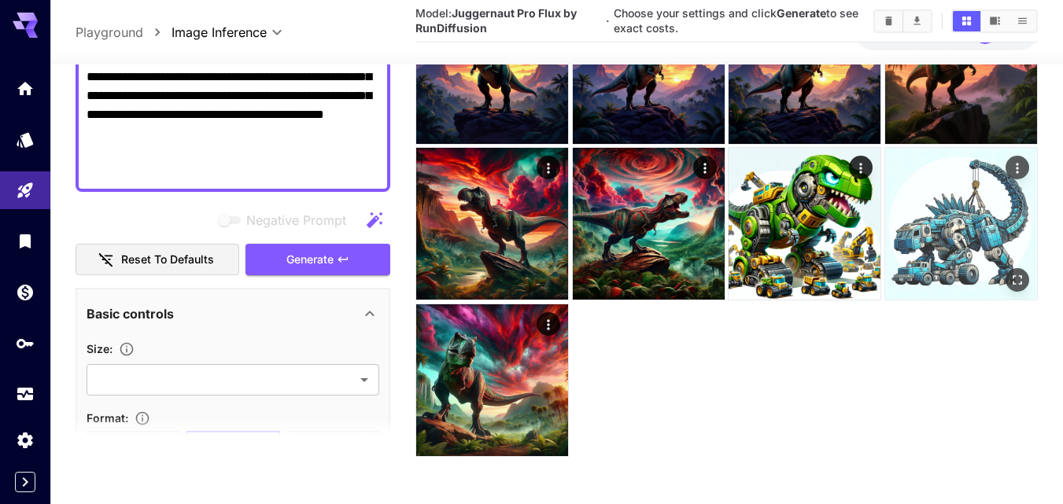
drag, startPoint x: 338, startPoint y: 272, endPoint x: 438, endPoint y: 372, distance: 141.4
click at [338, 270] on button "Generate" at bounding box center [318, 260] width 145 height 32
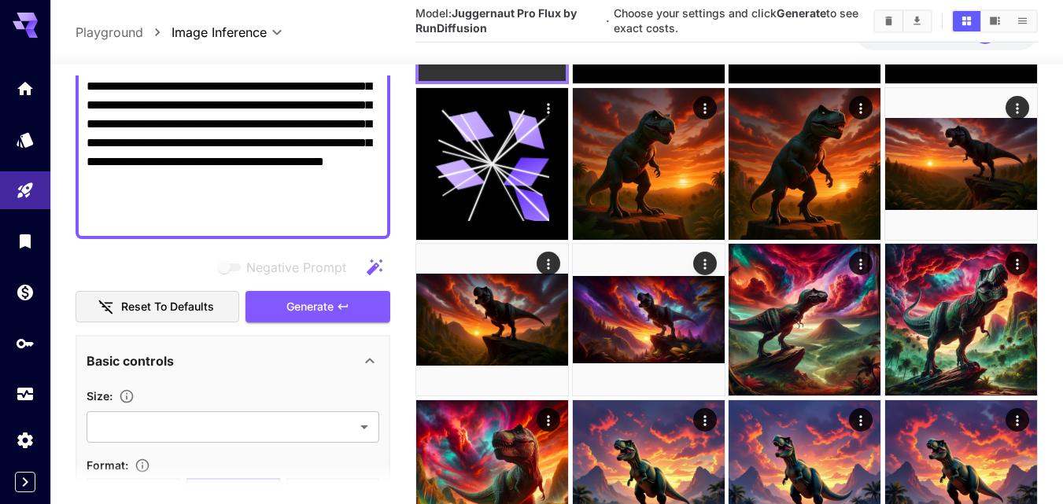
scroll to position [0, 0]
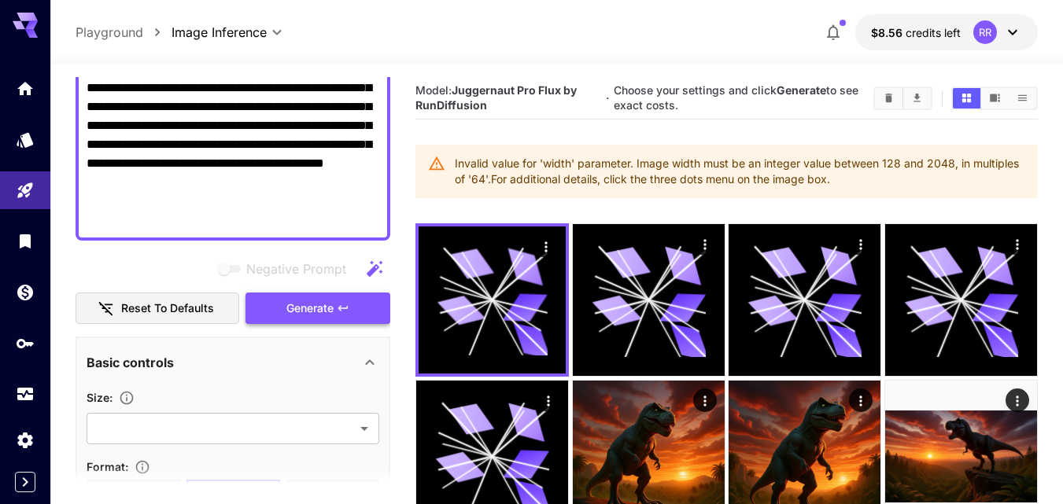
click at [324, 300] on span "Generate" at bounding box center [309, 309] width 47 height 20
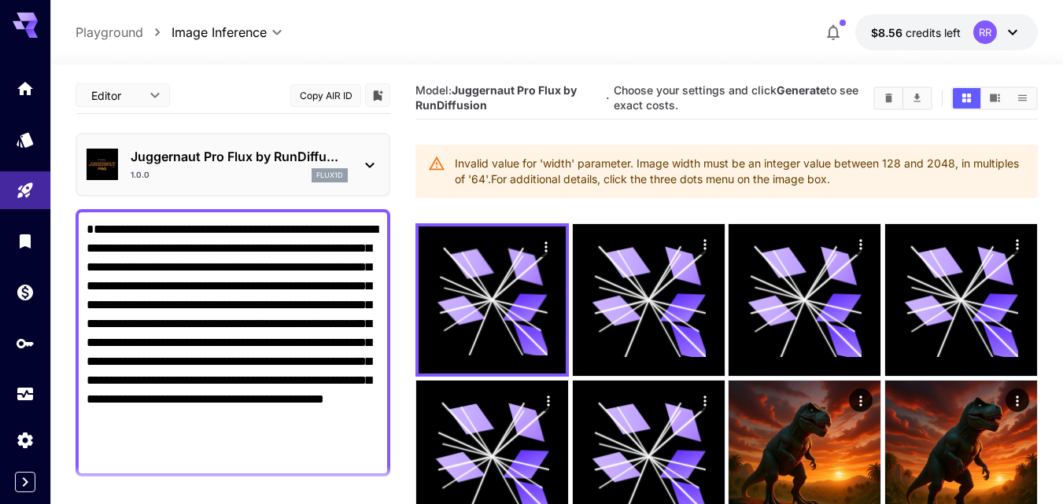
click at [372, 161] on icon at bounding box center [369, 165] width 19 height 19
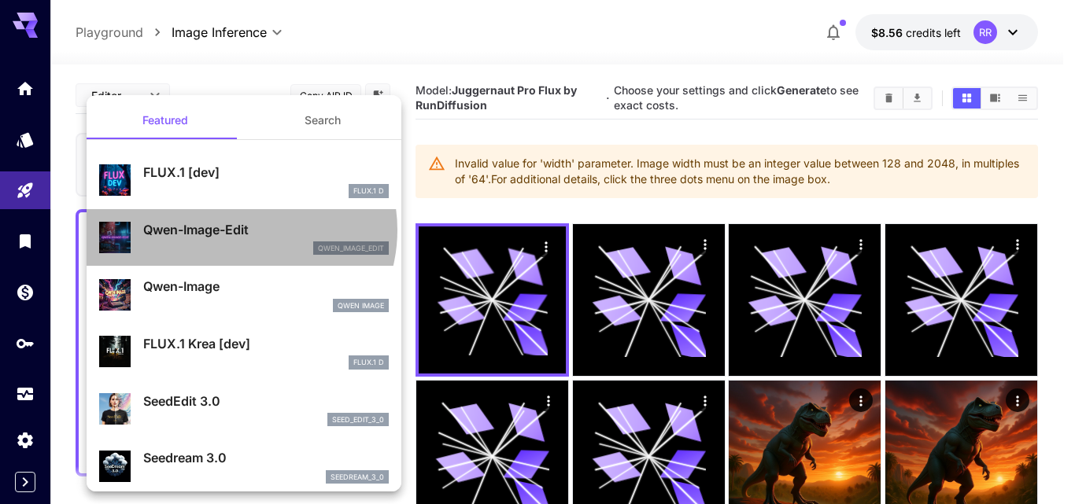
click at [239, 231] on p "Qwen-Image-Edit" at bounding box center [266, 229] width 246 height 19
type input "*"
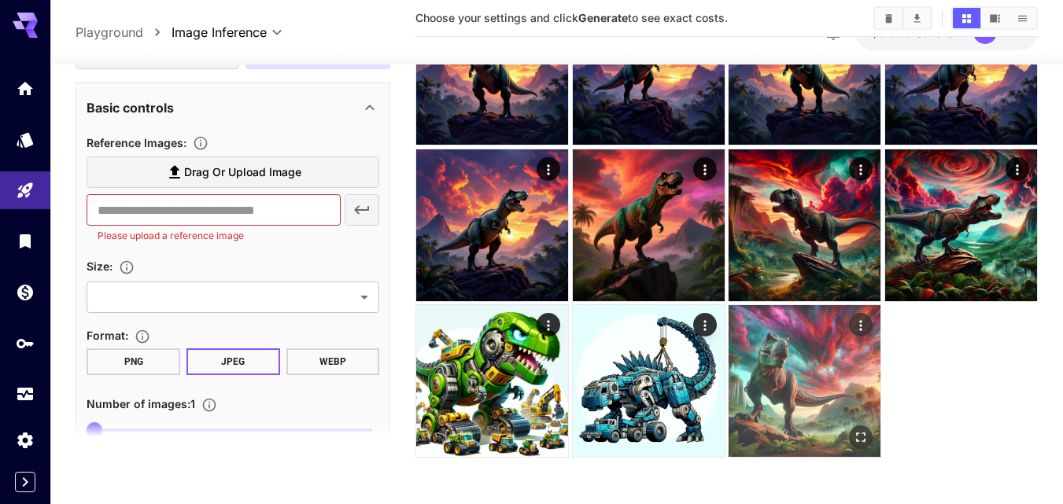
scroll to position [917, 0]
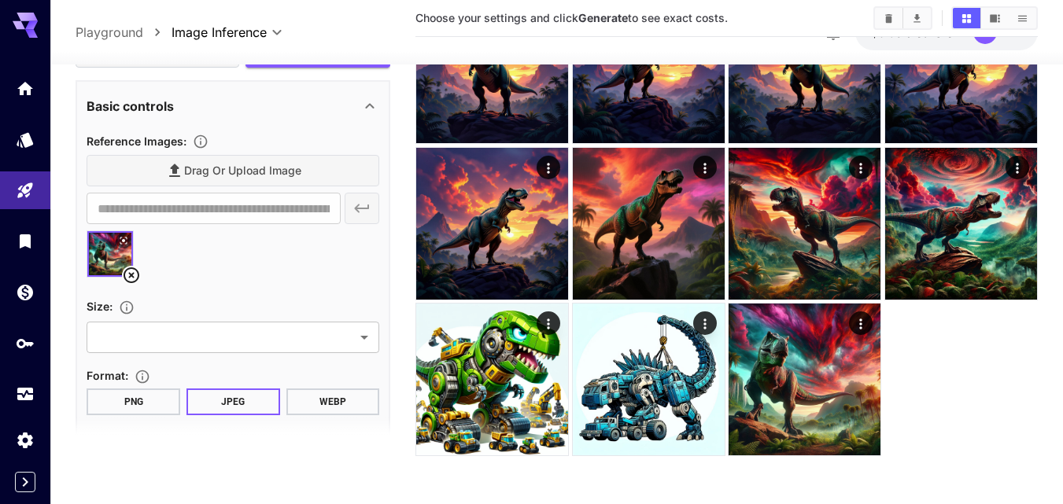
type input "**********"
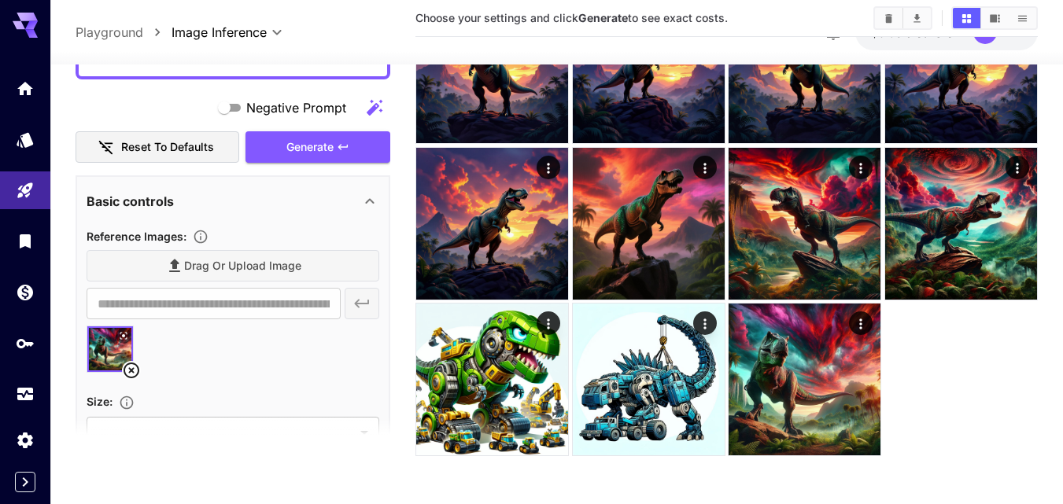
scroll to position [208, 0]
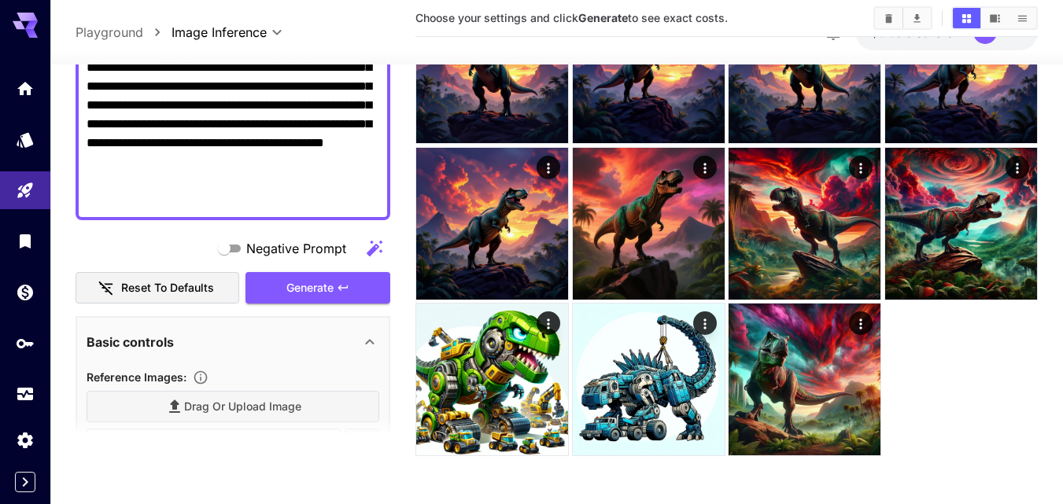
drag, startPoint x: 314, startPoint y: 279, endPoint x: 366, endPoint y: 316, distance: 64.2
click at [314, 279] on span "Generate" at bounding box center [309, 288] width 47 height 20
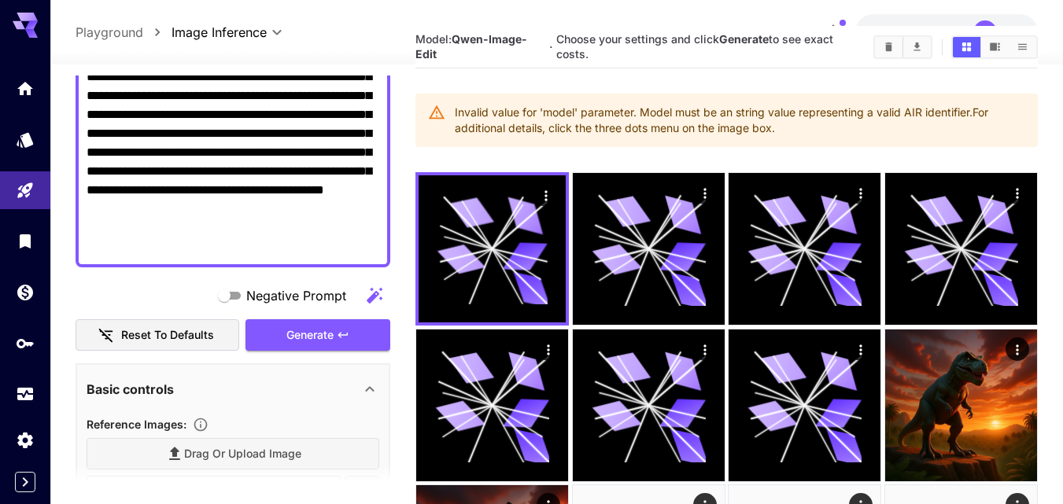
scroll to position [0, 0]
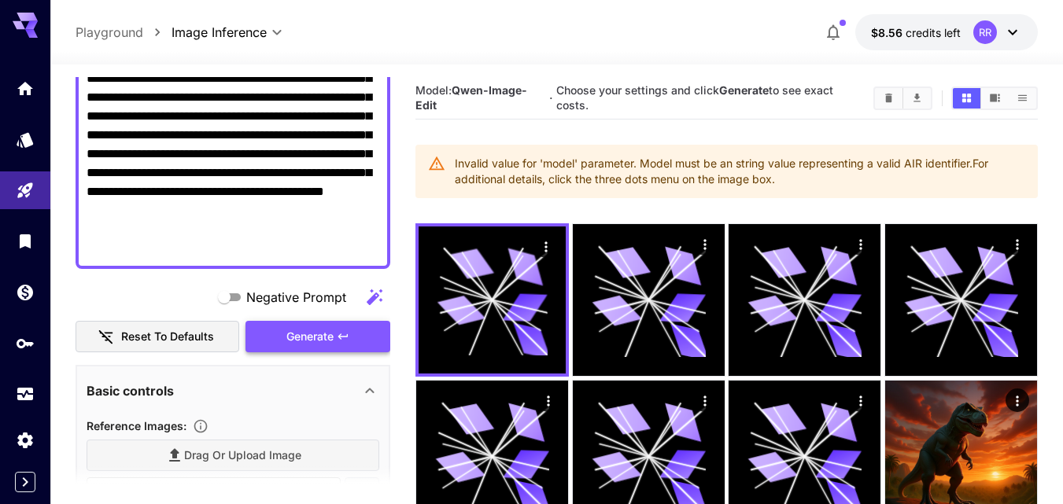
click at [333, 327] on span "Generate" at bounding box center [309, 337] width 47 height 20
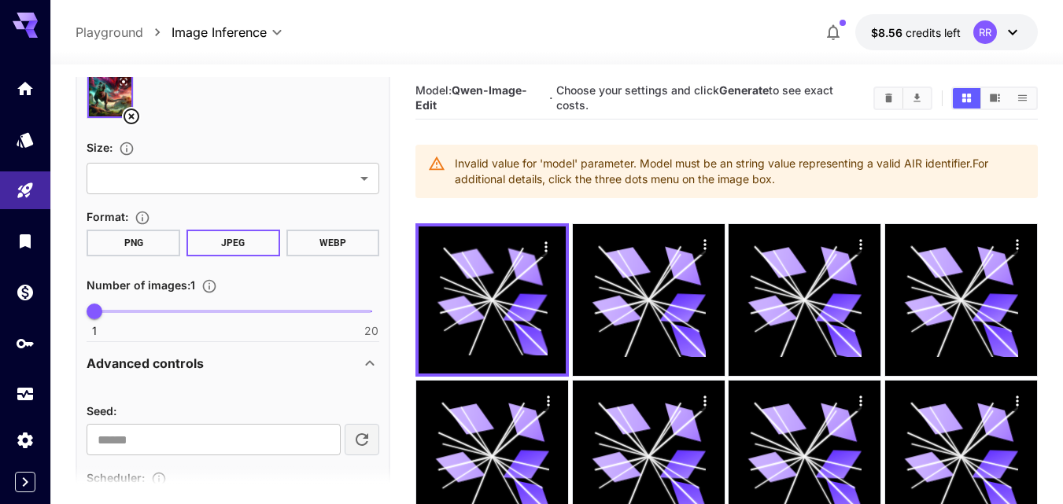
scroll to position [564, 0]
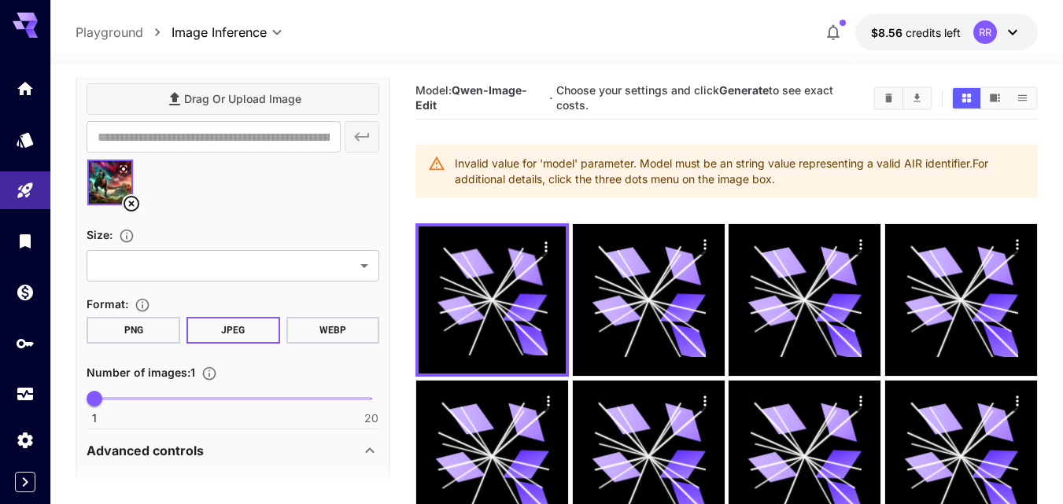
click at [158, 330] on button "PNG" at bounding box center [134, 330] width 94 height 27
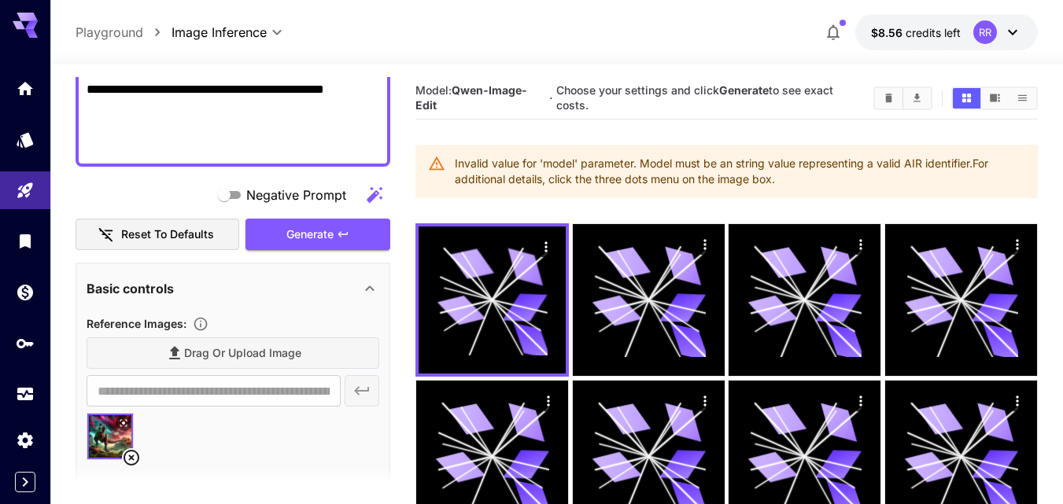
scroll to position [249, 0]
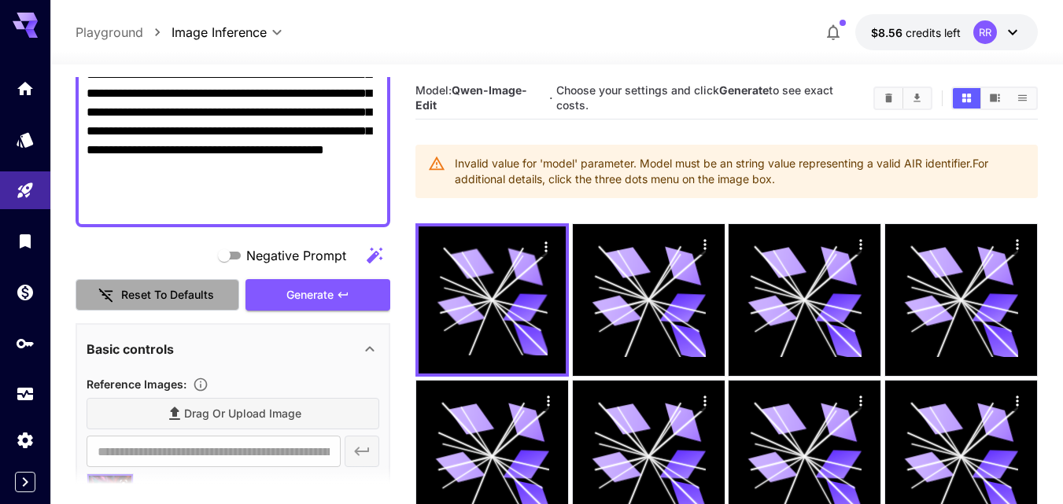
click at [198, 284] on button "Reset to defaults" at bounding box center [158, 295] width 164 height 32
type input "**********"
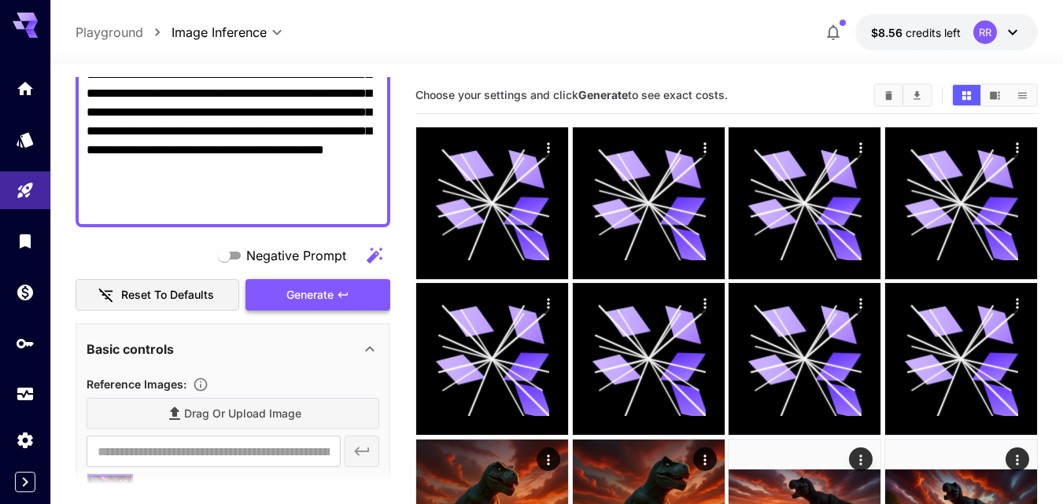
click at [327, 291] on span "Generate" at bounding box center [309, 296] width 47 height 20
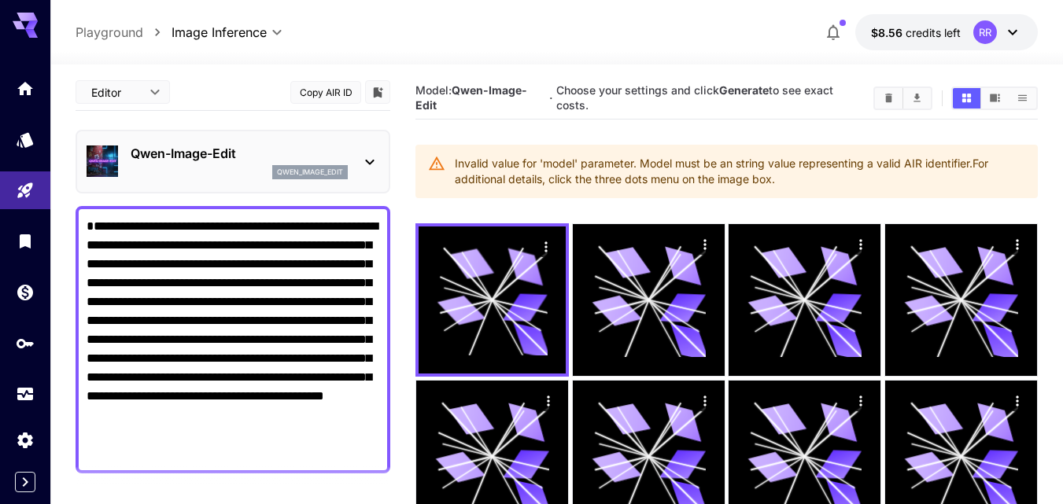
scroll to position [0, 0]
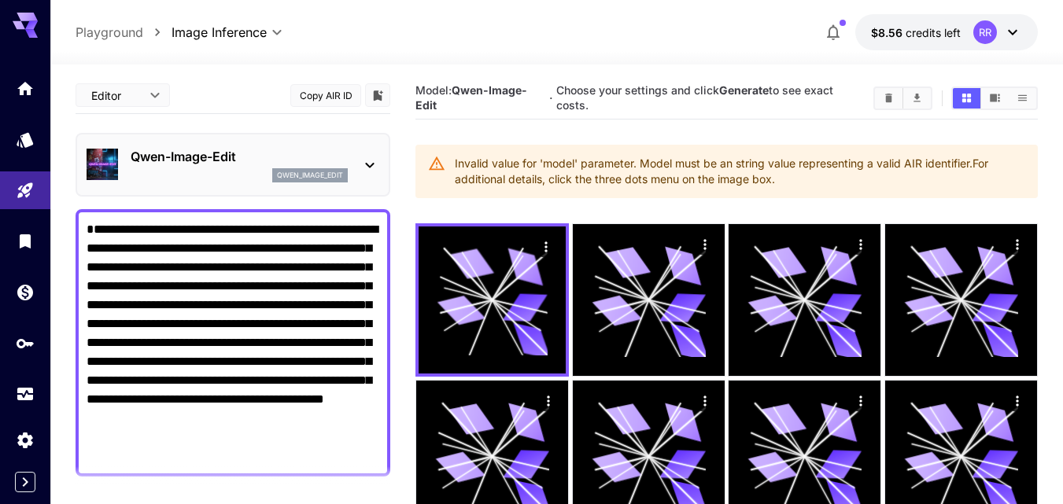
click at [369, 158] on icon at bounding box center [369, 165] width 19 height 19
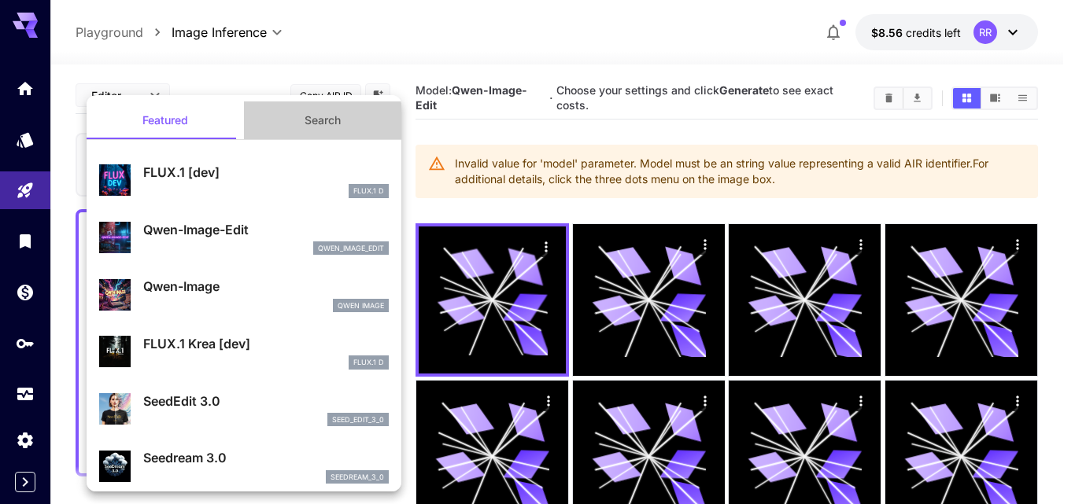
click at [331, 124] on button "Search" at bounding box center [322, 121] width 157 height 38
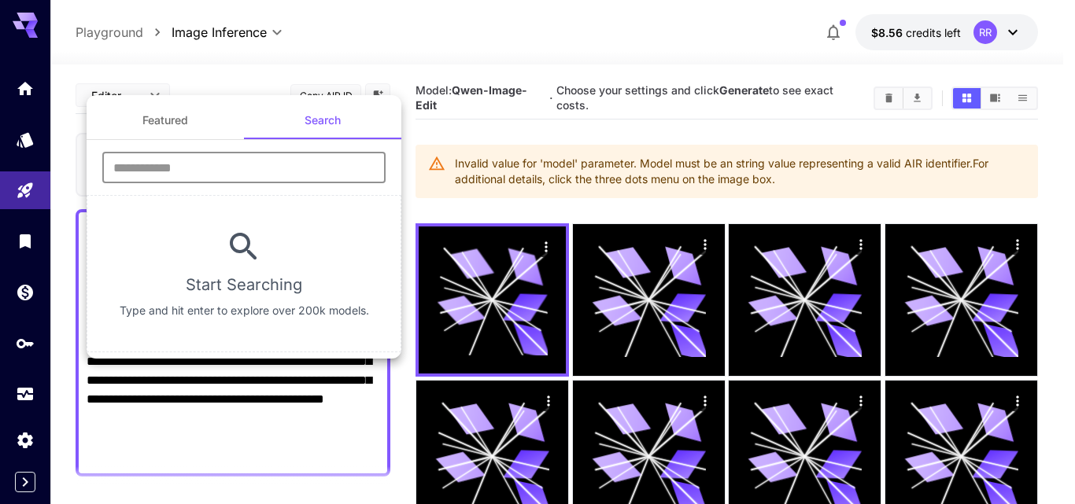
click at [269, 161] on input "text" at bounding box center [243, 167] width 283 height 31
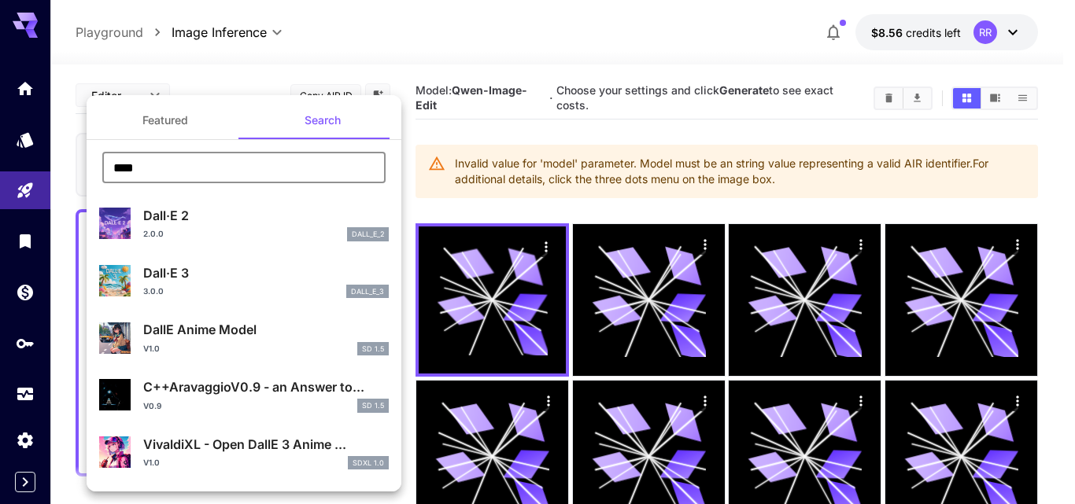
type input "****"
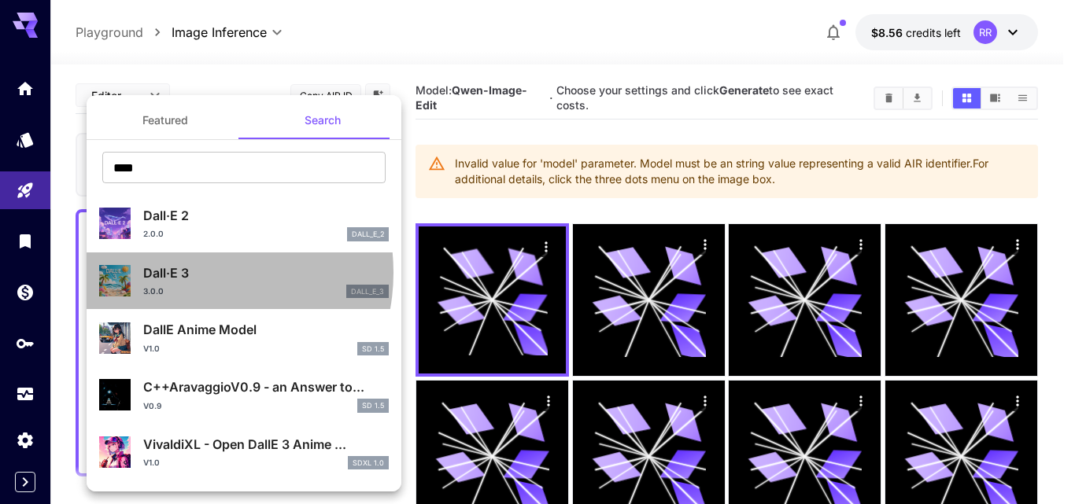
click at [190, 272] on p "Dall·E 3" at bounding box center [266, 273] width 246 height 19
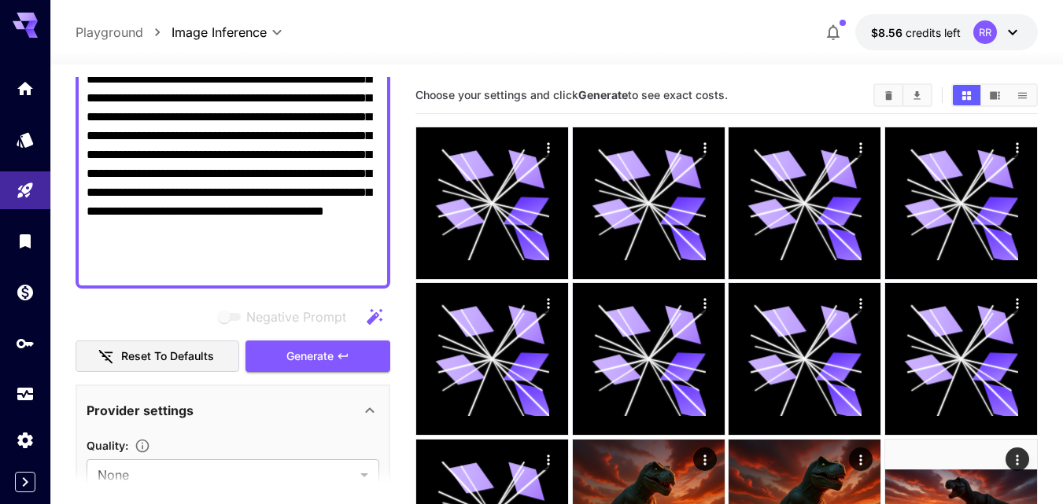
scroll to position [236, 0]
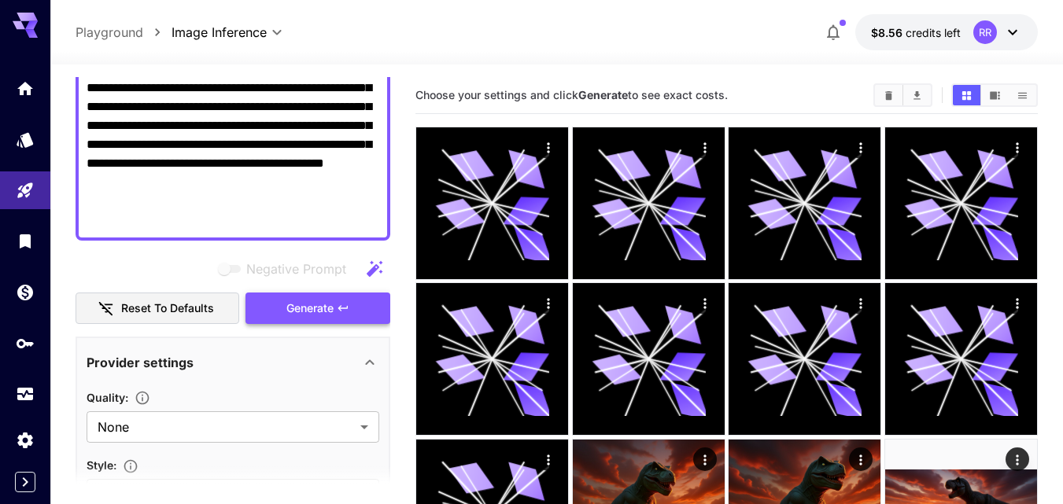
click at [312, 316] on span "Generate" at bounding box center [309, 309] width 47 height 20
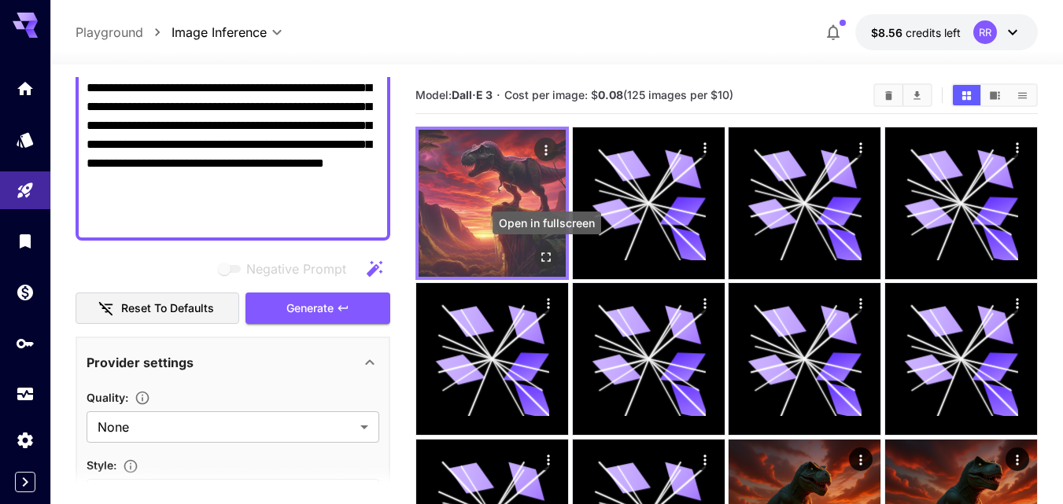
click at [541, 254] on icon "Open in fullscreen" at bounding box center [546, 257] width 16 height 16
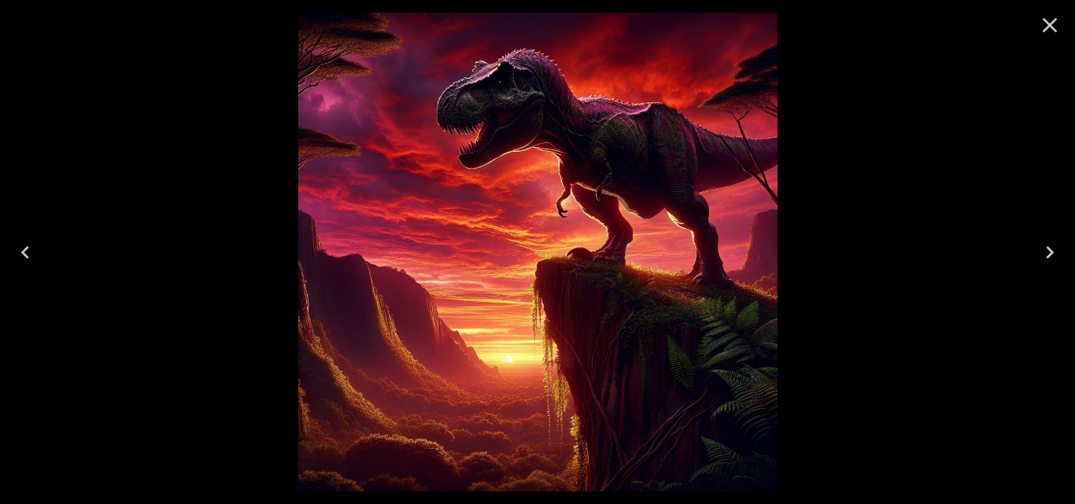
click at [1033, 33] on button "Close" at bounding box center [1050, 25] width 38 height 38
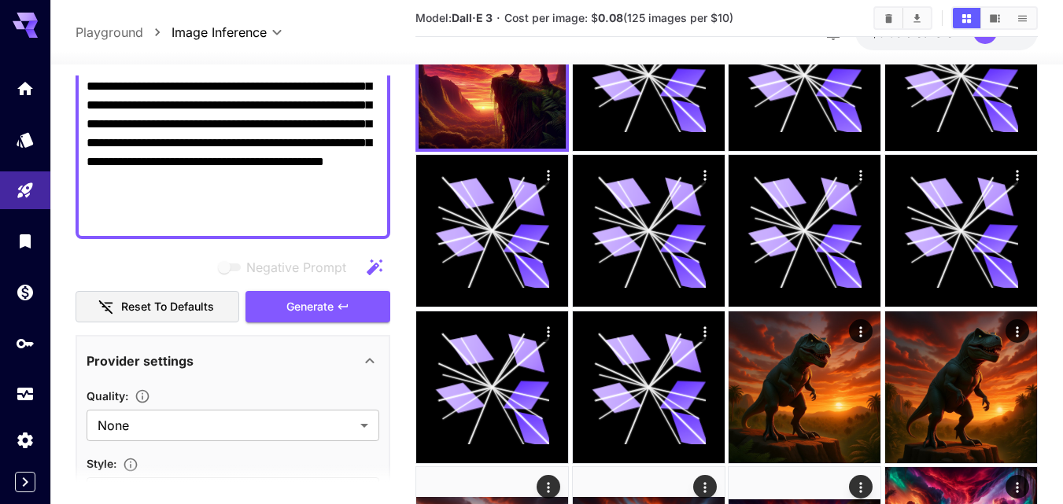
scroll to position [0, 0]
